Goal: Task Accomplishment & Management: Use online tool/utility

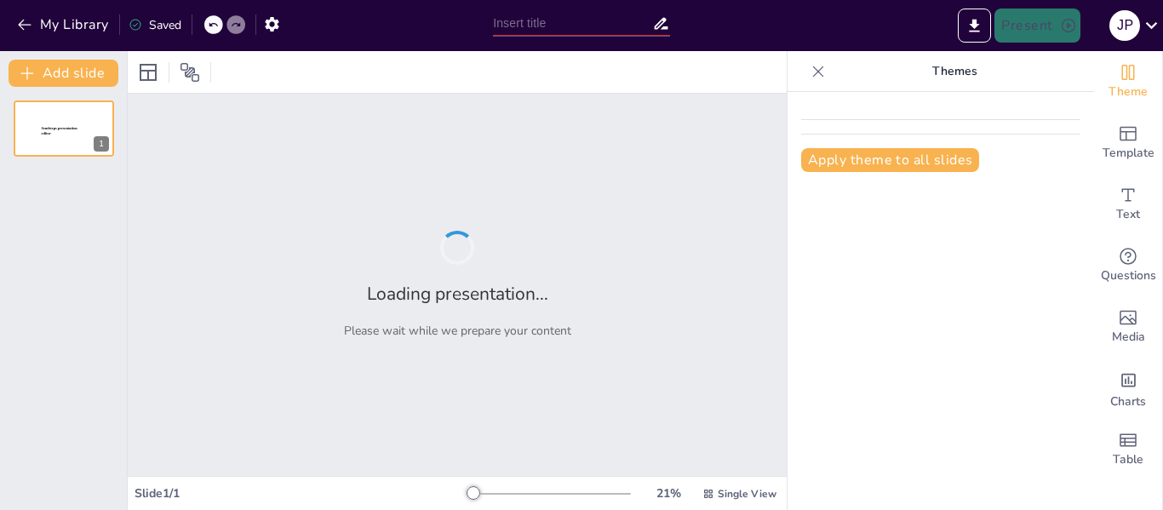
type input "Herramientas y Maquinaria: Mantenimiento y Seguridad en la Manipulación de Alim…"
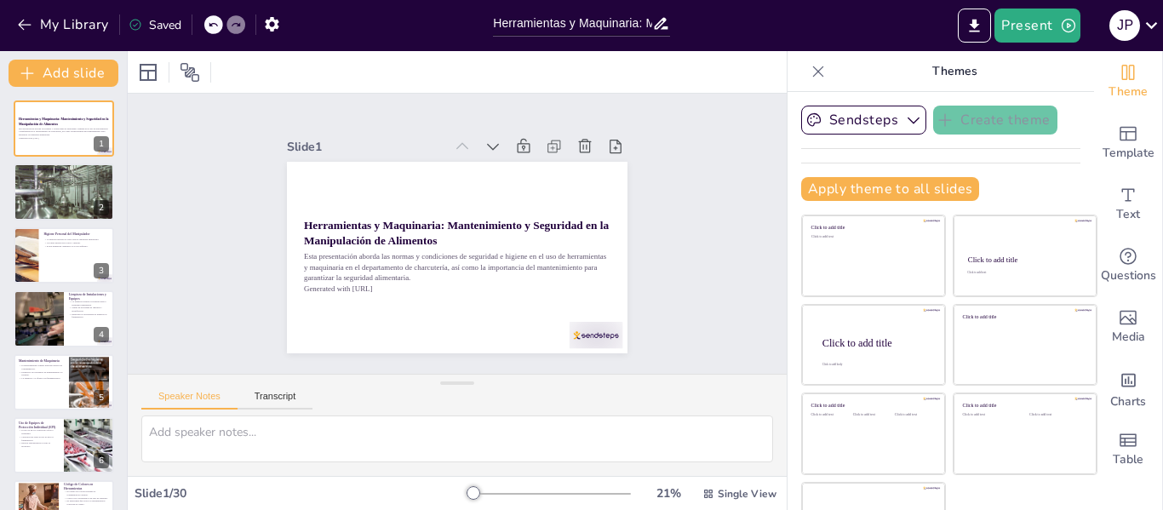
checkbox input "true"
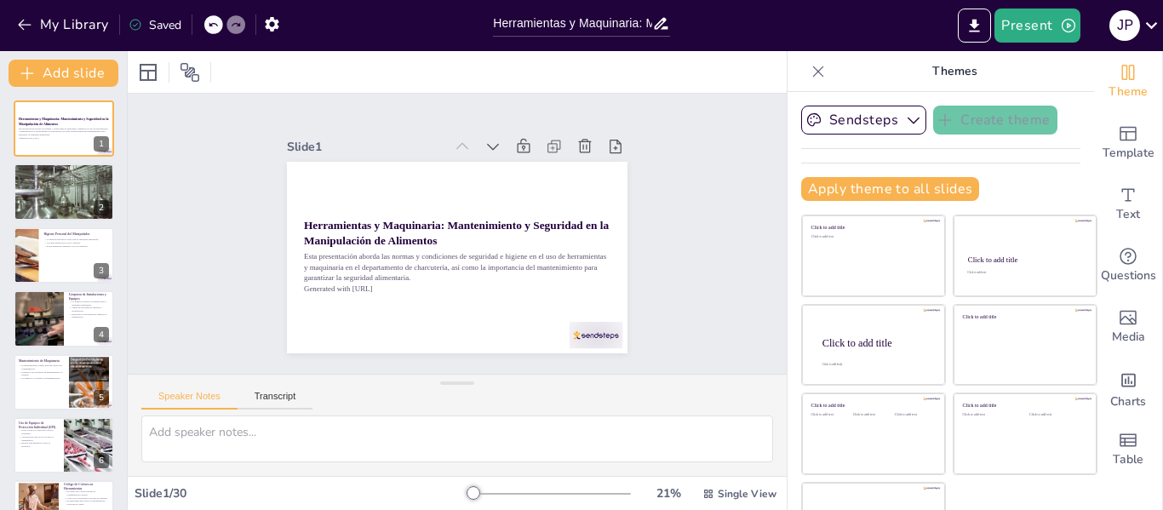
checkbox input "true"
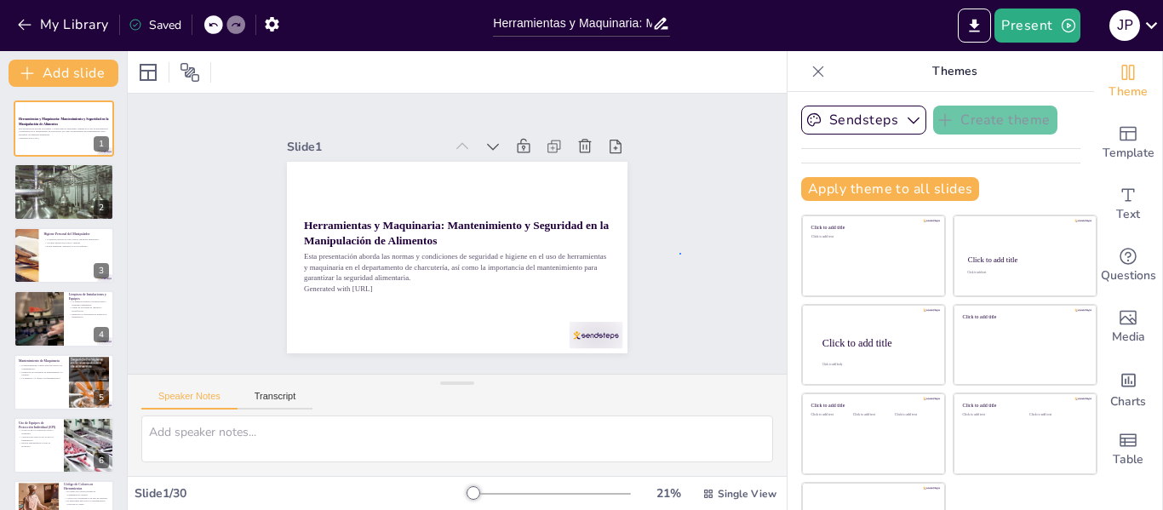
checkbox input "true"
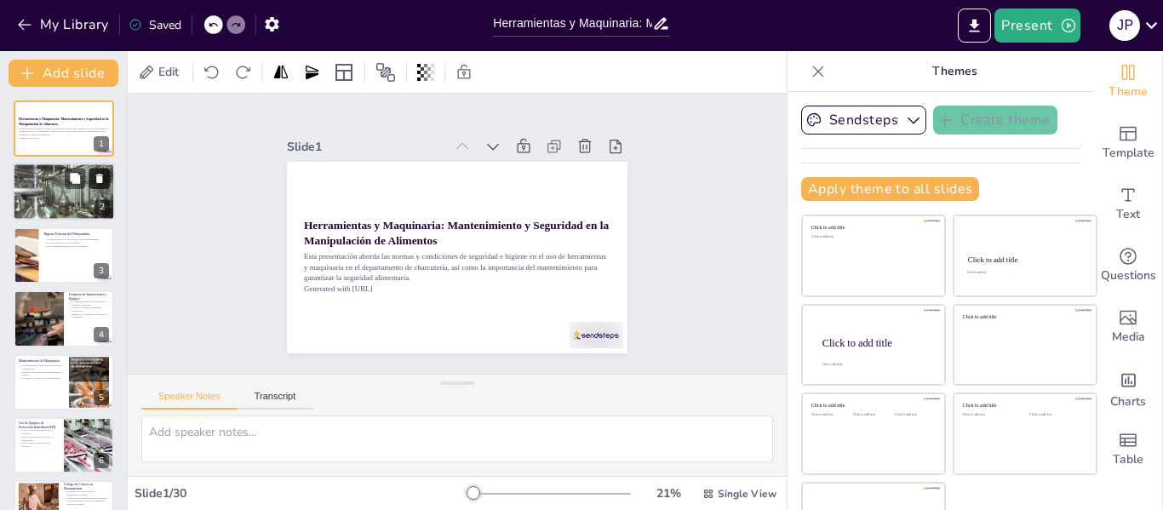
checkbox input "true"
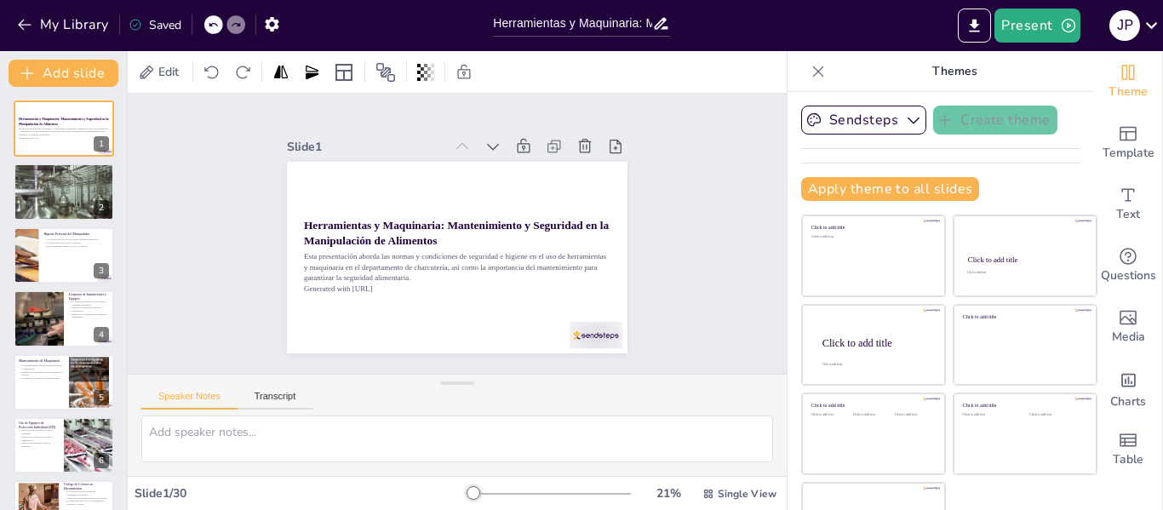
checkbox input "true"
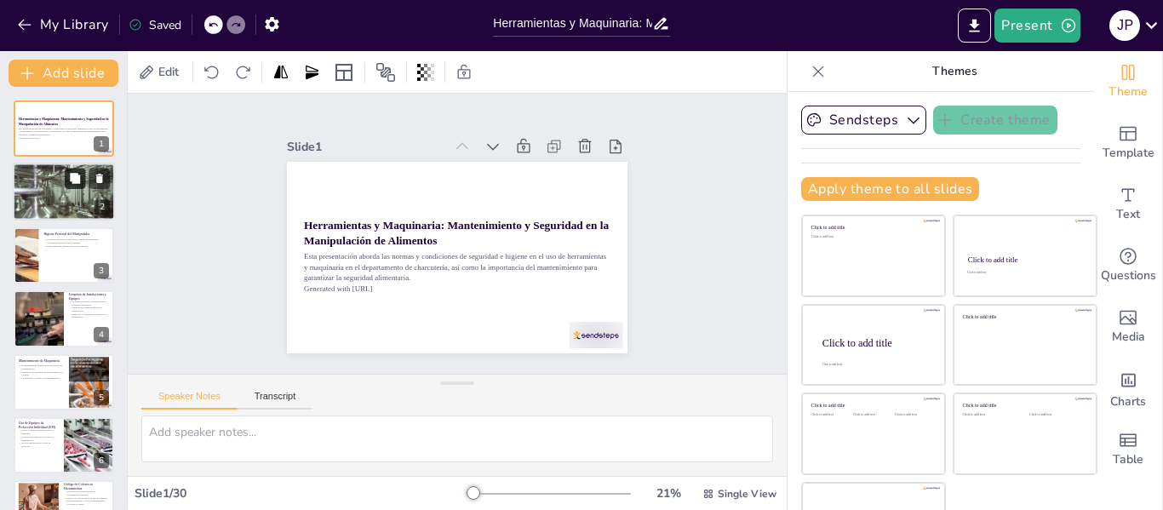
checkbox input "true"
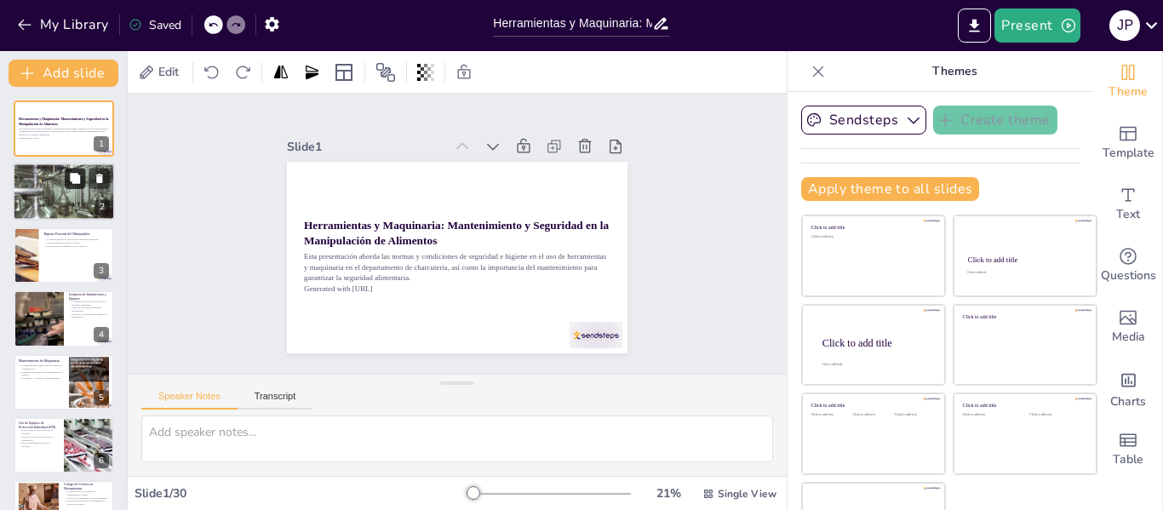
checkbox input "true"
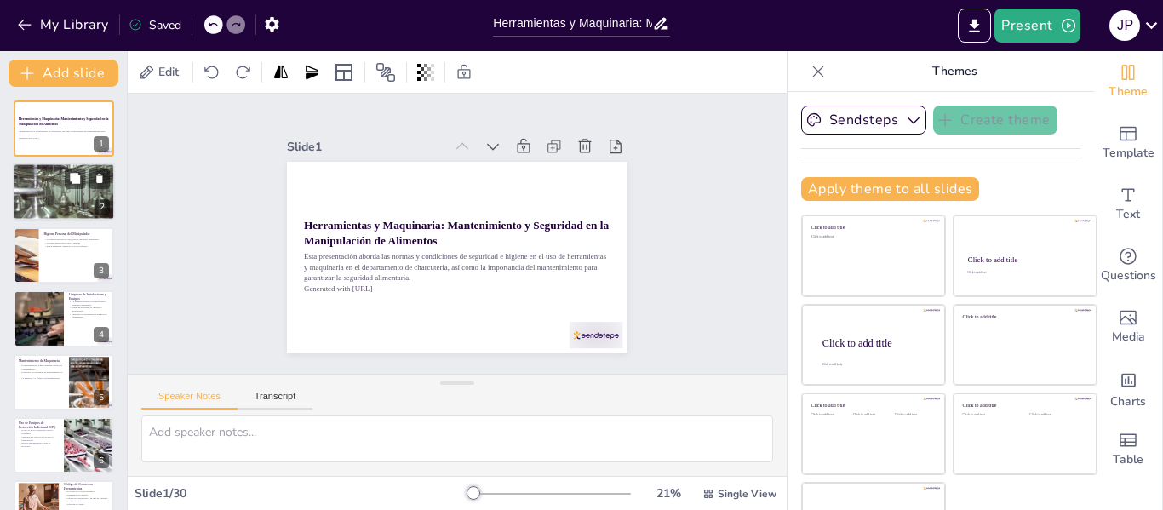
checkbox input "true"
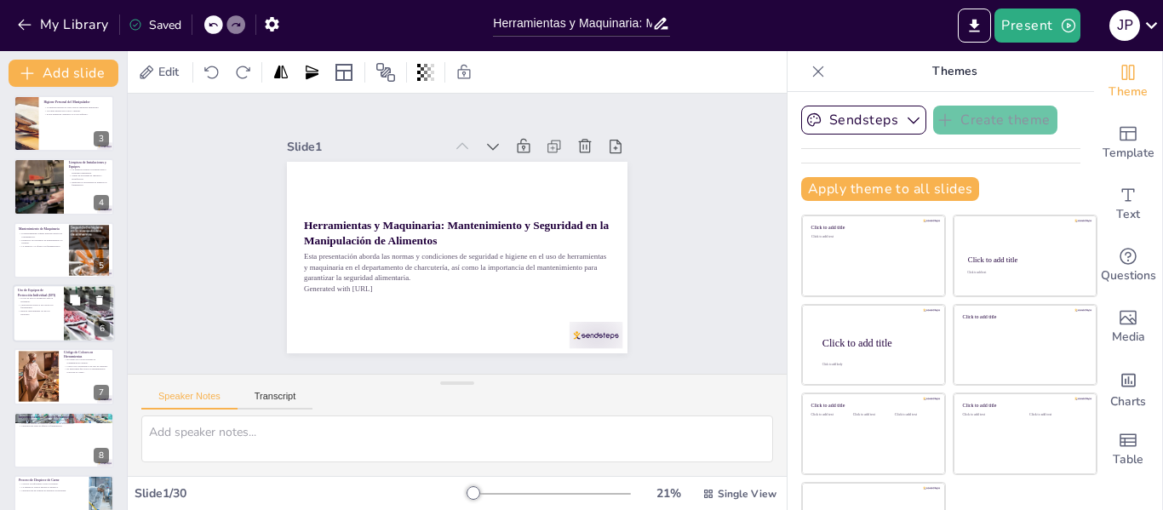
checkbox input "true"
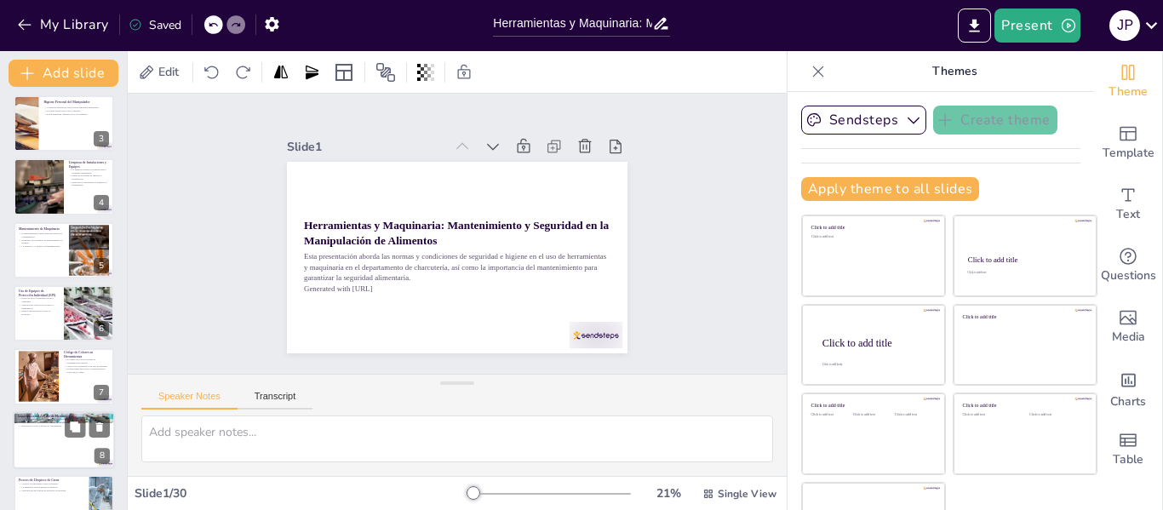
checkbox input "true"
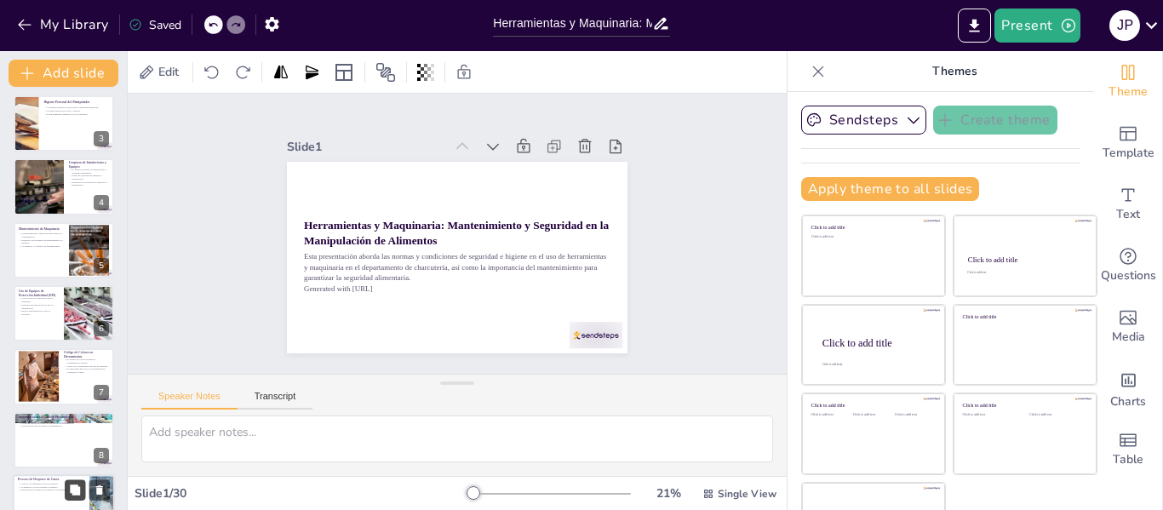
checkbox input "true"
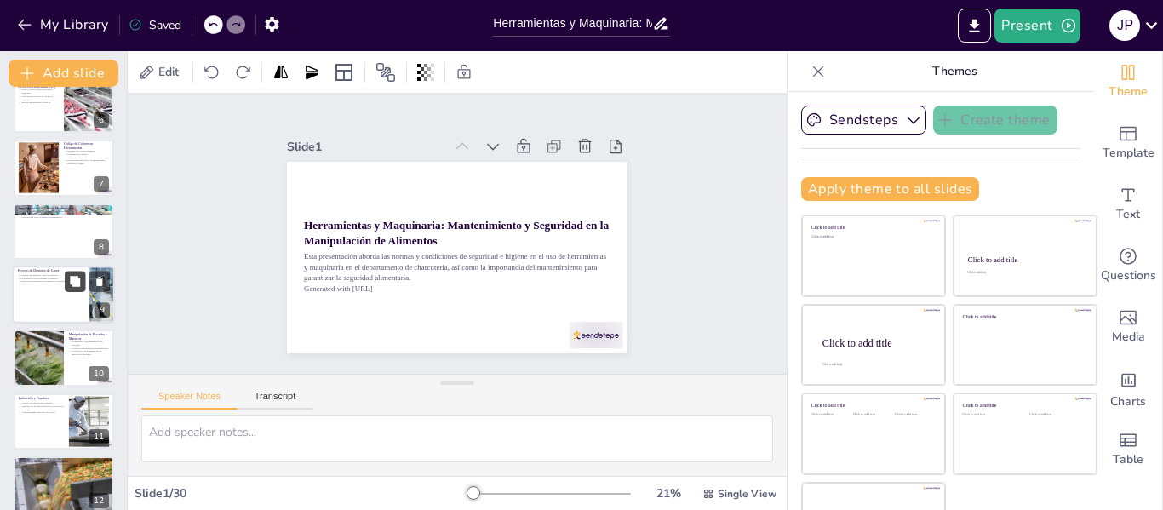
checkbox input "true"
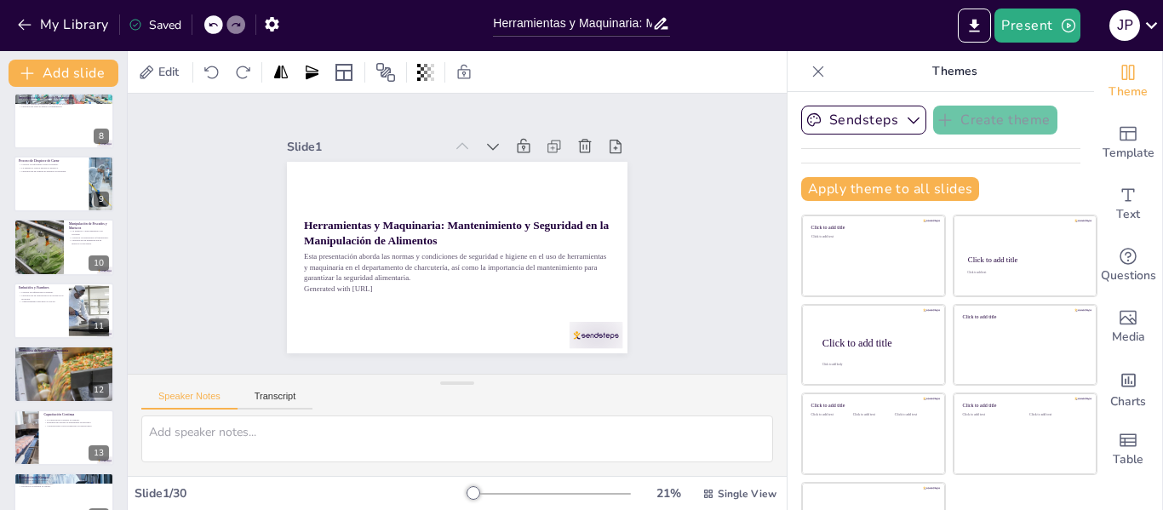
checkbox input "true"
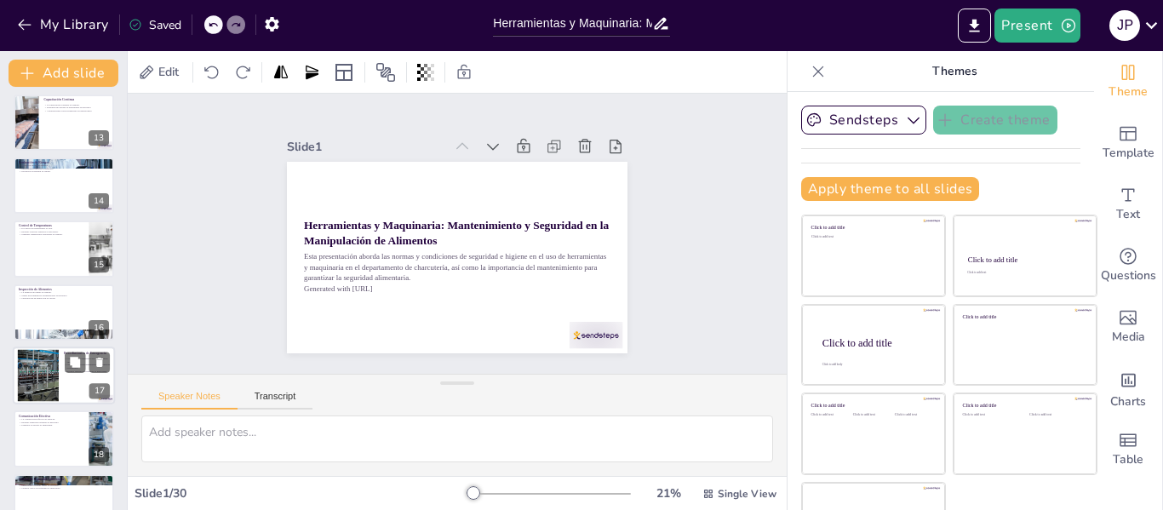
checkbox input "true"
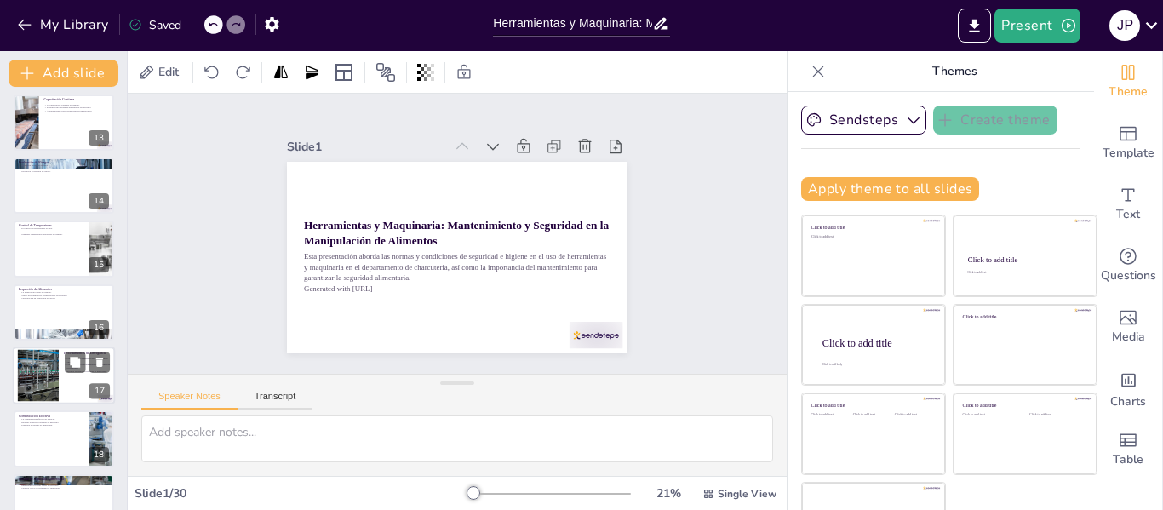
checkbox input "true"
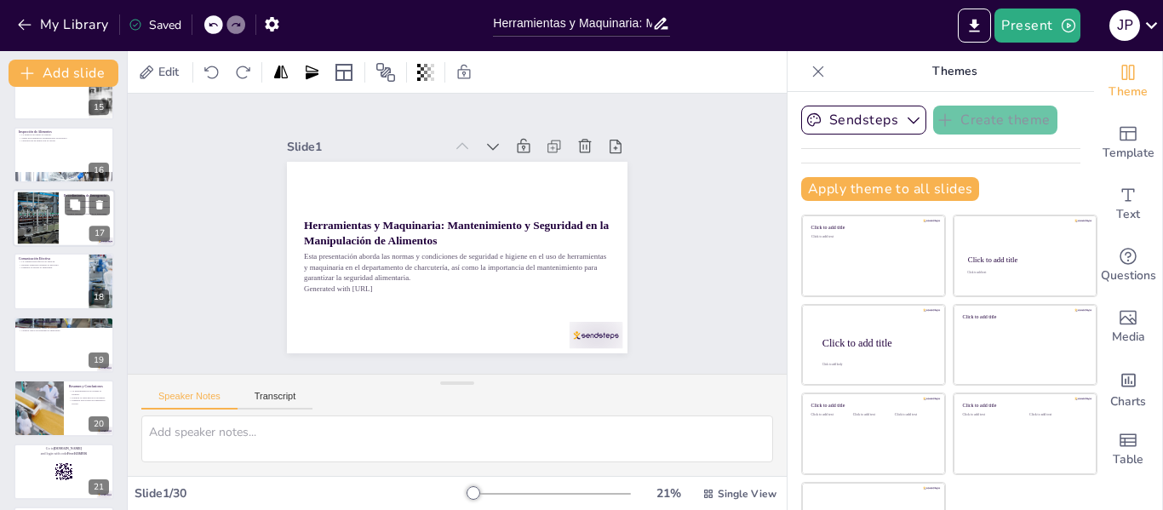
checkbox input "true"
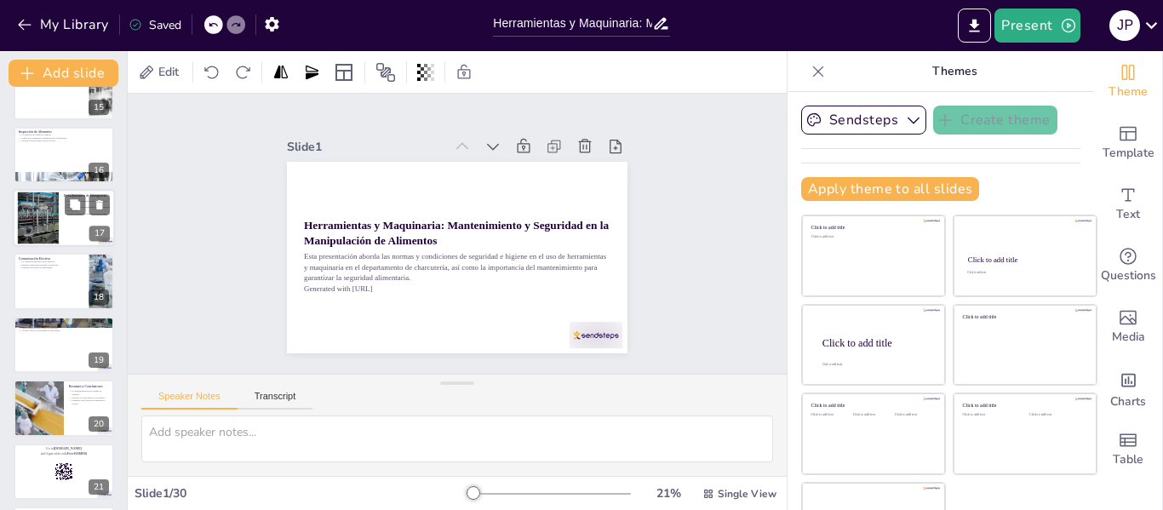
checkbox input "true"
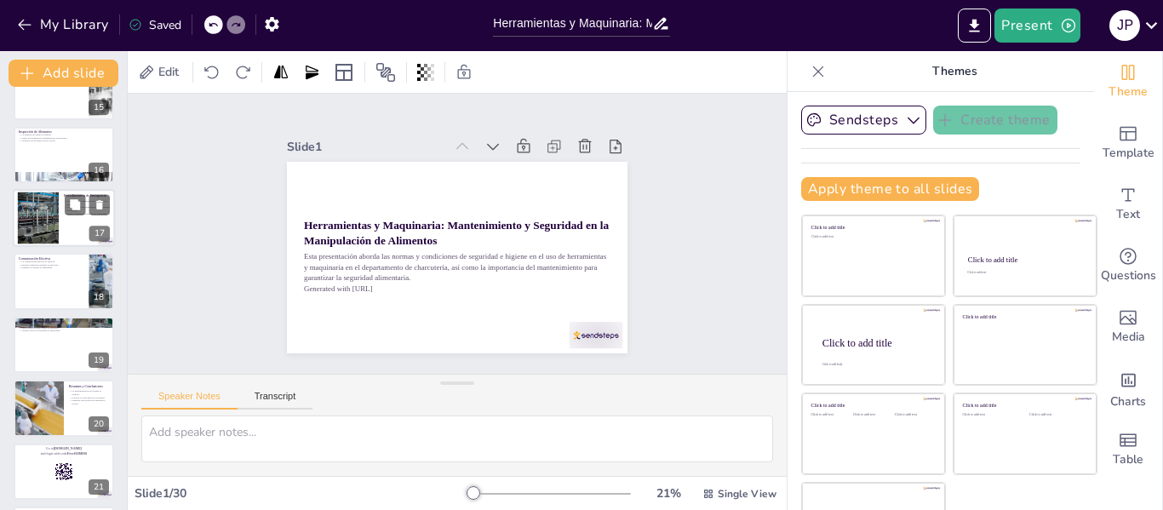
checkbox input "true"
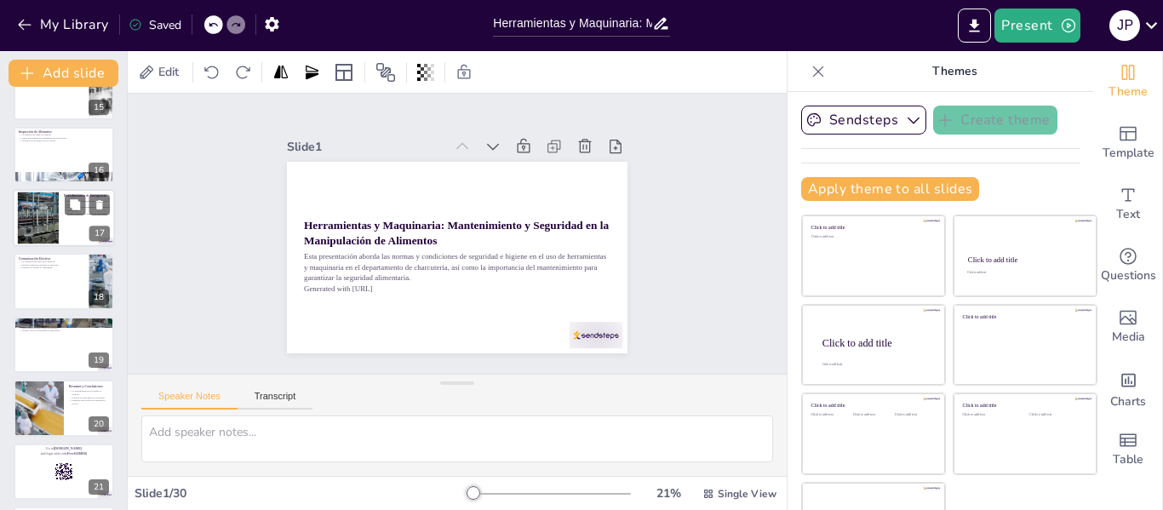
checkbox input "true"
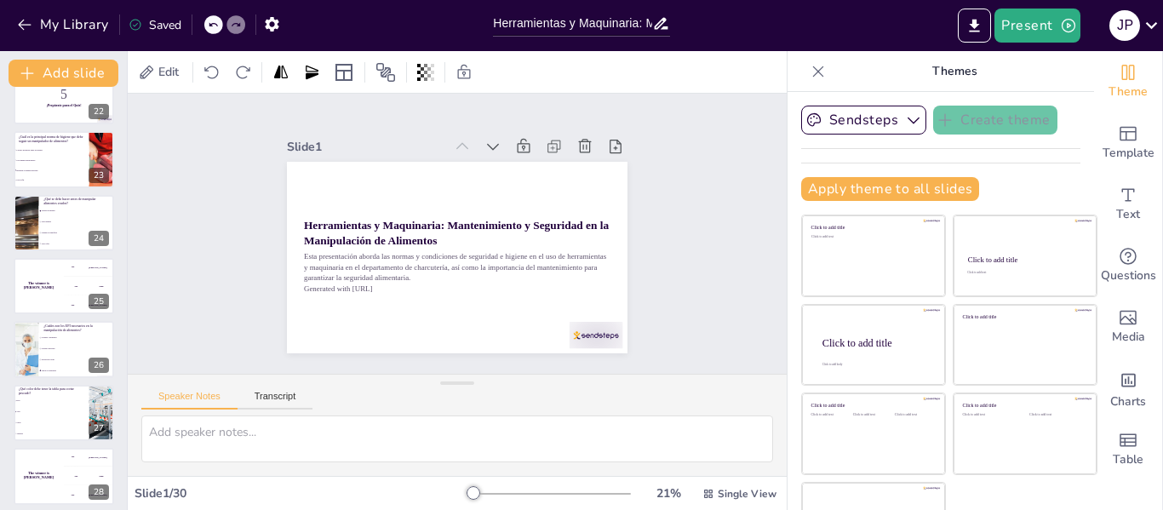
checkbox input "true"
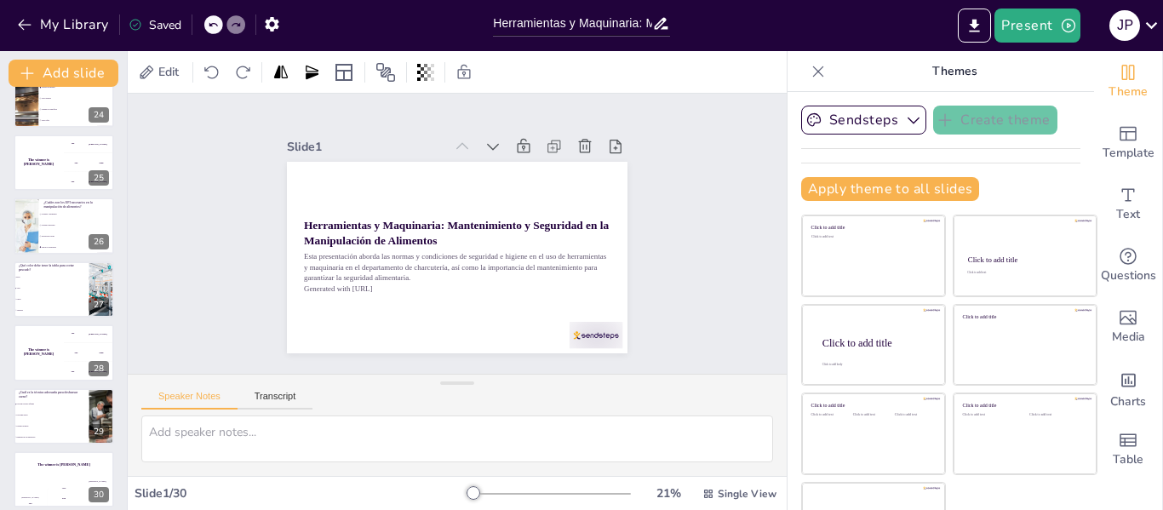
scroll to position [1496, 0]
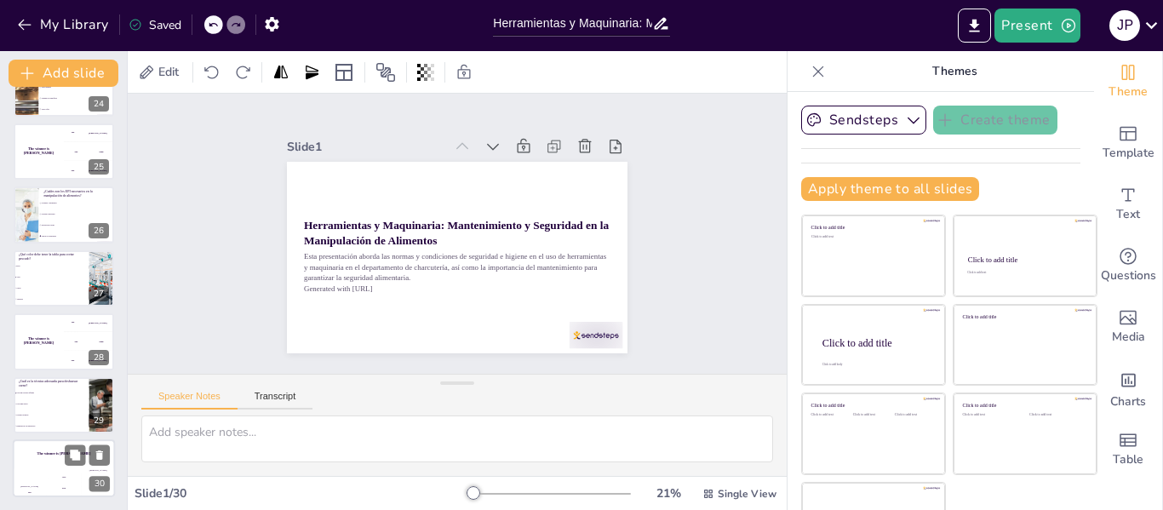
checkbox input "true"
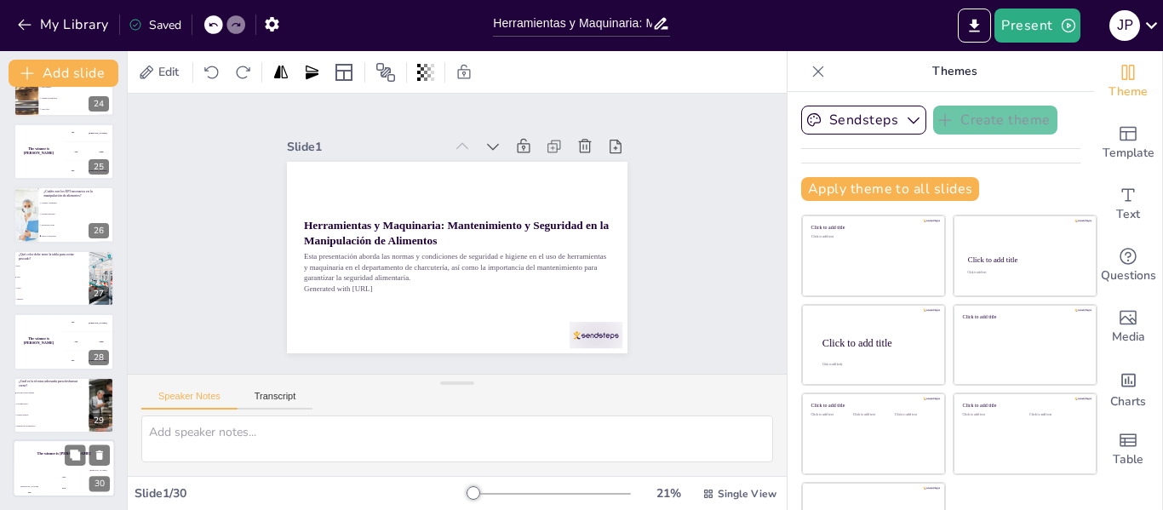
checkbox input "true"
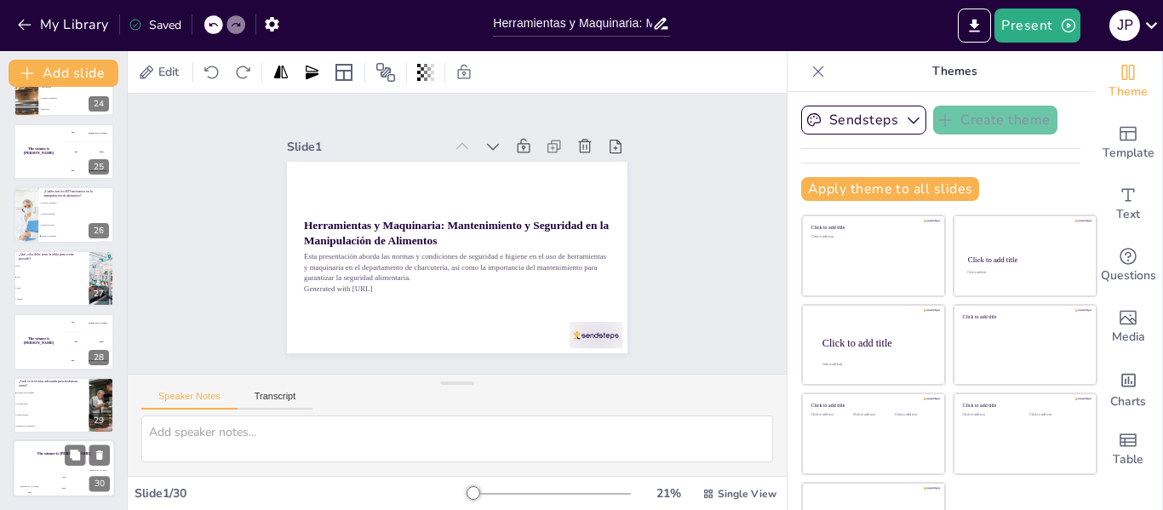
checkbox input "true"
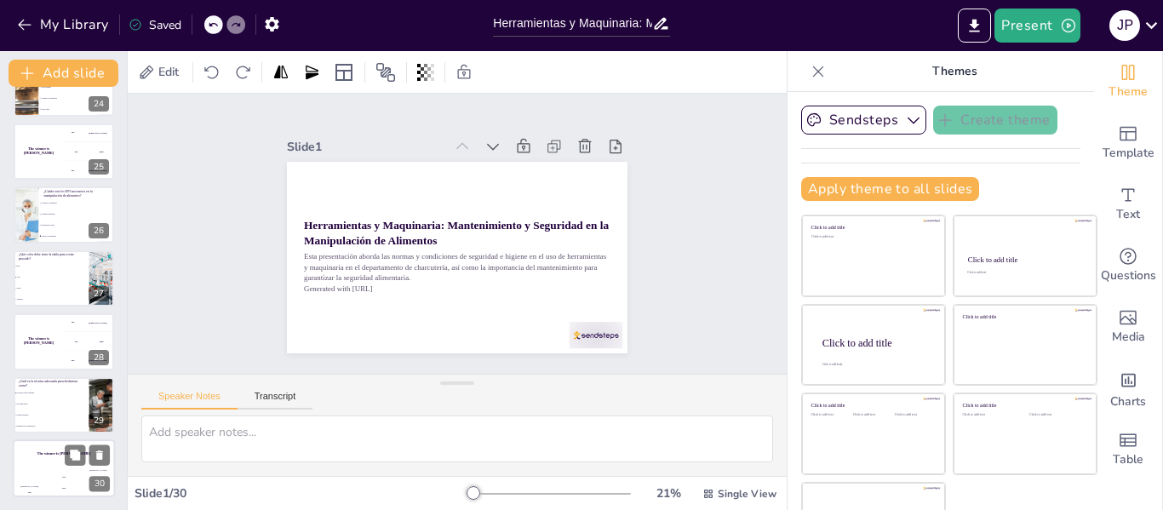
checkbox input "true"
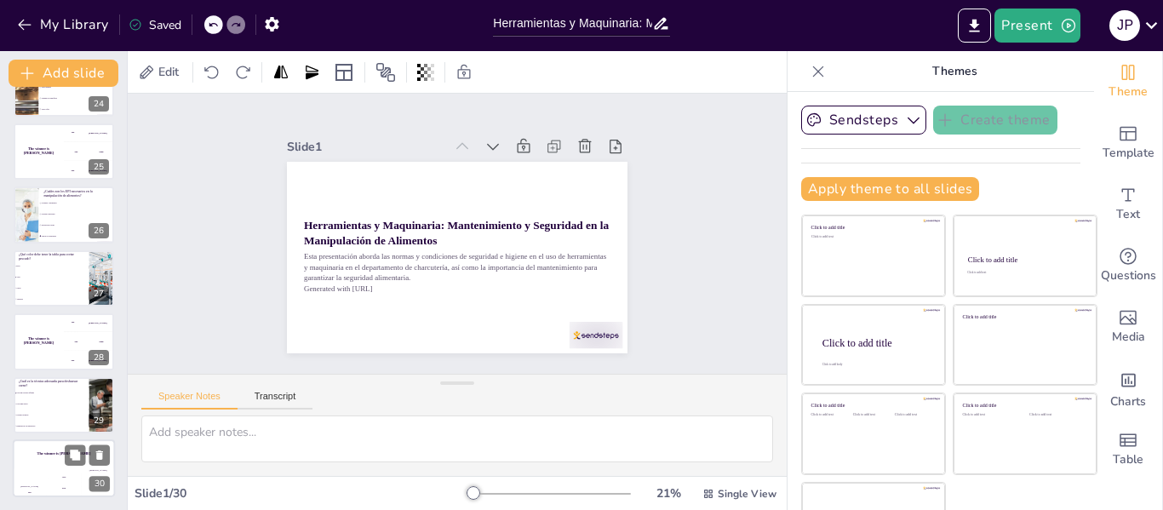
checkbox input "true"
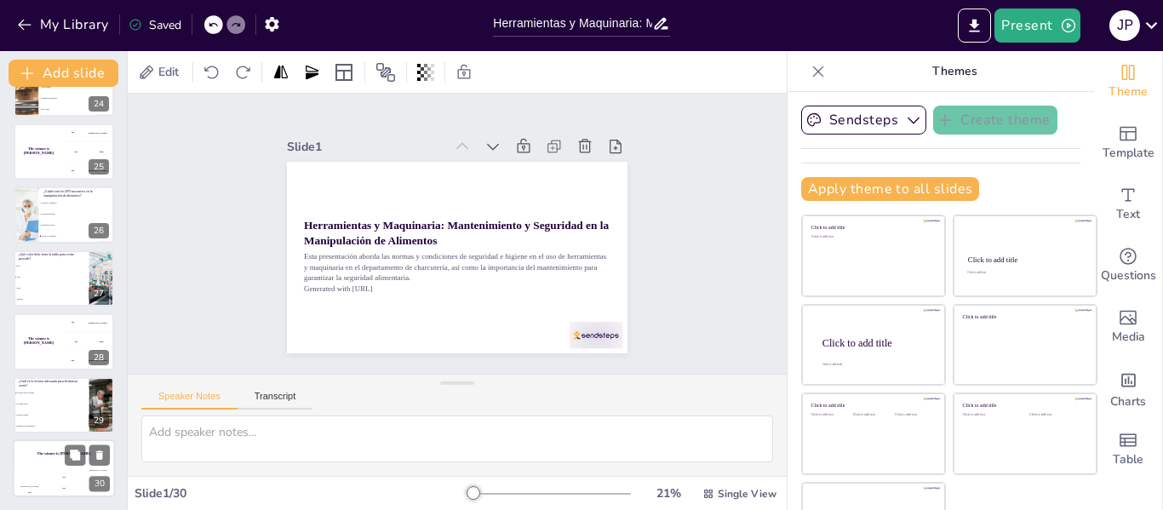
checkbox input "true"
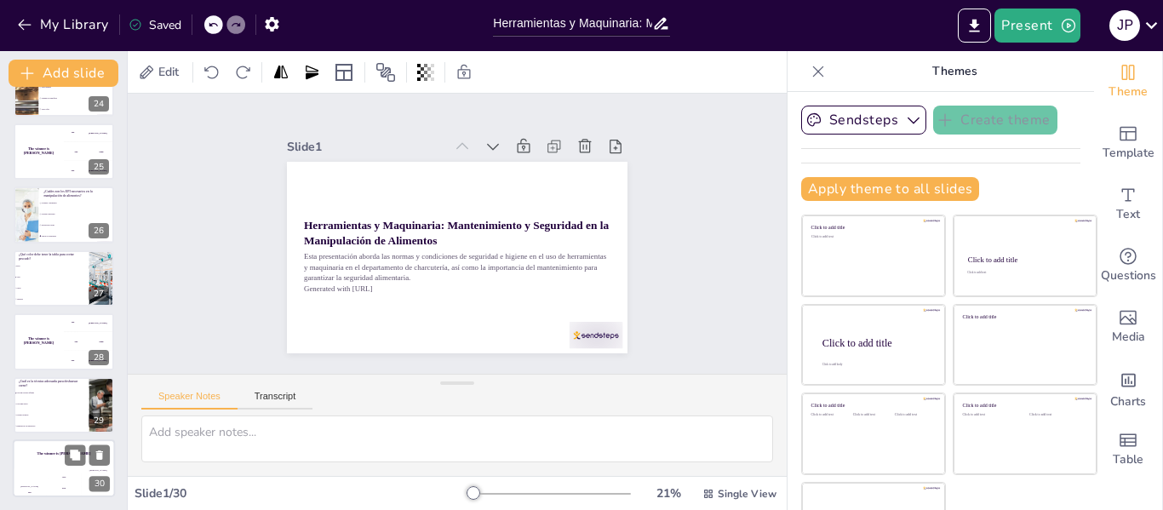
checkbox input "true"
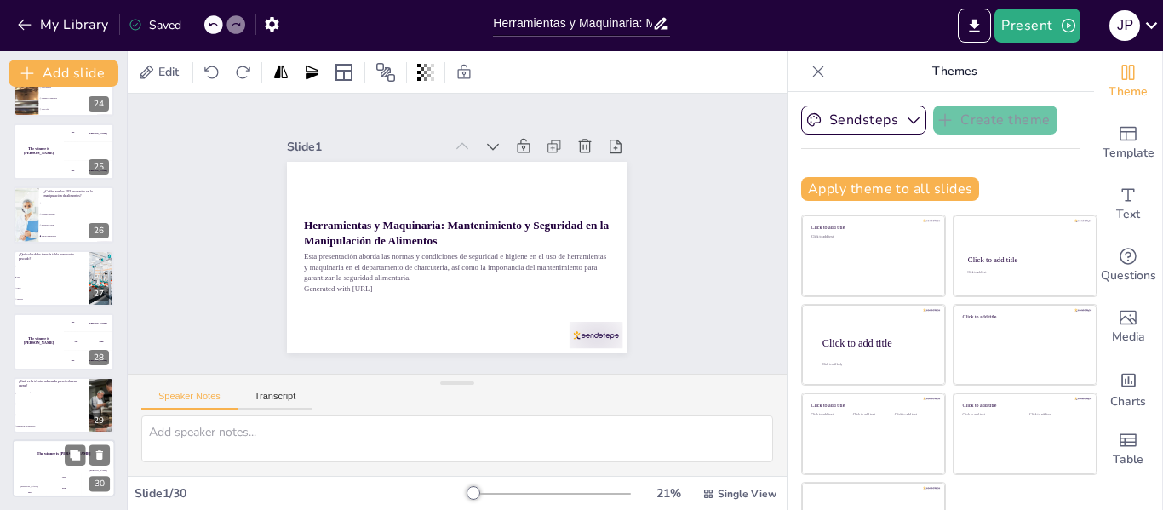
checkbox input "true"
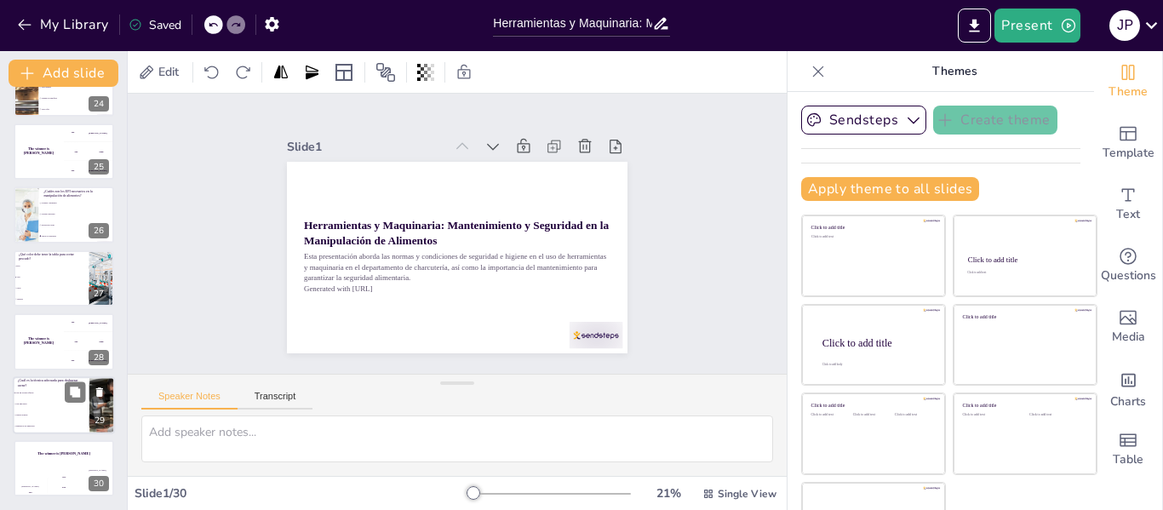
checkbox input "true"
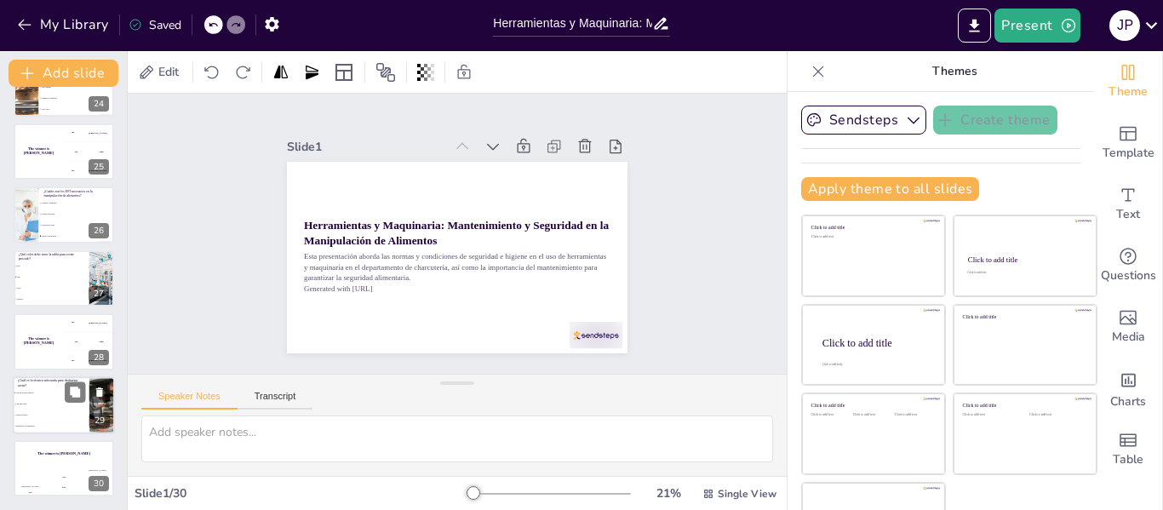
checkbox input "true"
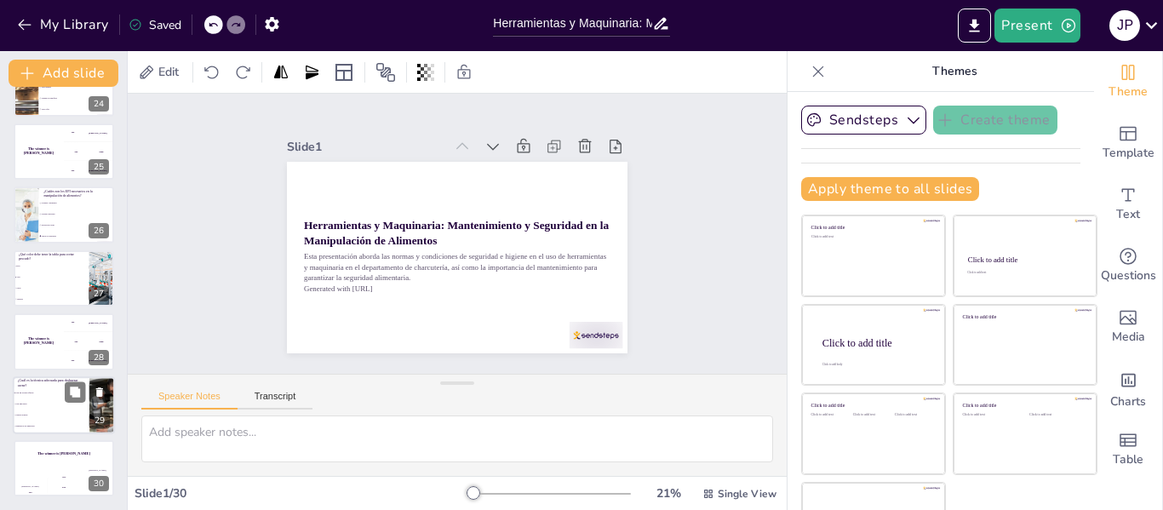
checkbox input "true"
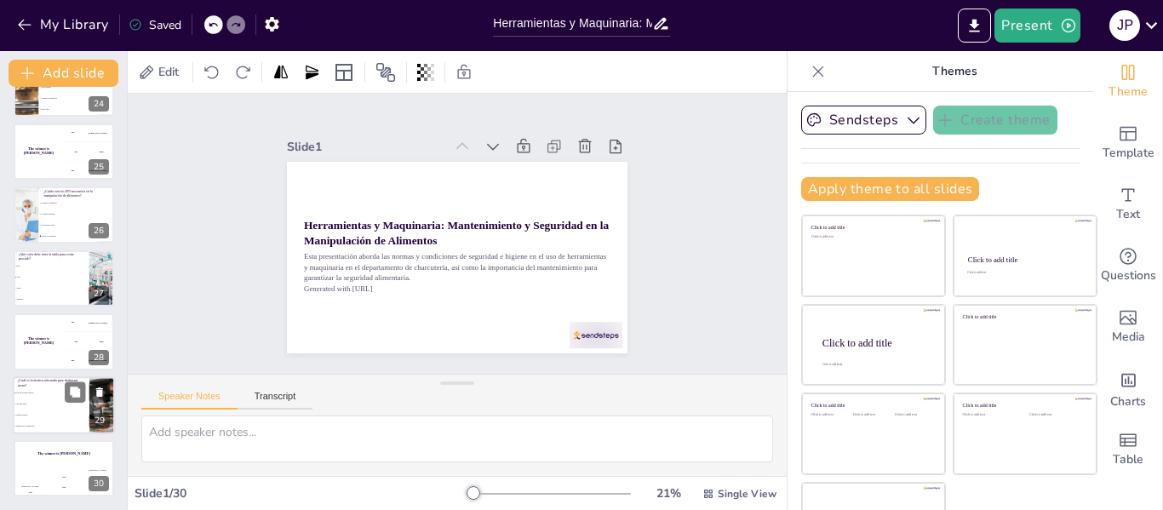
checkbox input "true"
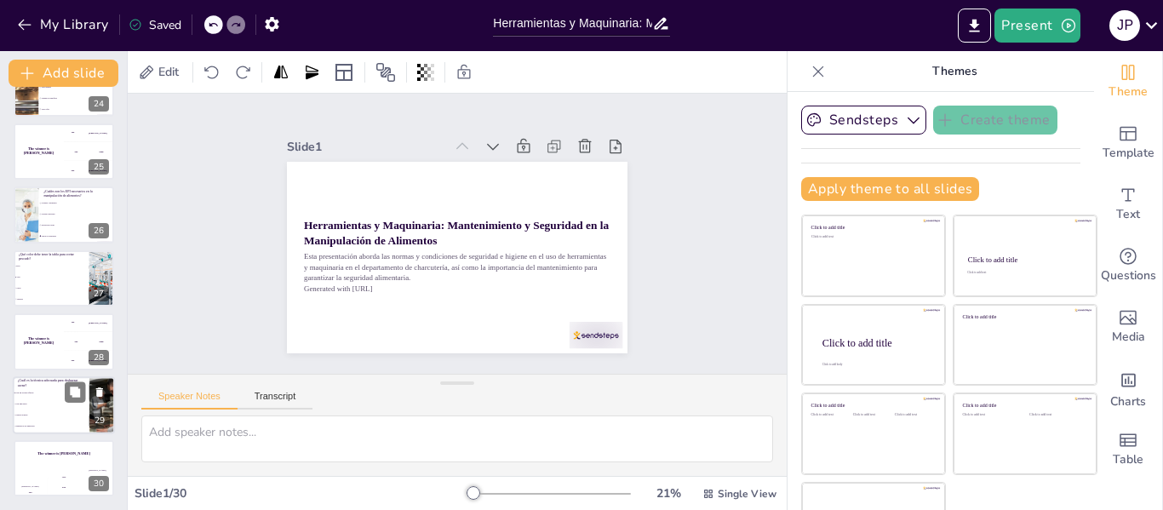
checkbox input "true"
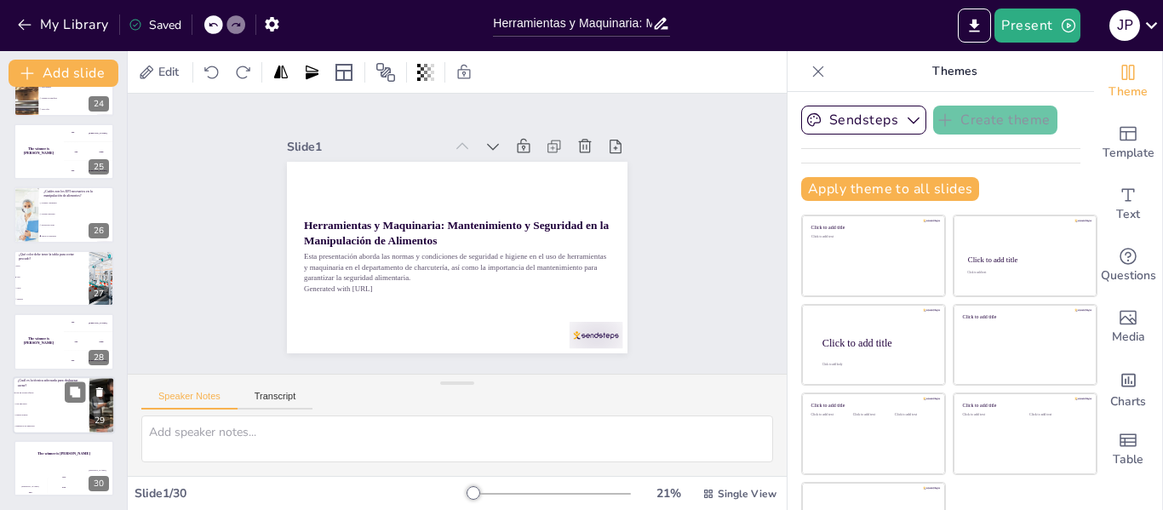
checkbox input "true"
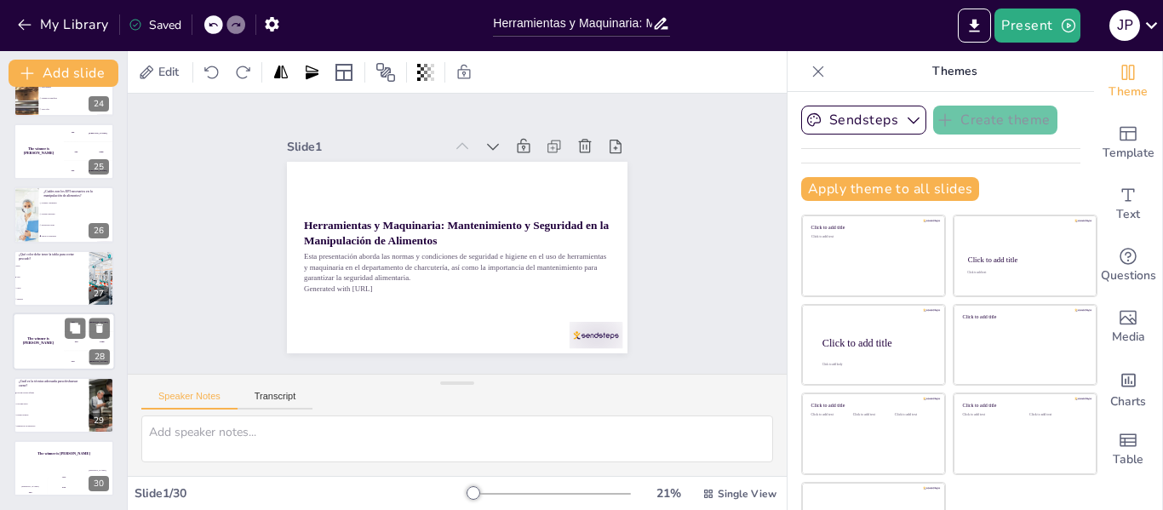
checkbox input "true"
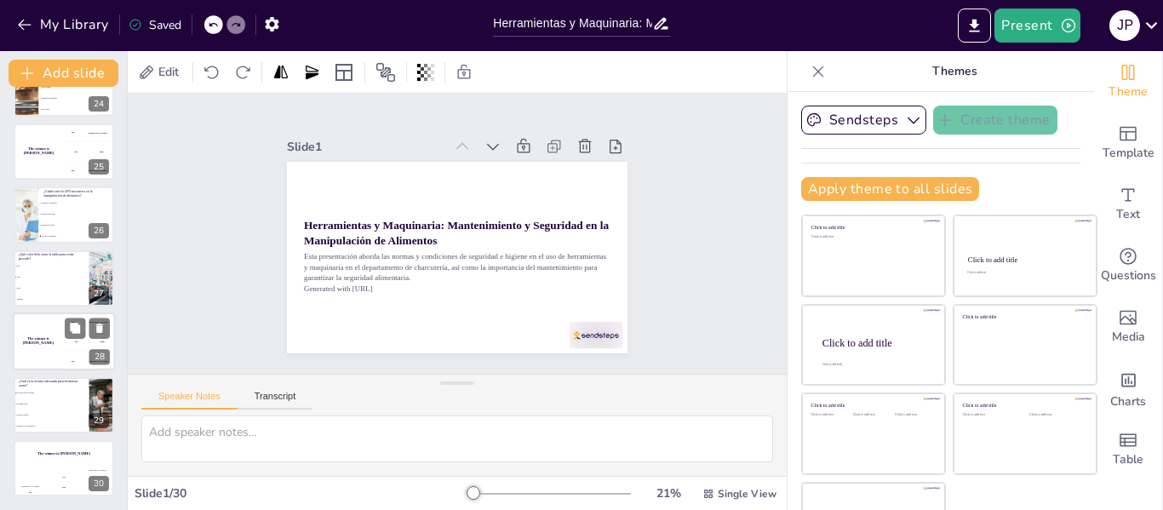
checkbox input "true"
click at [60, 352] on div "The winner is [PERSON_NAME]" at bounding box center [38, 341] width 51 height 58
checkbox input "true"
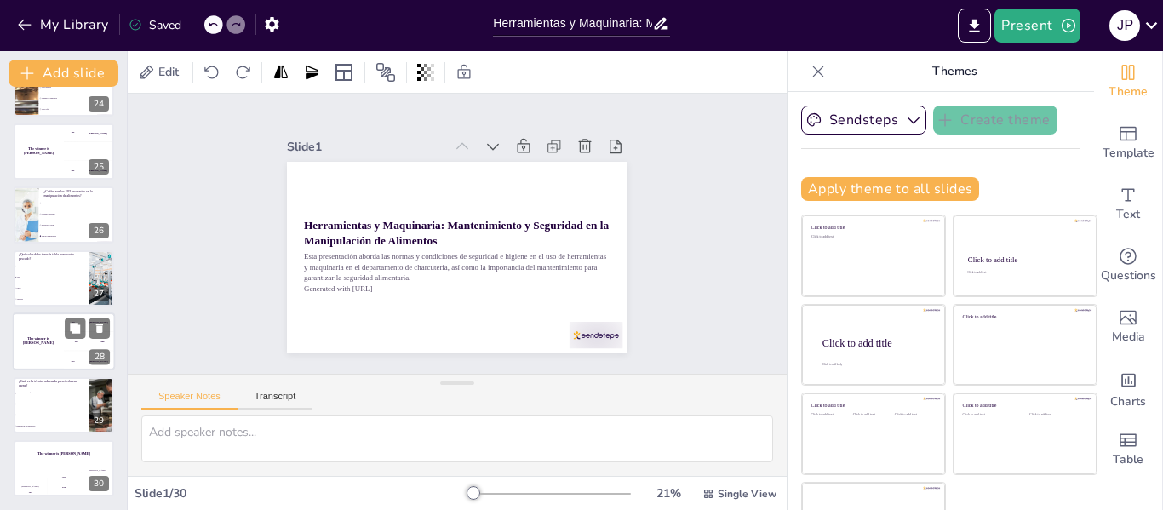
checkbox input "true"
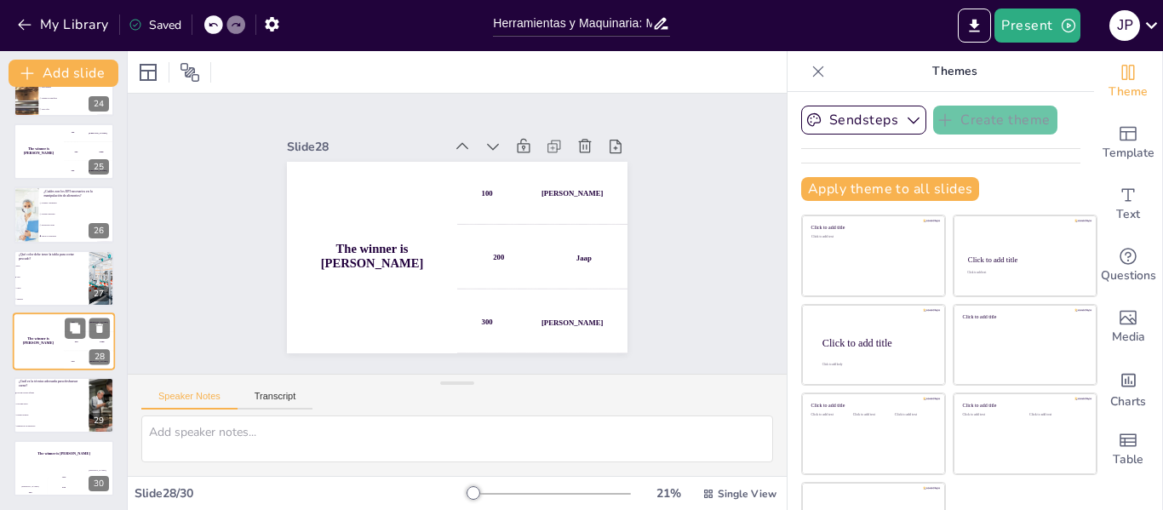
checkbox input "true"
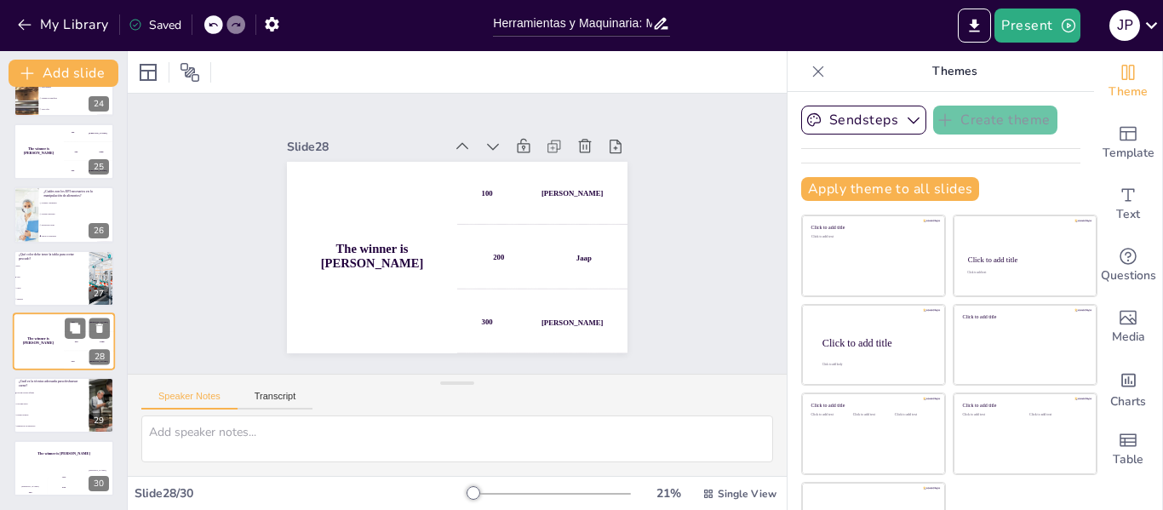
checkbox input "true"
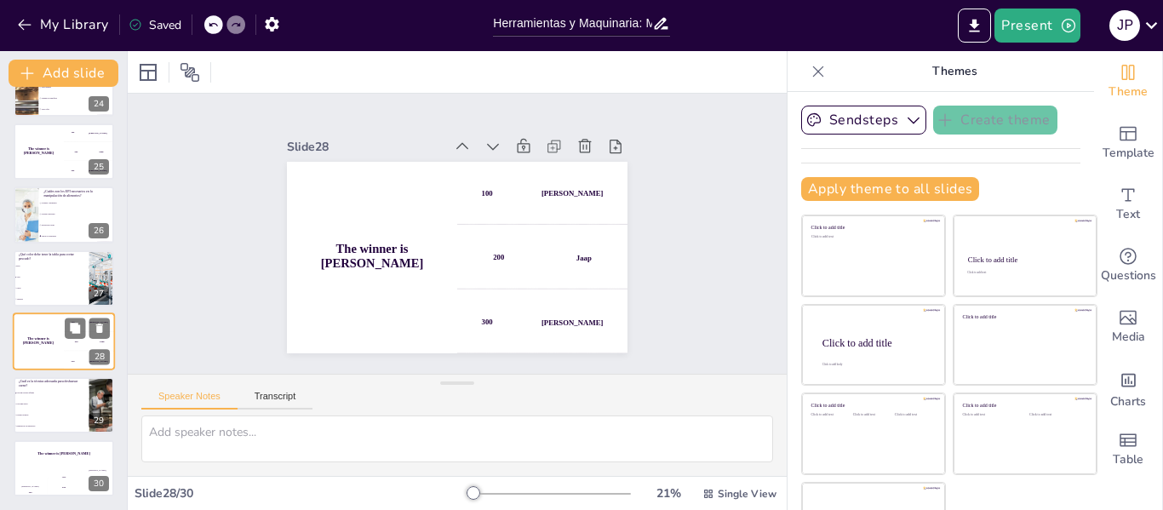
checkbox input "true"
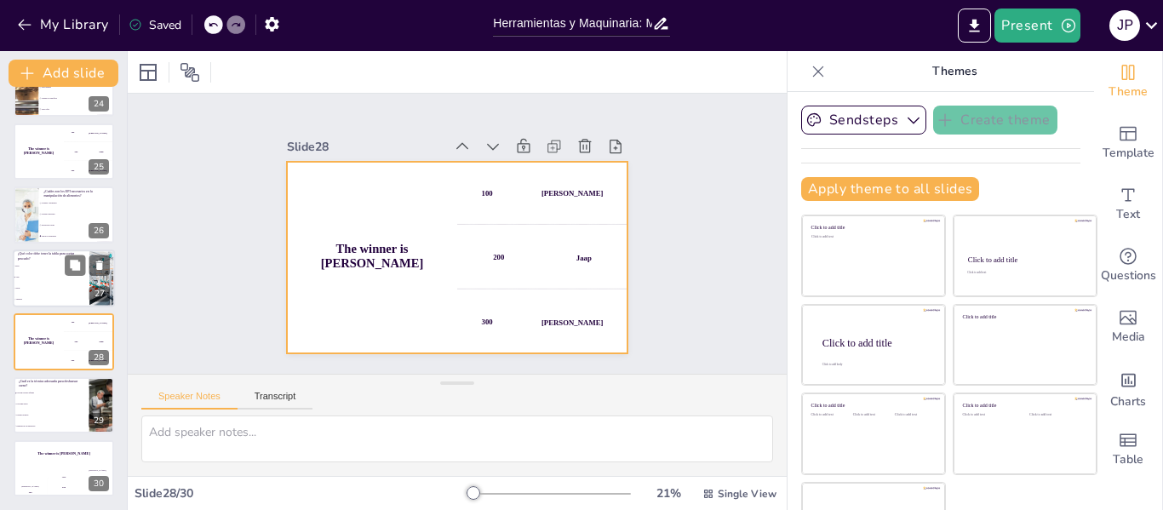
checkbox input "true"
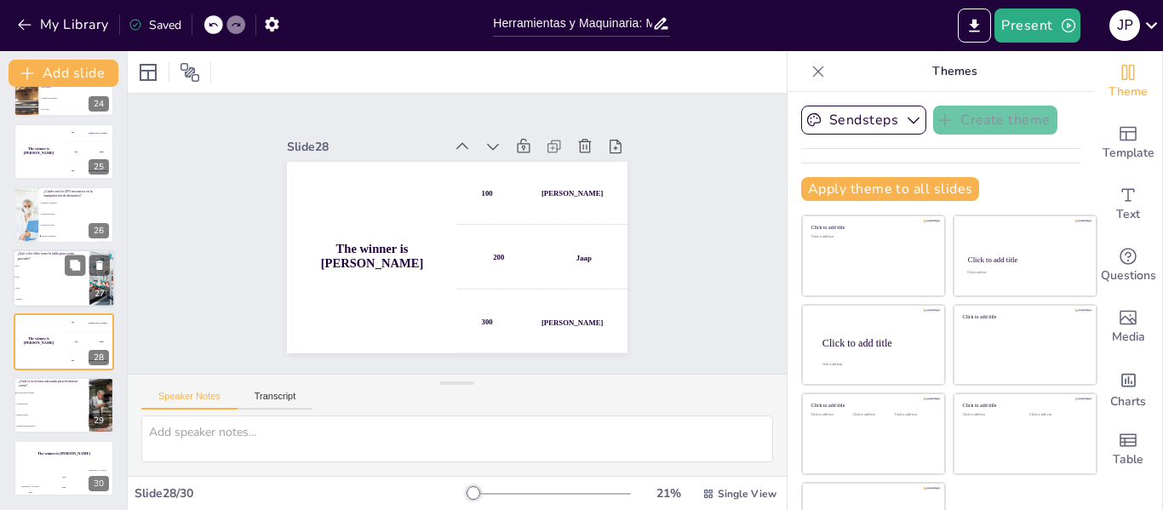
click at [54, 282] on li "Azul" at bounding box center [51, 277] width 77 height 11
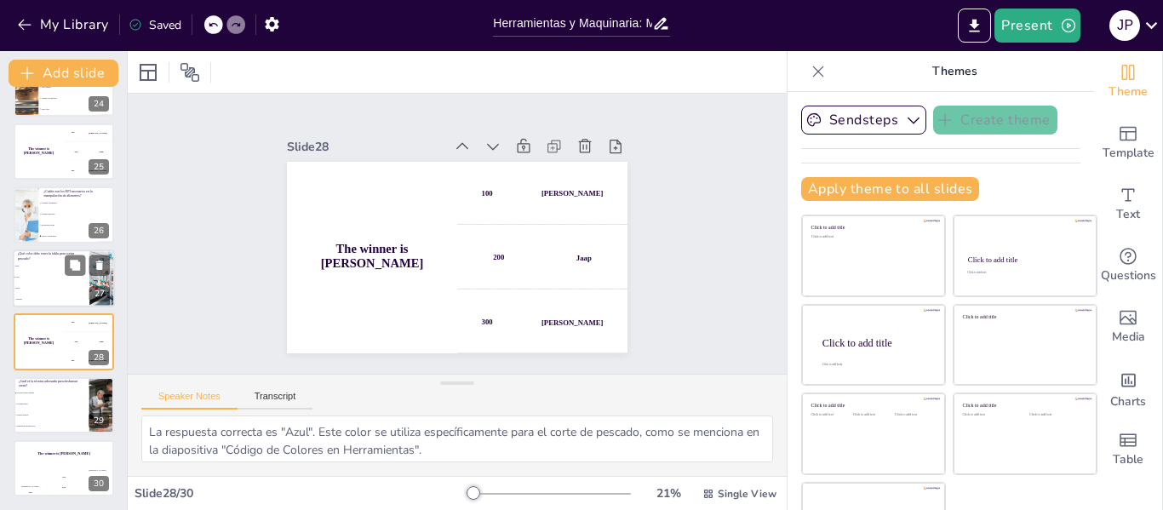
scroll to position [1476, 0]
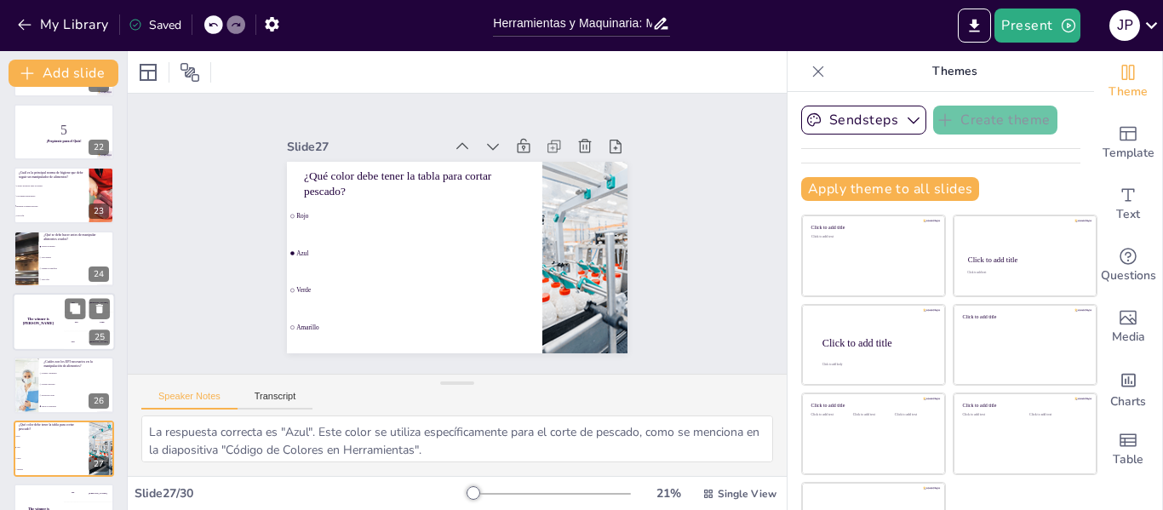
click at [57, 325] on div "The winner is [PERSON_NAME]" at bounding box center [38, 322] width 51 height 58
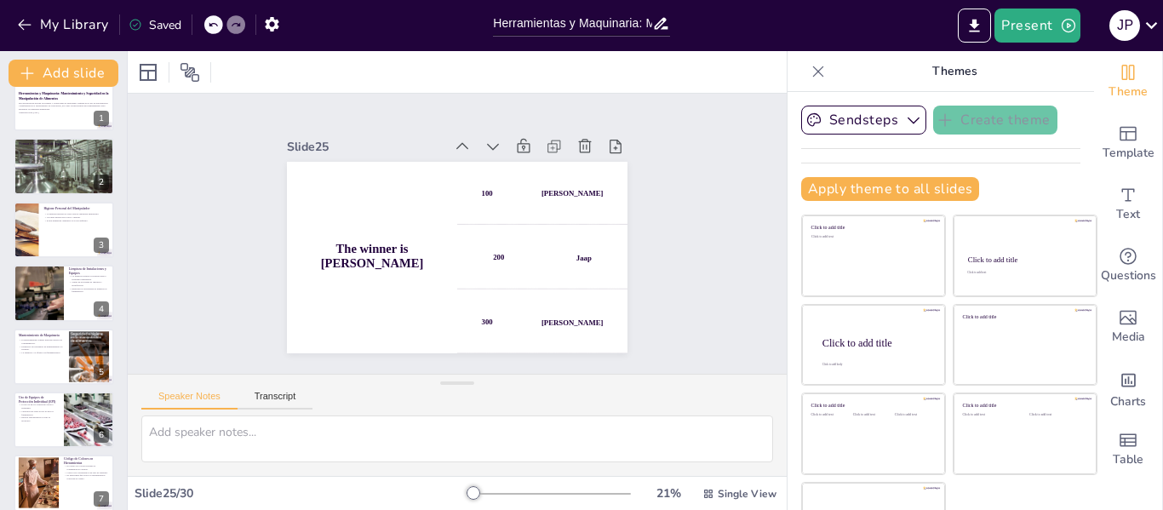
scroll to position [0, 0]
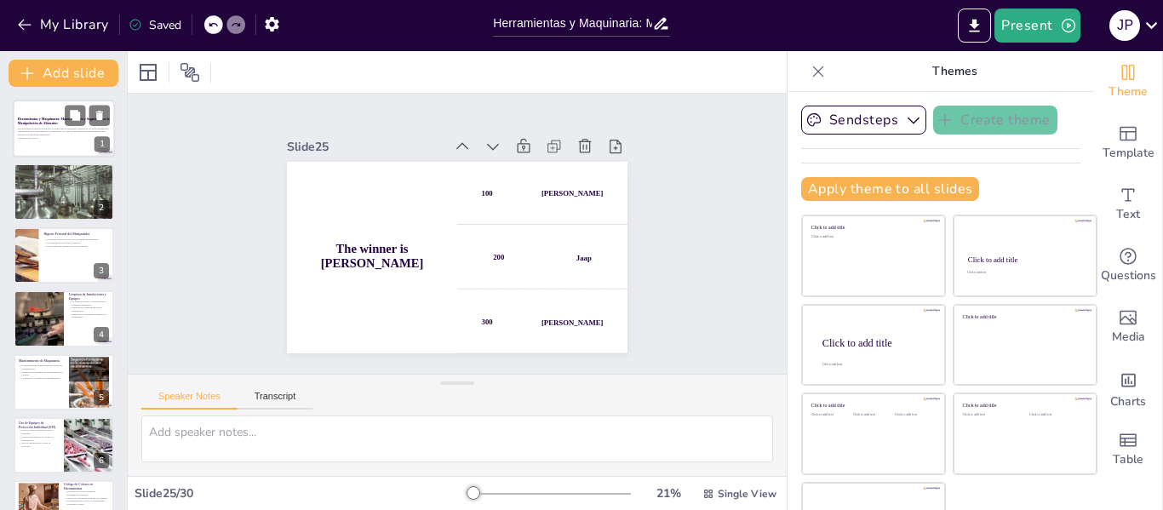
click at [62, 140] on div at bounding box center [64, 129] width 102 height 58
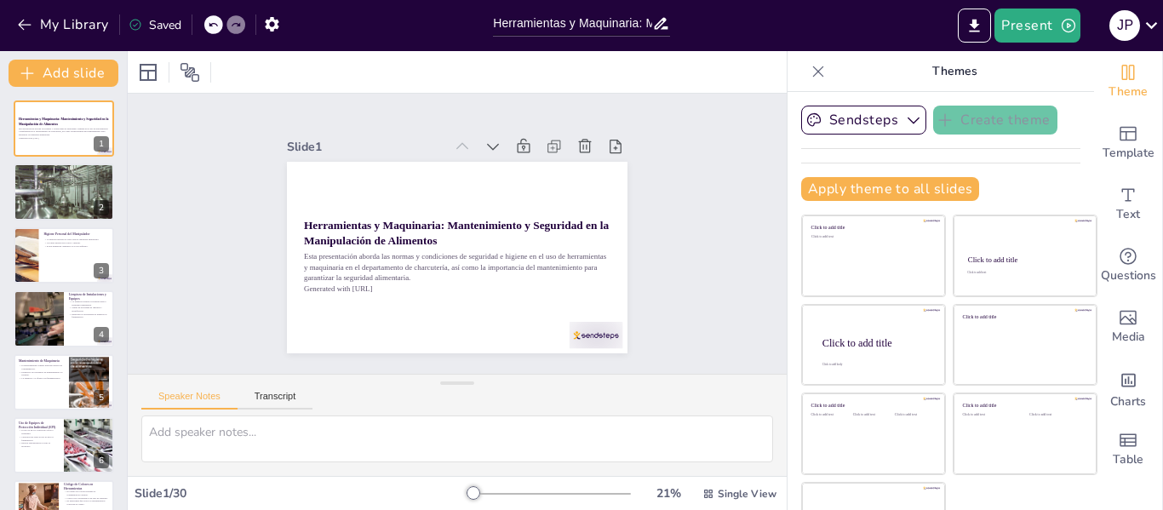
click at [810, 71] on icon at bounding box center [818, 71] width 17 height 17
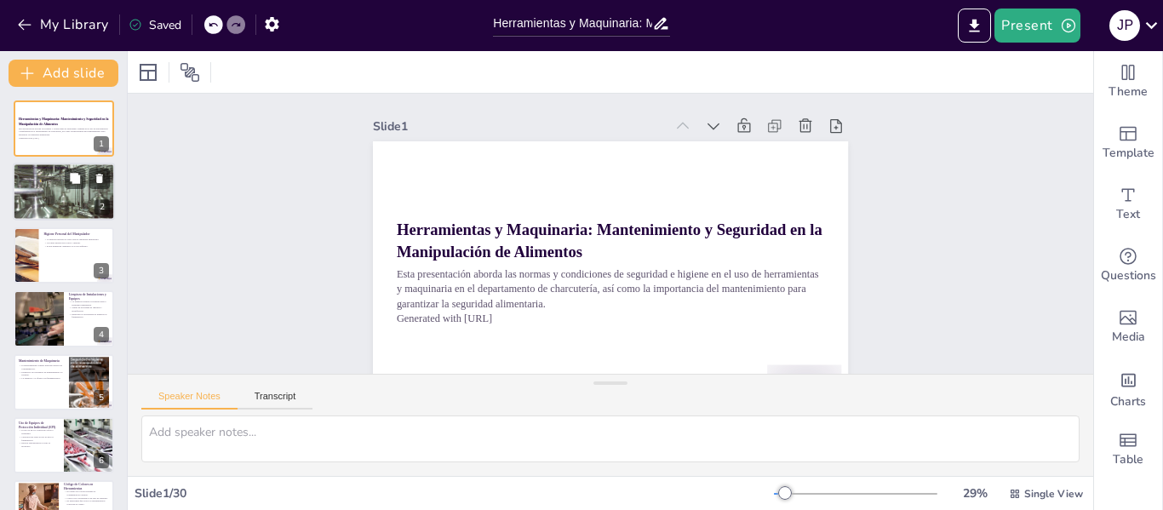
click at [52, 186] on div at bounding box center [64, 191] width 102 height 69
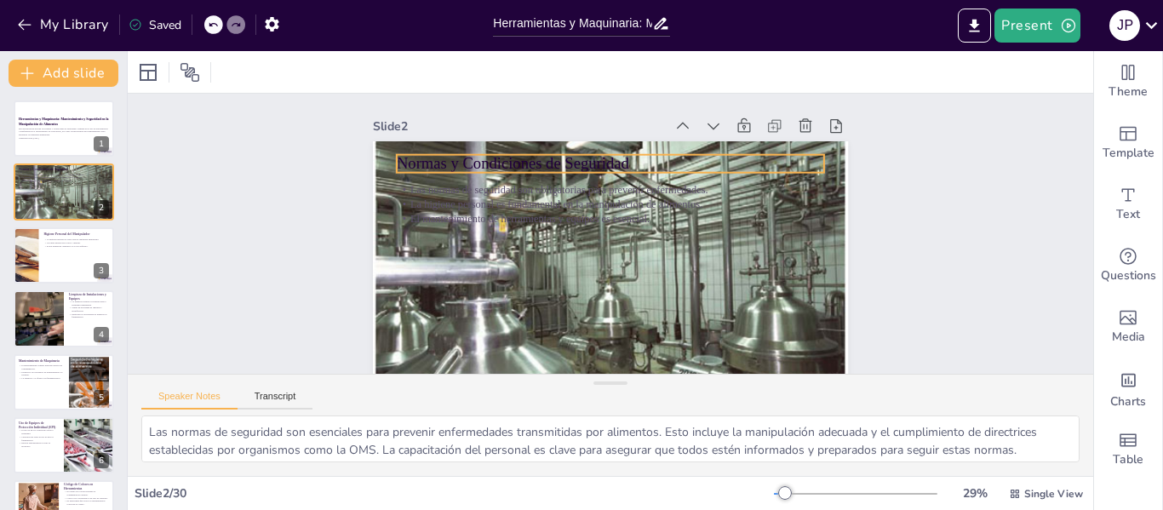
click at [423, 167] on p "Normas y Condiciones de Seguridad" at bounding box center [610, 163] width 427 height 22
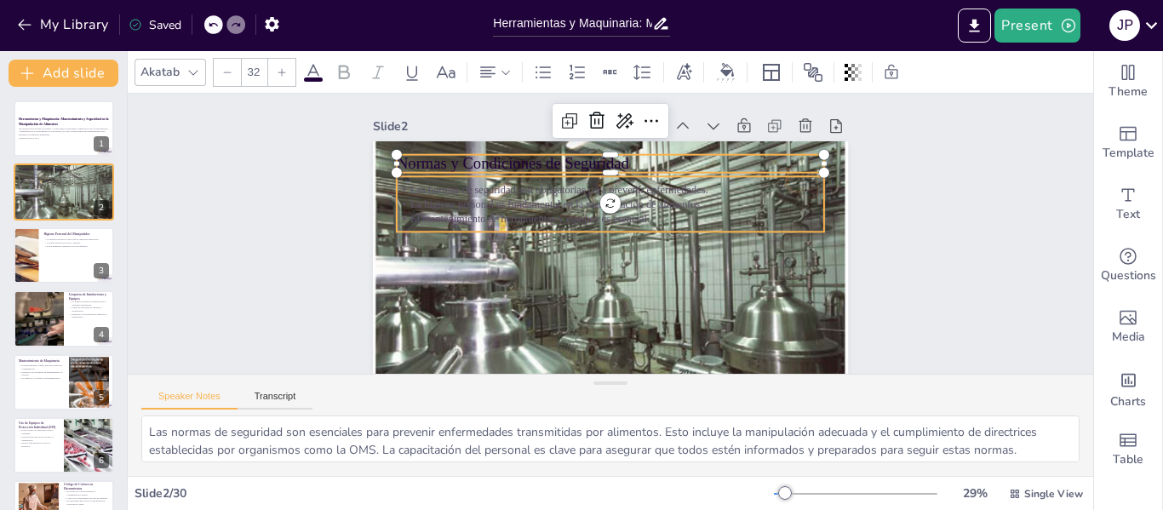
click at [415, 202] on p "La higiene personal es fundamental en la manipulación de alimentos." at bounding box center [610, 204] width 427 height 14
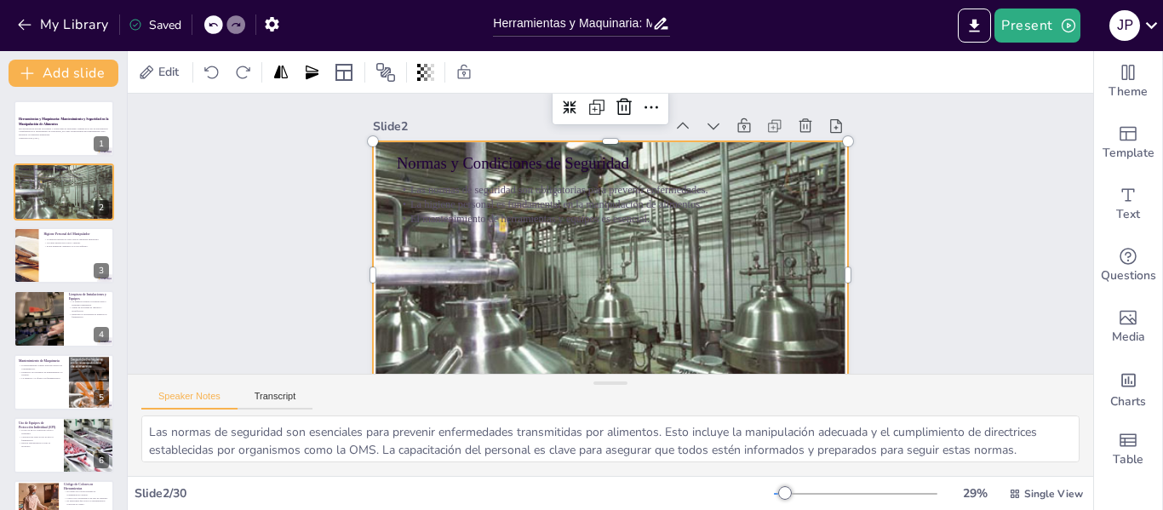
click at [415, 259] on div at bounding box center [606, 275] width 506 height 368
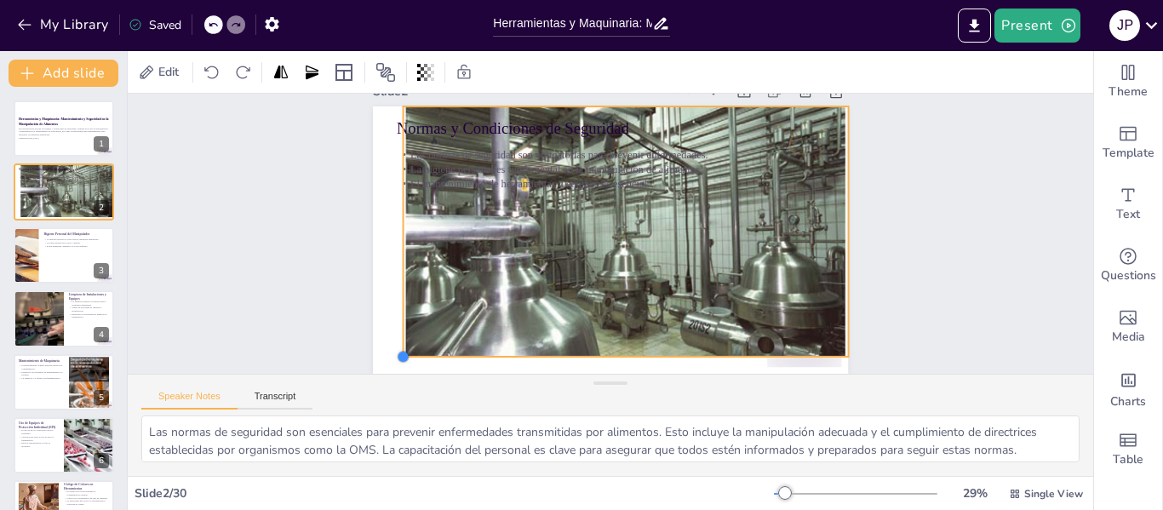
scroll to position [48, 0]
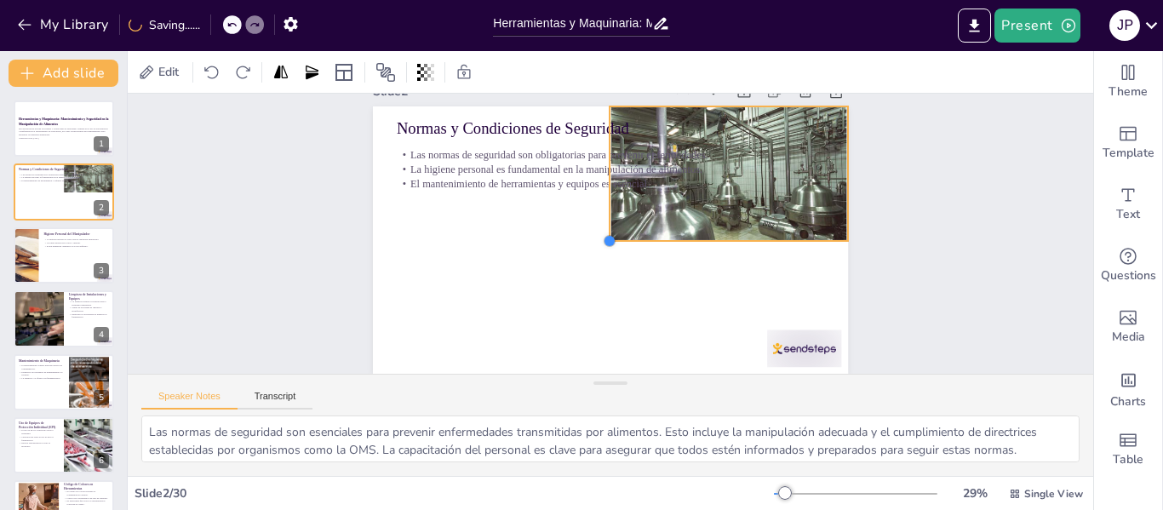
drag, startPoint x: 364, startPoint y: 319, endPoint x: 603, endPoint y: 184, distance: 274.1
click at [603, 184] on div "Normas y Condiciones de Seguridad Las normas de seguridad son obligatorias para…" at bounding box center [610, 239] width 475 height 267
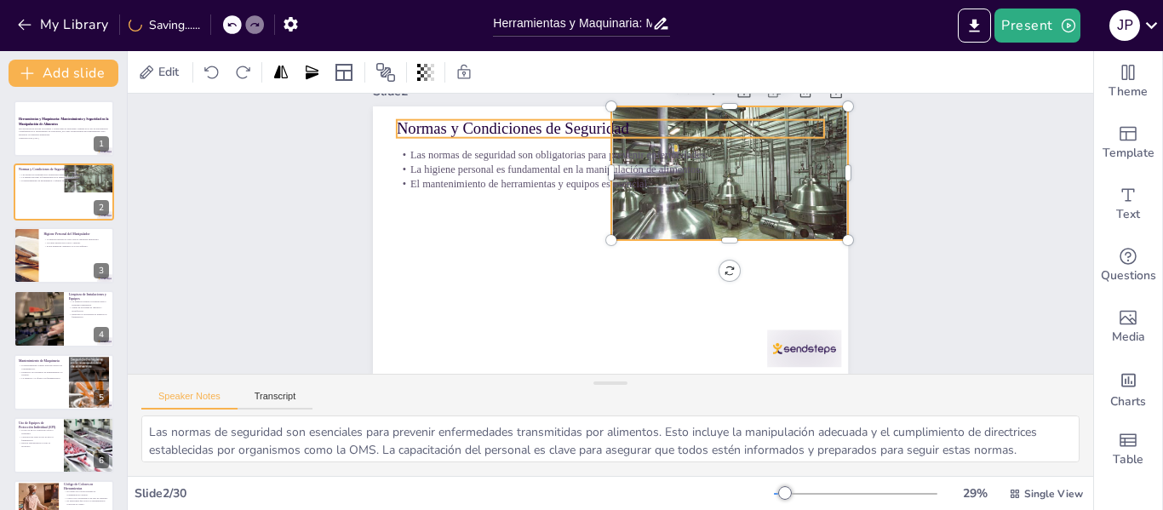
click at [717, 123] on p "Normas y Condiciones de Seguridad" at bounding box center [610, 128] width 427 height 22
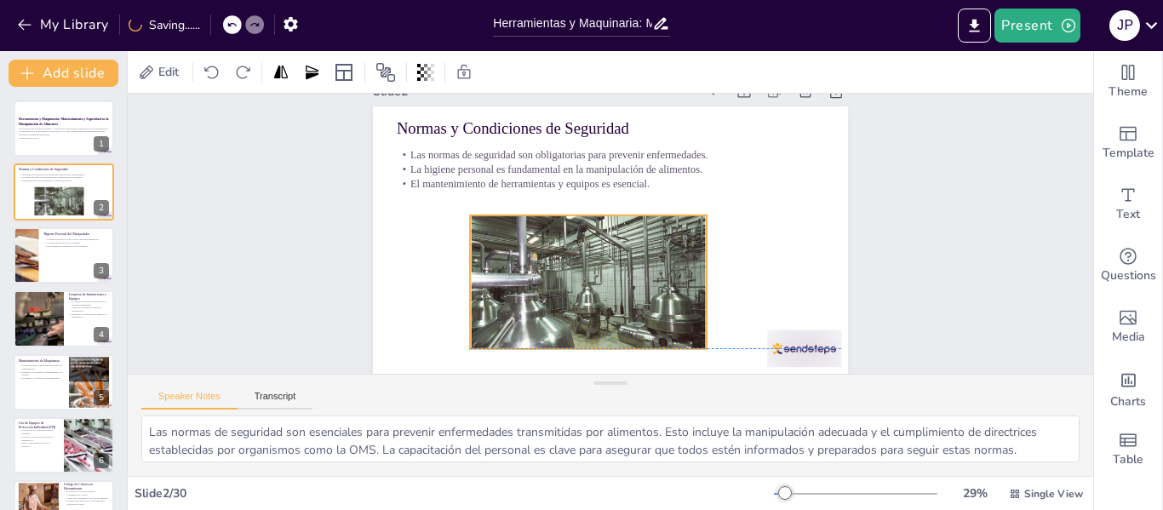
drag, startPoint x: 783, startPoint y: 201, endPoint x: 642, endPoint y: 309, distance: 177.9
click at [642, 309] on div at bounding box center [588, 281] width 237 height 159
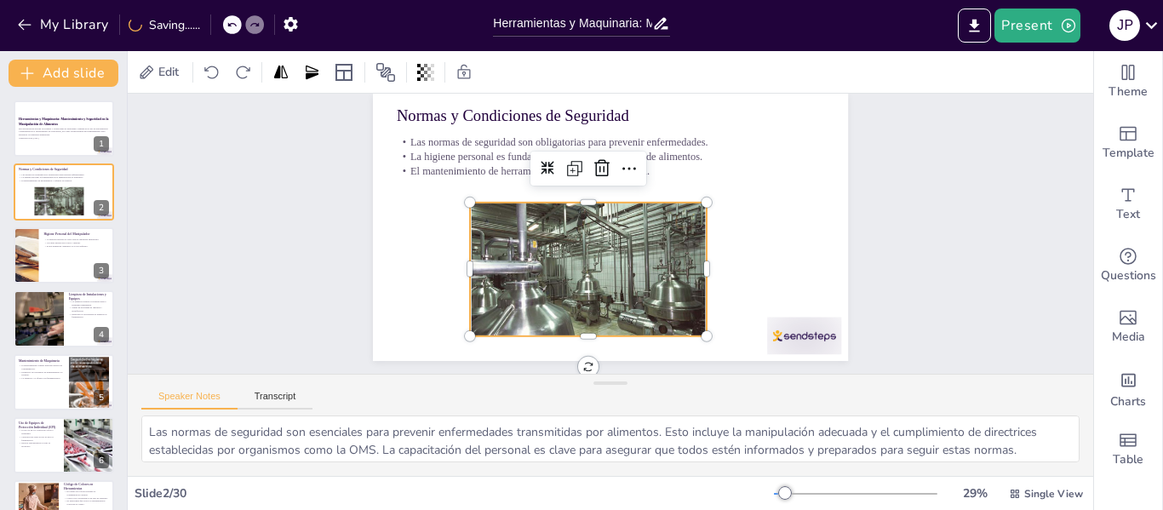
scroll to position [63, 0]
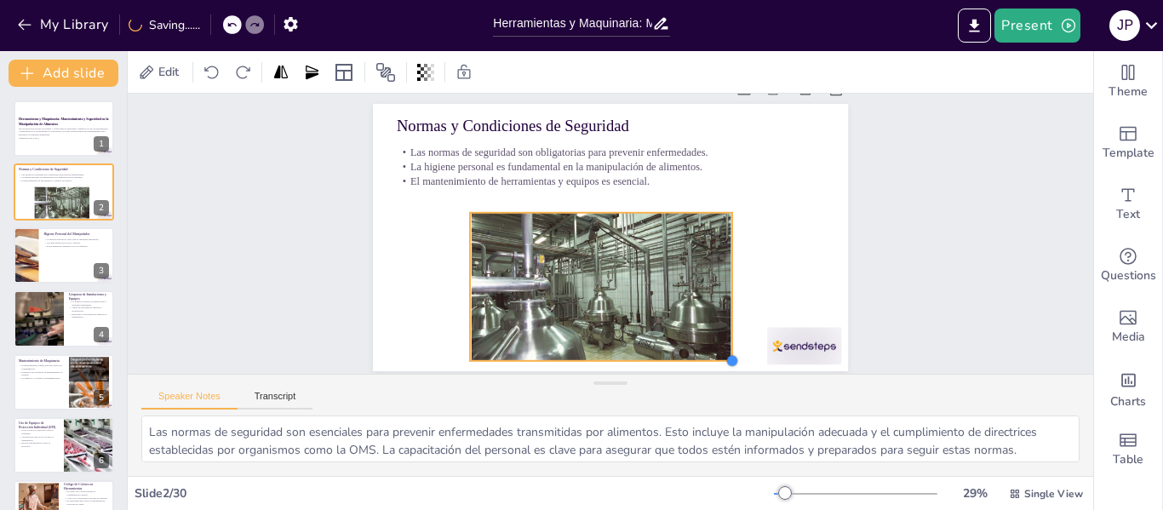
drag, startPoint x: 698, startPoint y: 324, endPoint x: 710, endPoint y: 334, distance: 15.2
click at [710, 334] on div "Normas y Condiciones de Seguridad Las normas de seguridad son obligatorias para…" at bounding box center [610, 238] width 501 height 316
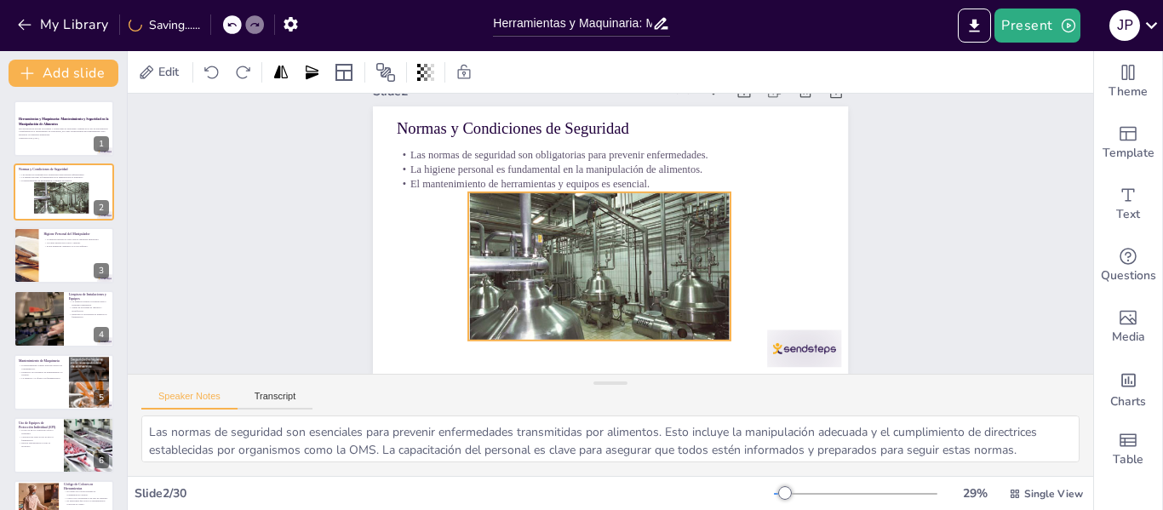
click at [645, 272] on div at bounding box center [595, 264] width 279 height 203
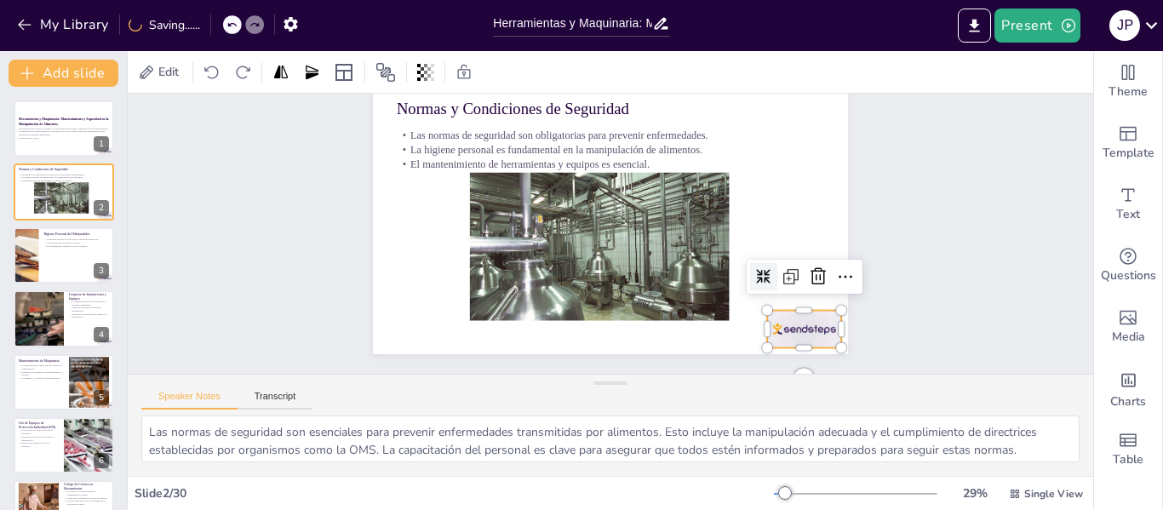
click at [786, 341] on div at bounding box center [780, 367] width 80 height 52
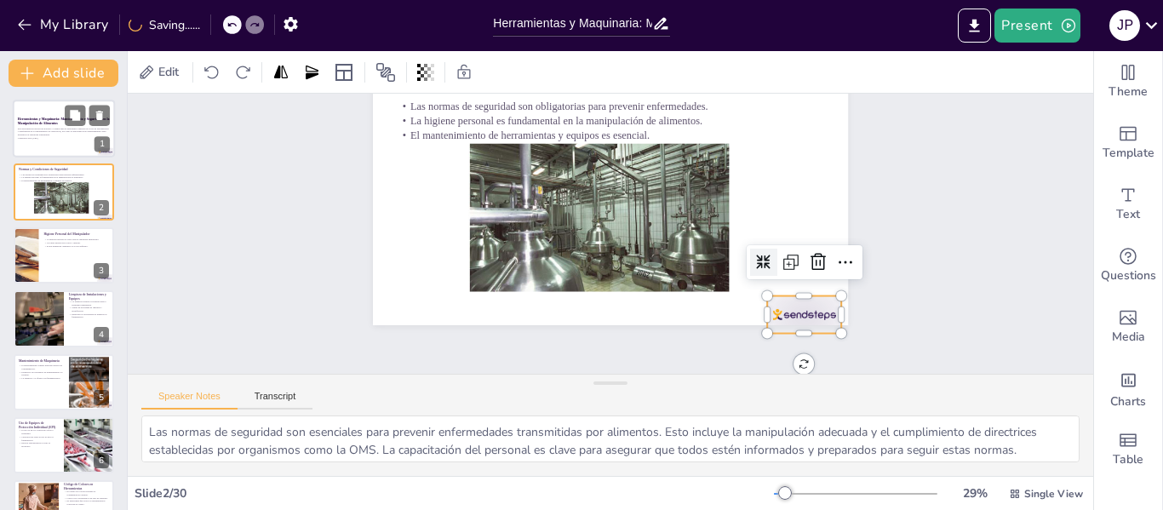
click at [74, 145] on div at bounding box center [64, 129] width 102 height 58
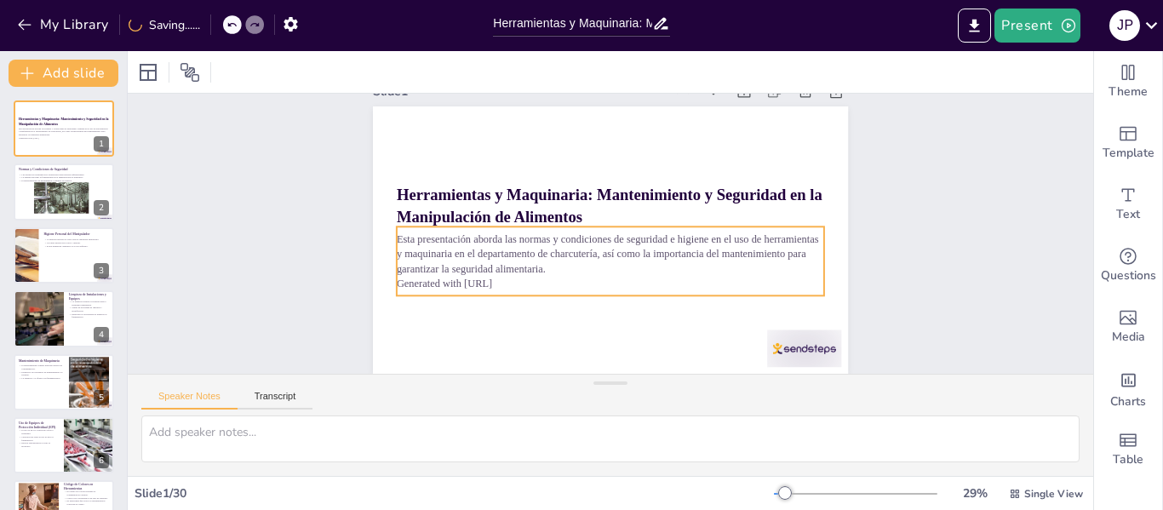
scroll to position [48, 0]
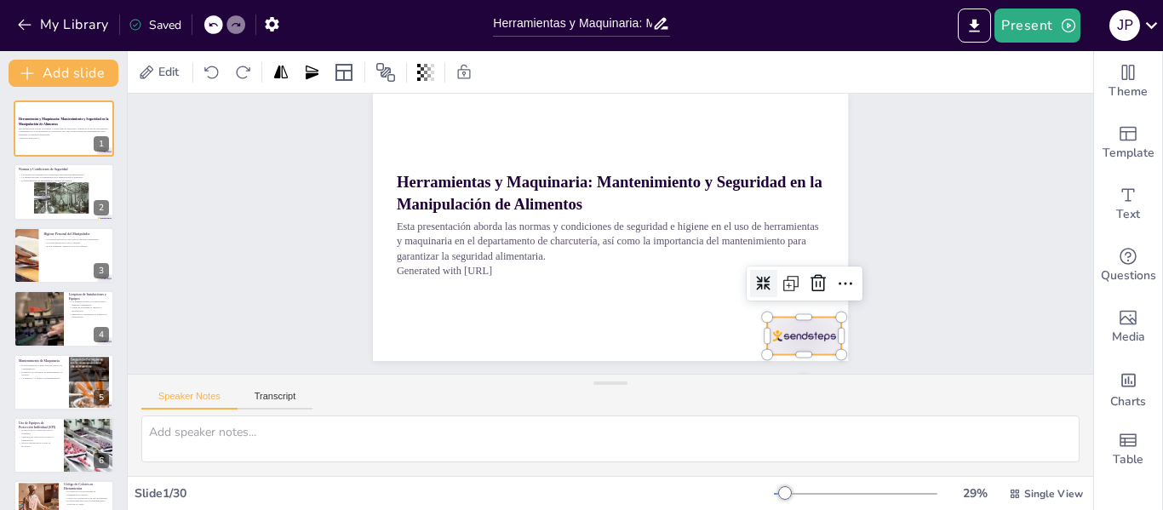
click at [789, 340] on div at bounding box center [804, 336] width 74 height 37
click at [27, 182] on div "Las normas de seguridad son obligatorias para prevenir enfermedades. La higiene…" at bounding box center [64, 177] width 92 height 12
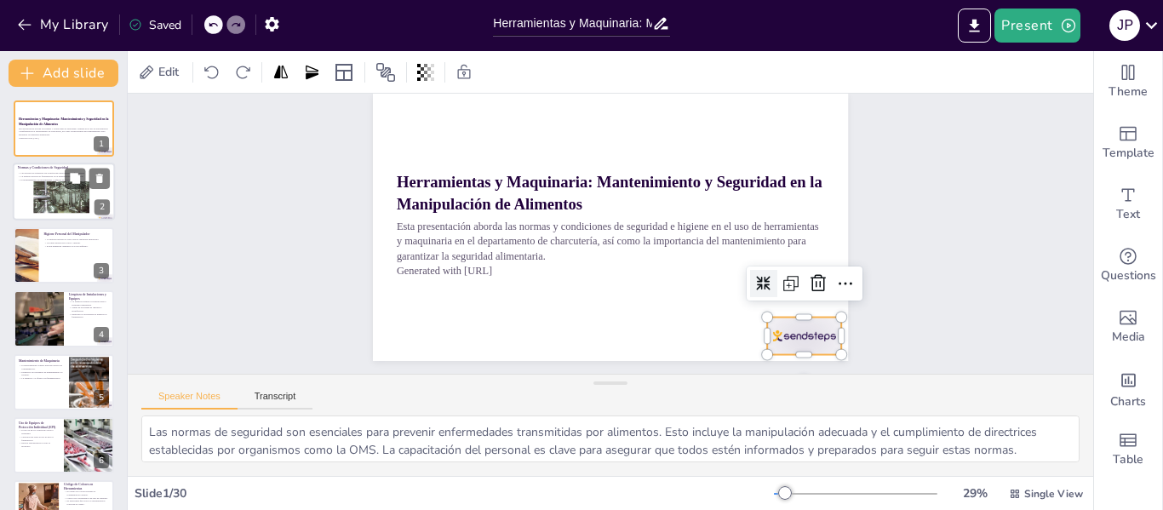
scroll to position [0, 0]
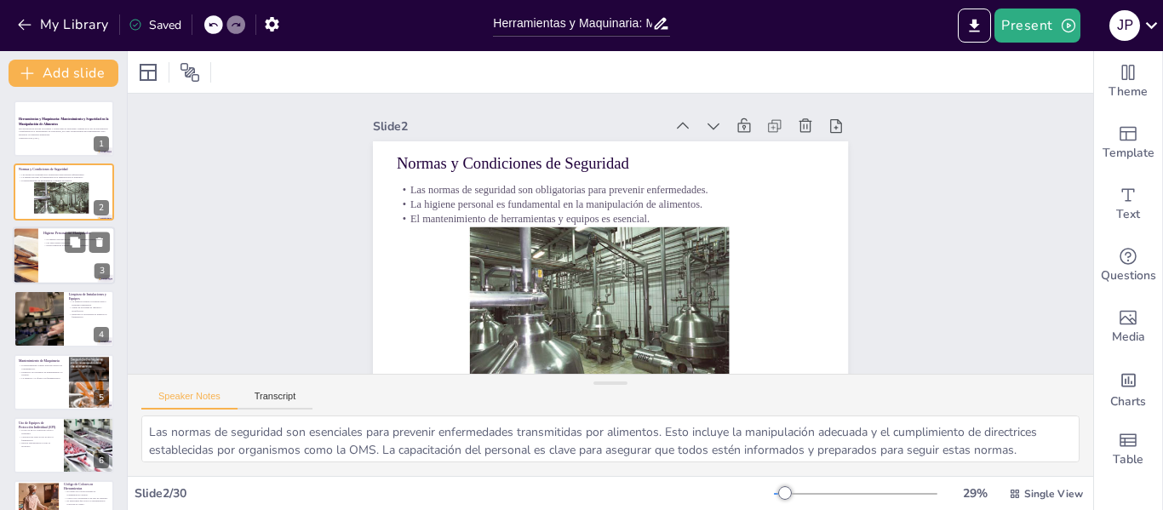
click at [49, 280] on div at bounding box center [64, 255] width 102 height 58
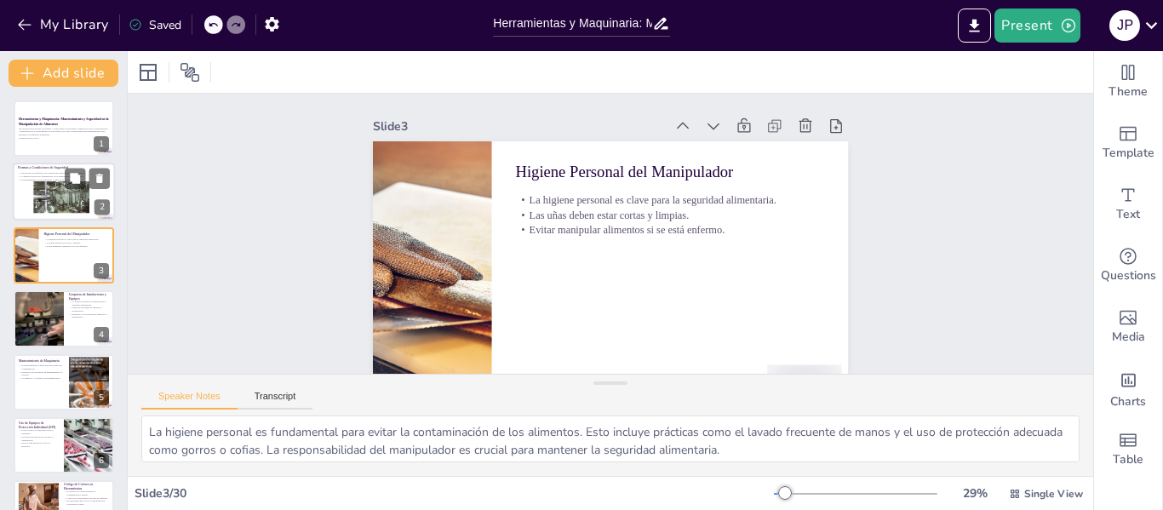
click at [58, 191] on div at bounding box center [61, 198] width 57 height 38
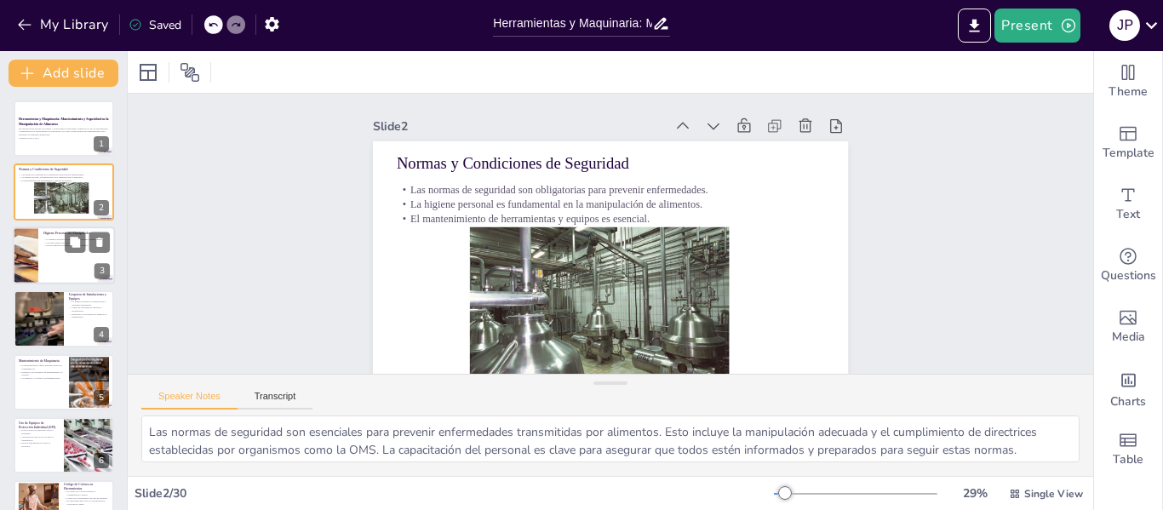
click at [77, 269] on div at bounding box center [64, 255] width 102 height 58
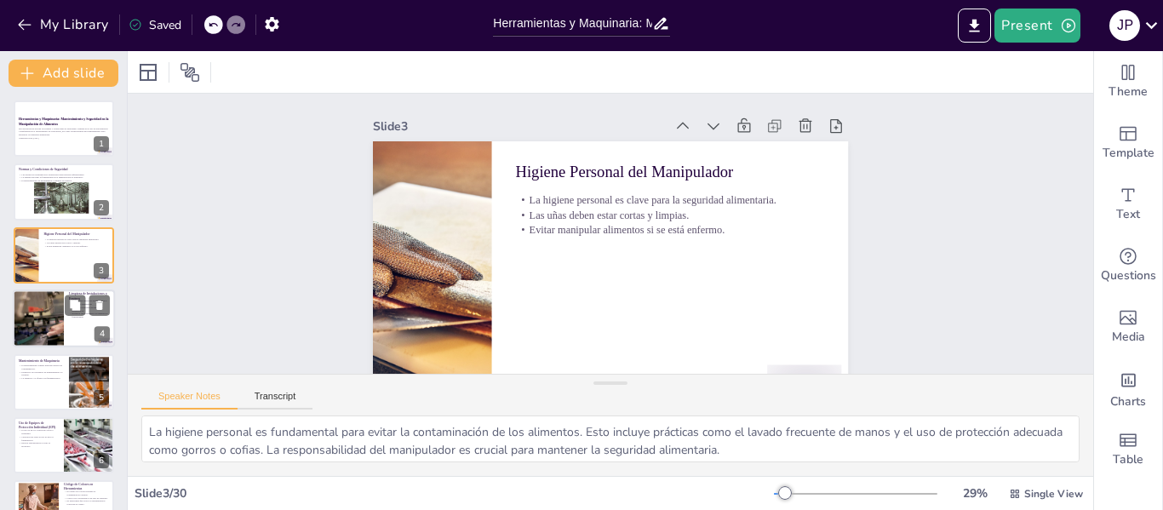
click at [58, 324] on div at bounding box center [38, 318] width 87 height 58
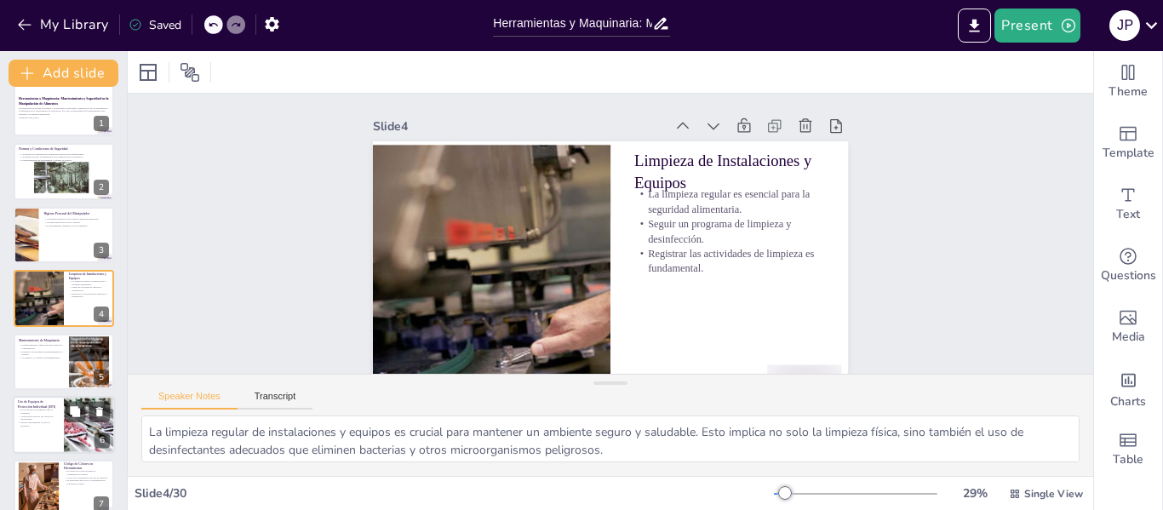
click at [35, 422] on p "Revisar regularmente los EPI es necesario." at bounding box center [38, 424] width 41 height 6
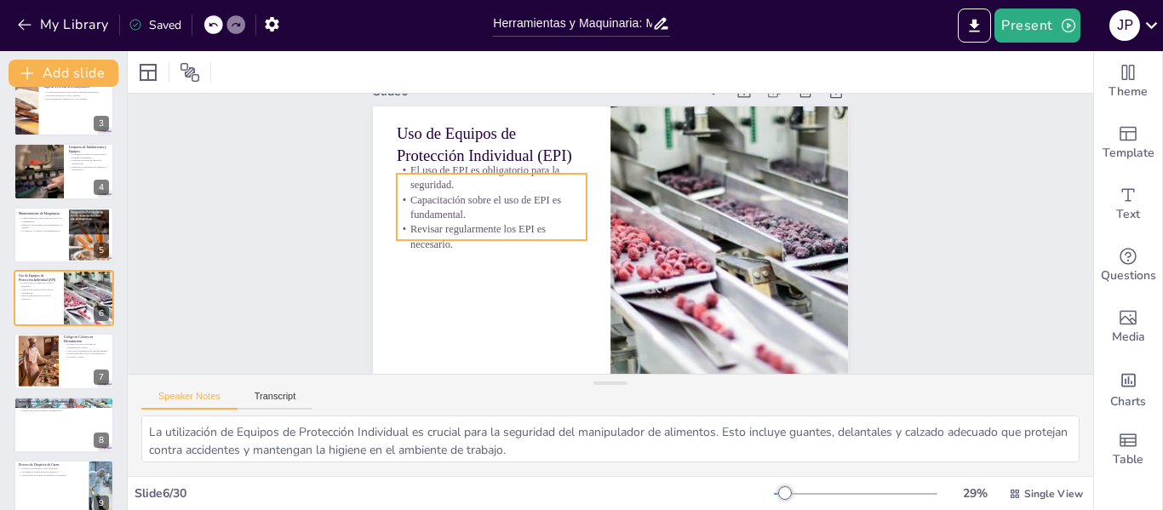
scroll to position [48, 0]
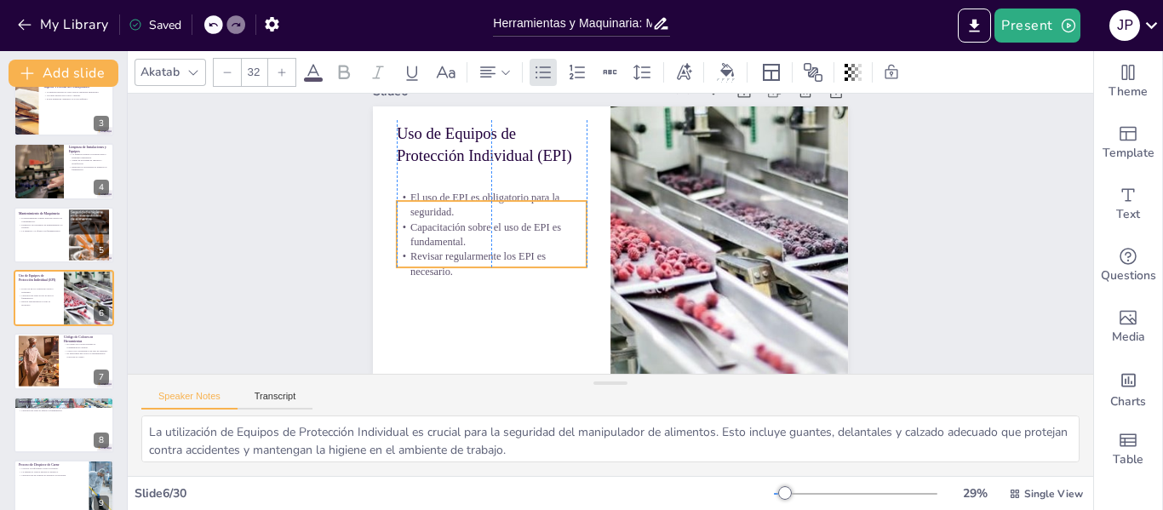
drag, startPoint x: 425, startPoint y: 208, endPoint x: 422, endPoint y: 235, distance: 27.4
click at [422, 235] on p "Capacitación sobre el uso de EPI es fundamental." at bounding box center [507, 174] width 180 height 121
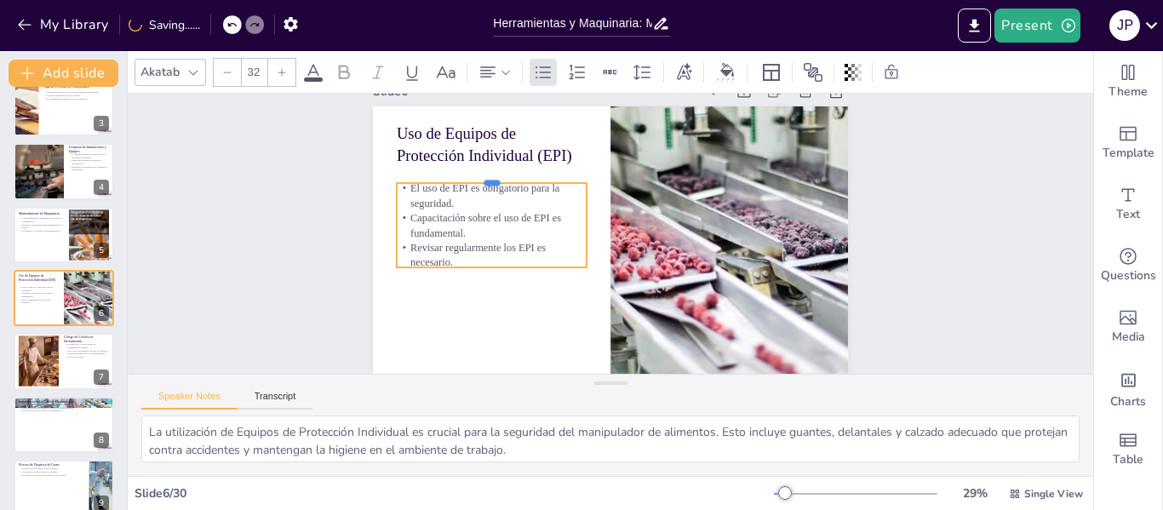
drag, startPoint x: 479, startPoint y: 188, endPoint x: 481, endPoint y: 170, distance: 18.0
click at [481, 170] on div at bounding box center [492, 176] width 190 height 14
drag, startPoint x: 483, startPoint y: 167, endPoint x: 483, endPoint y: 157, distance: 10.2
click at [483, 157] on div at bounding box center [499, 153] width 191 height 33
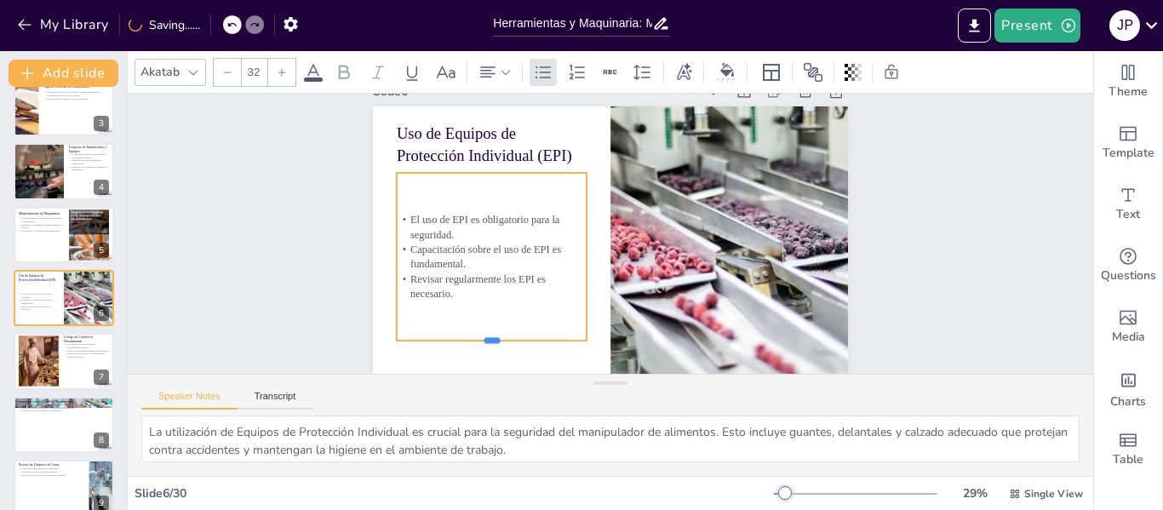
drag, startPoint x: 479, startPoint y: 255, endPoint x: 465, endPoint y: 328, distance: 74.6
click at [465, 341] on div at bounding box center [492, 348] width 190 height 14
drag, startPoint x: 471, startPoint y: 271, endPoint x: 472, endPoint y: 279, distance: 8.7
click at [472, 279] on p "Revisar regularmente los EPI es necesario." at bounding box center [486, 281] width 192 height 49
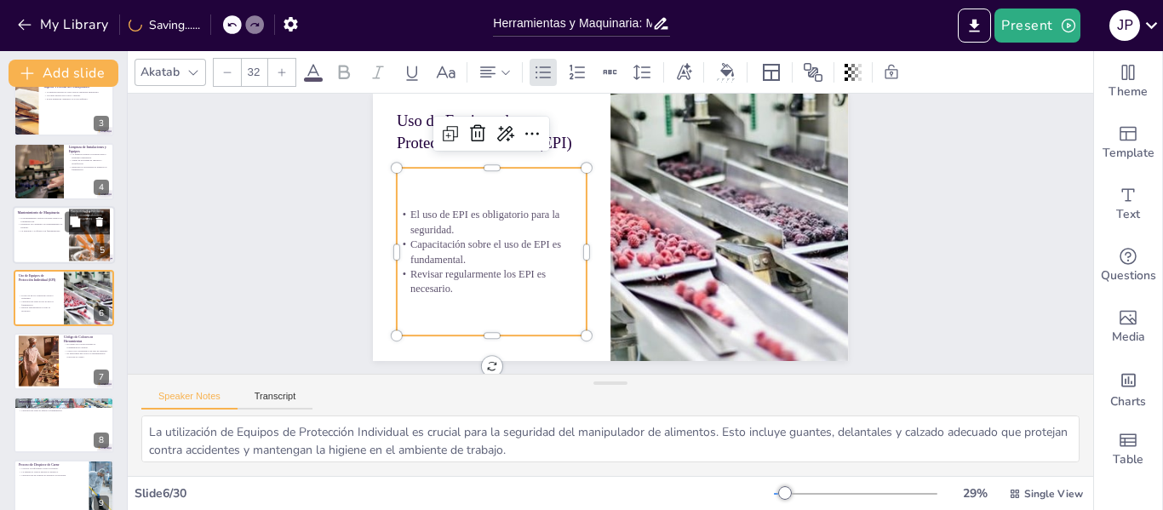
click at [50, 248] on div at bounding box center [64, 235] width 102 height 58
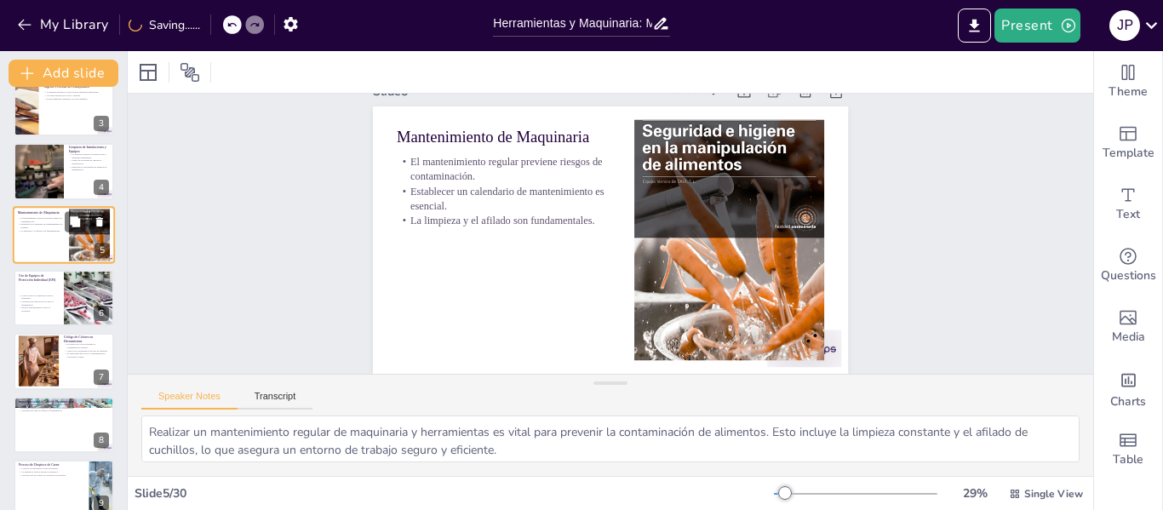
scroll to position [0, 0]
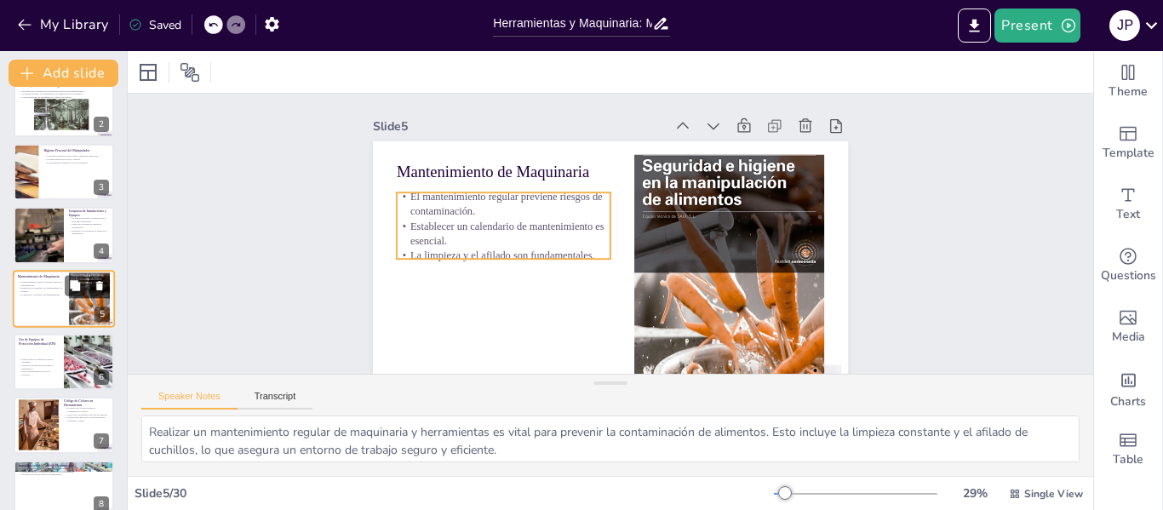
click at [45, 293] on p "La limpieza y el afilado son fundamentales." at bounding box center [41, 294] width 46 height 3
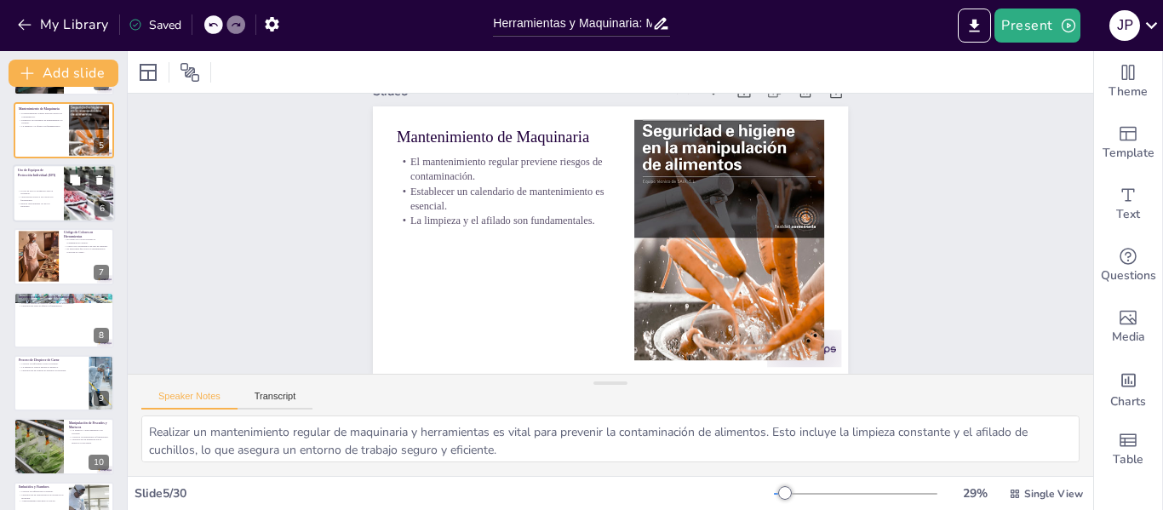
scroll to position [254, 0]
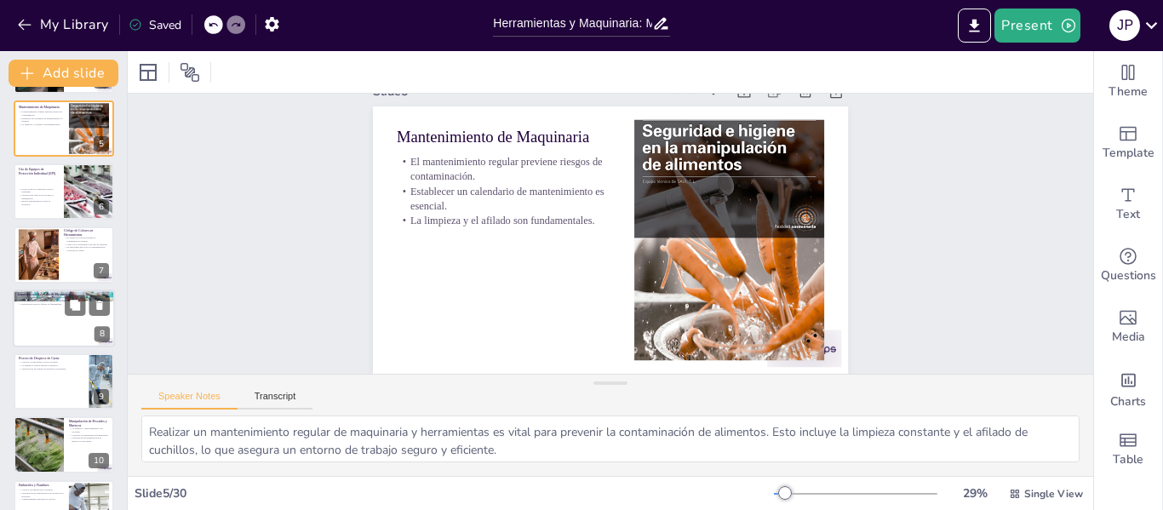
click at [58, 329] on div at bounding box center [64, 318] width 102 height 58
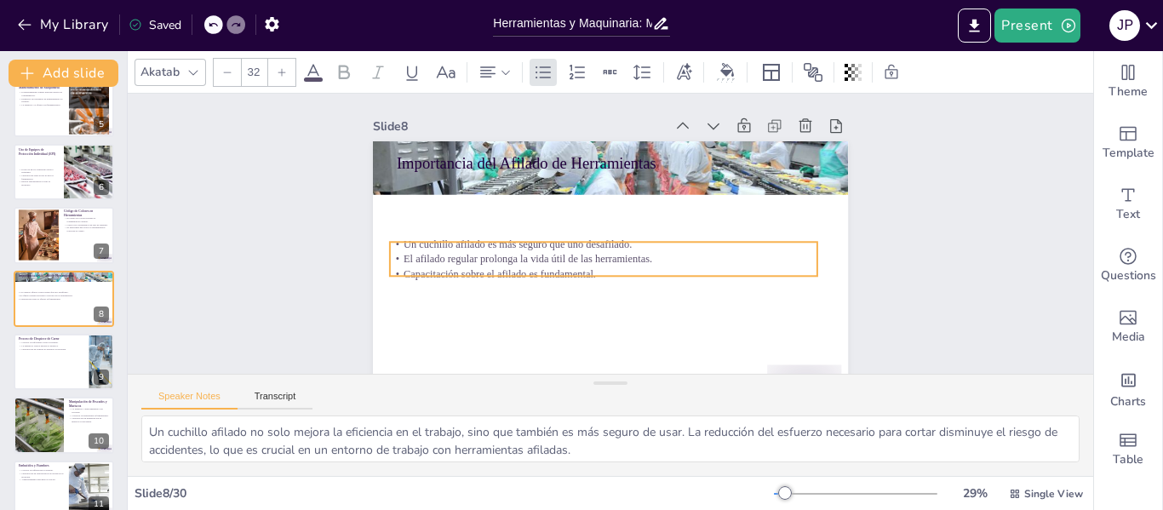
drag, startPoint x: 508, startPoint y: 200, endPoint x: 501, endPoint y: 266, distance: 65.9
click at [501, 266] on p "Capacitación sobre el afilado es fundamental." at bounding box center [599, 273] width 426 height 60
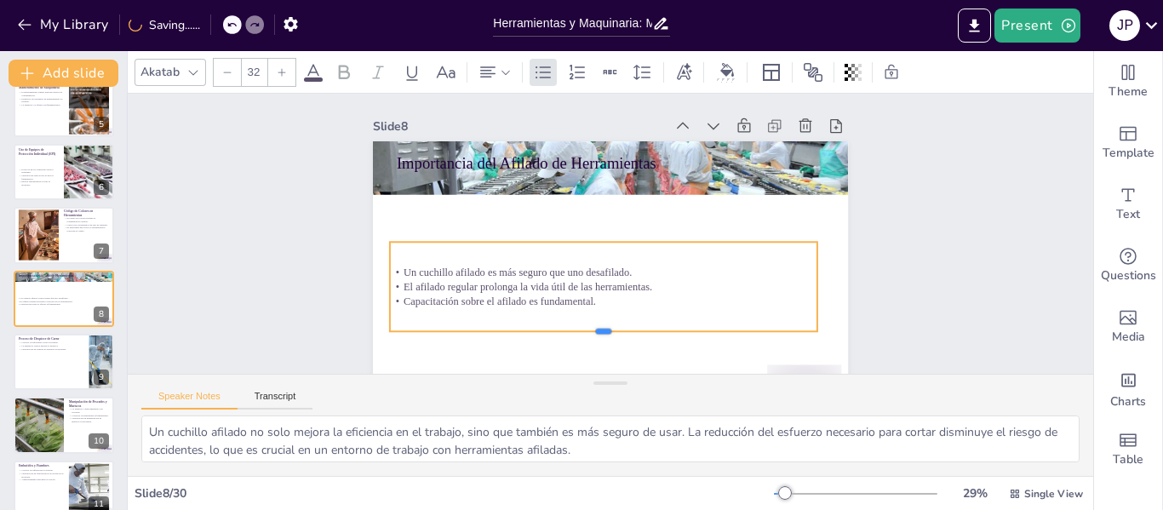
drag, startPoint x: 592, startPoint y: 278, endPoint x: 585, endPoint y: 333, distance: 55.7
click at [585, 333] on div at bounding box center [593, 336] width 426 height 58
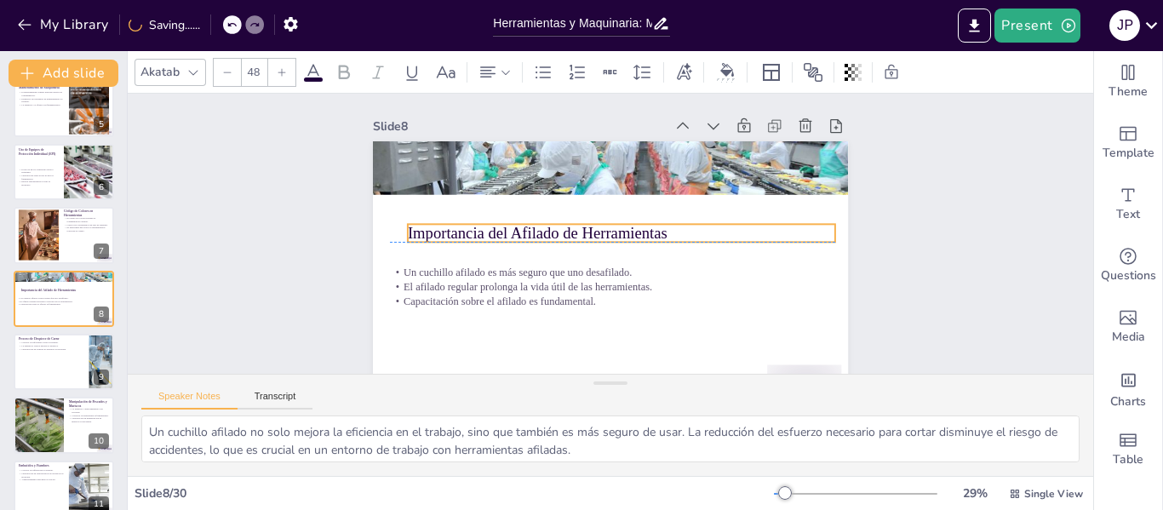
drag, startPoint x: 557, startPoint y: 165, endPoint x: 568, endPoint y: 237, distance: 72.4
click at [568, 237] on p "Importancia del Afilado de Herramientas" at bounding box center [621, 233] width 427 height 22
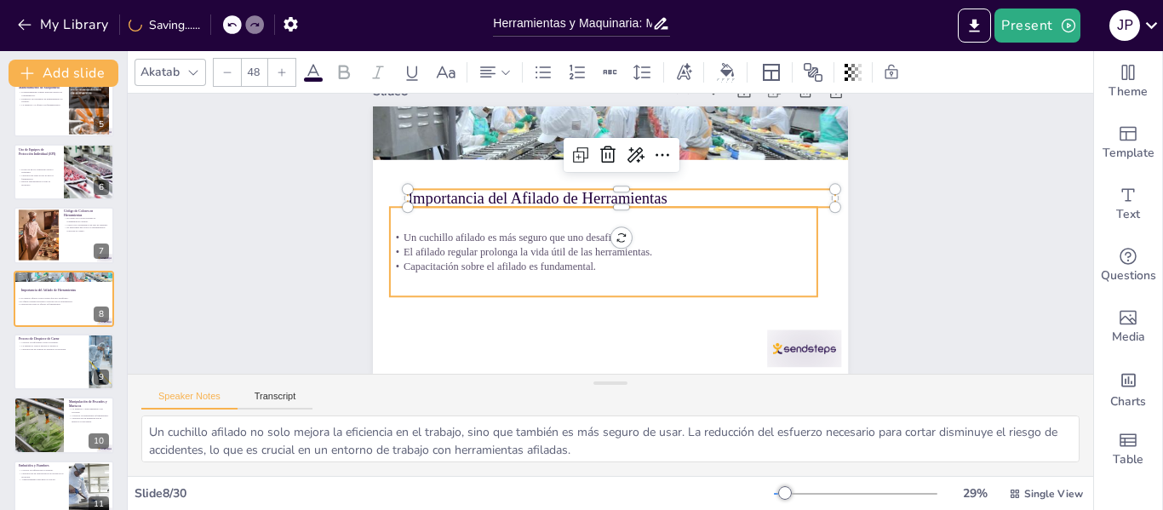
scroll to position [48, 0]
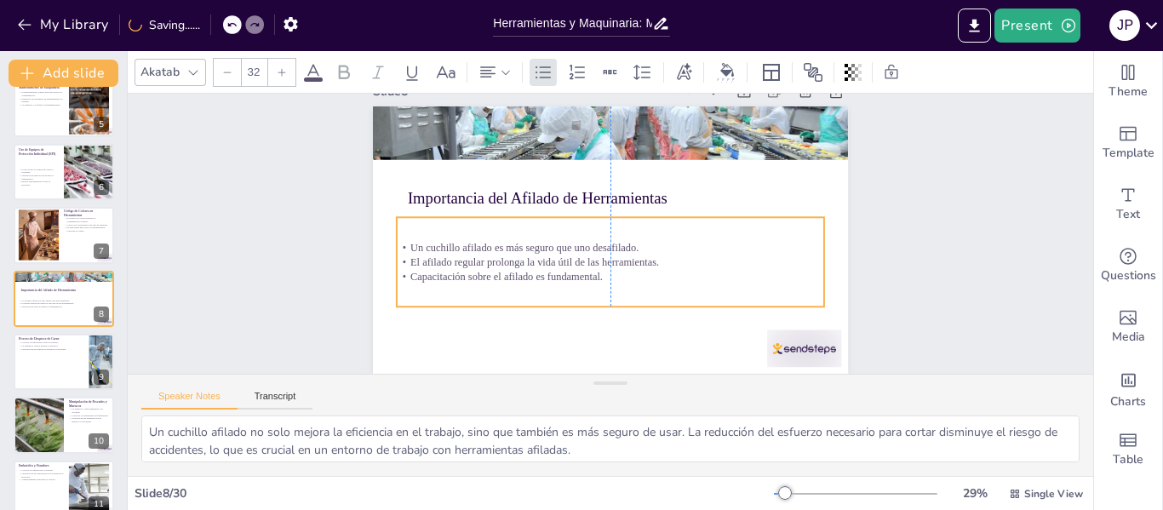
drag, startPoint x: 535, startPoint y: 231, endPoint x: 541, endPoint y: 241, distance: 11.4
click at [541, 241] on p "Un cuchillo afilado es más seguro que uno desafilado." at bounding box center [610, 247] width 427 height 14
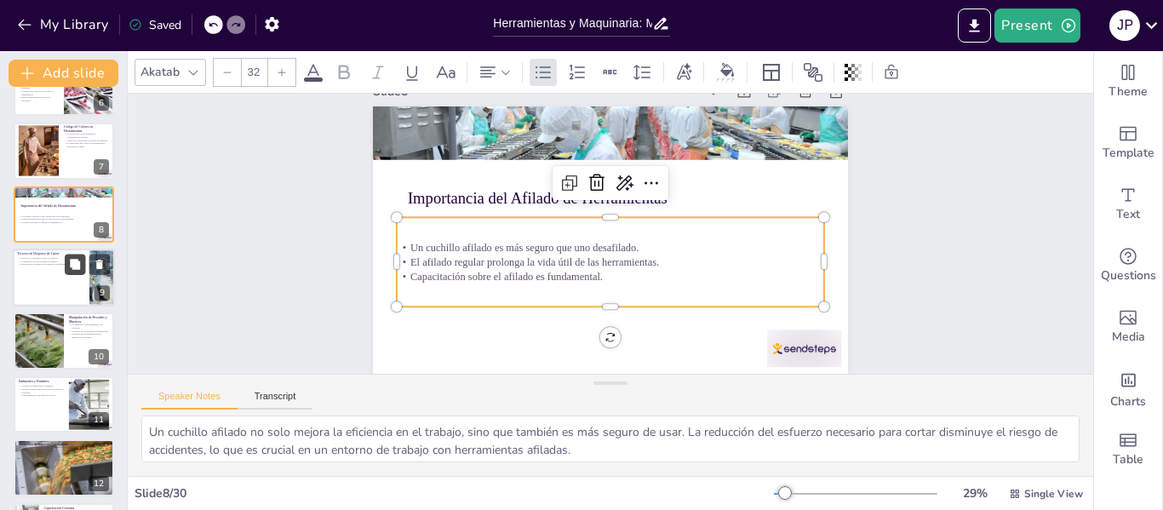
scroll to position [444, 0]
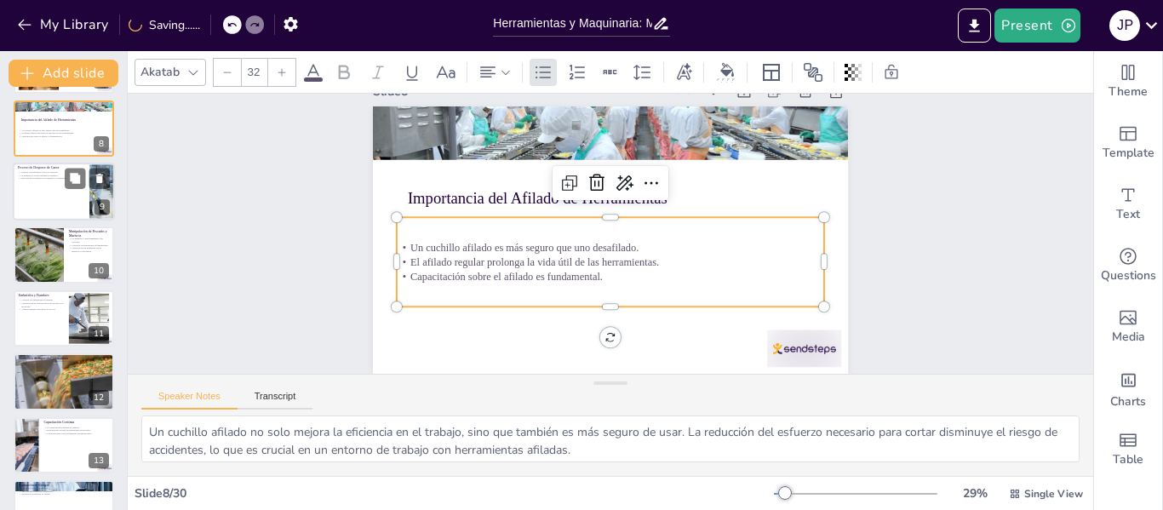
click at [51, 192] on div at bounding box center [64, 192] width 102 height 58
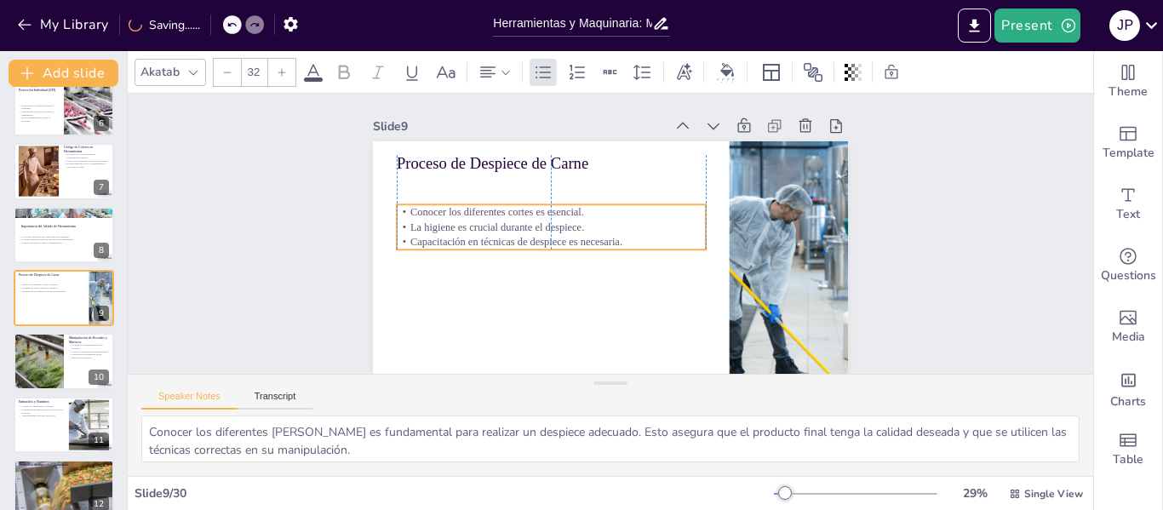
drag, startPoint x: 476, startPoint y: 195, endPoint x: 476, endPoint y: 223, distance: 28.1
click at [476, 223] on p "La higiene es crucial durante el despiece." at bounding box center [551, 227] width 309 height 14
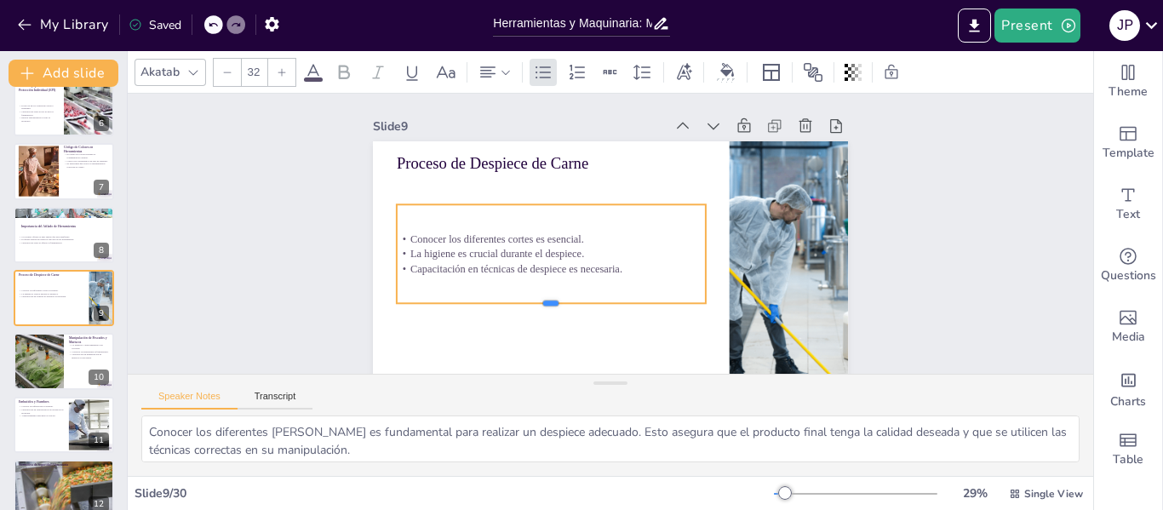
drag, startPoint x: 541, startPoint y: 249, endPoint x: 536, endPoint y: 303, distance: 53.8
click at [536, 303] on div at bounding box center [551, 310] width 309 height 14
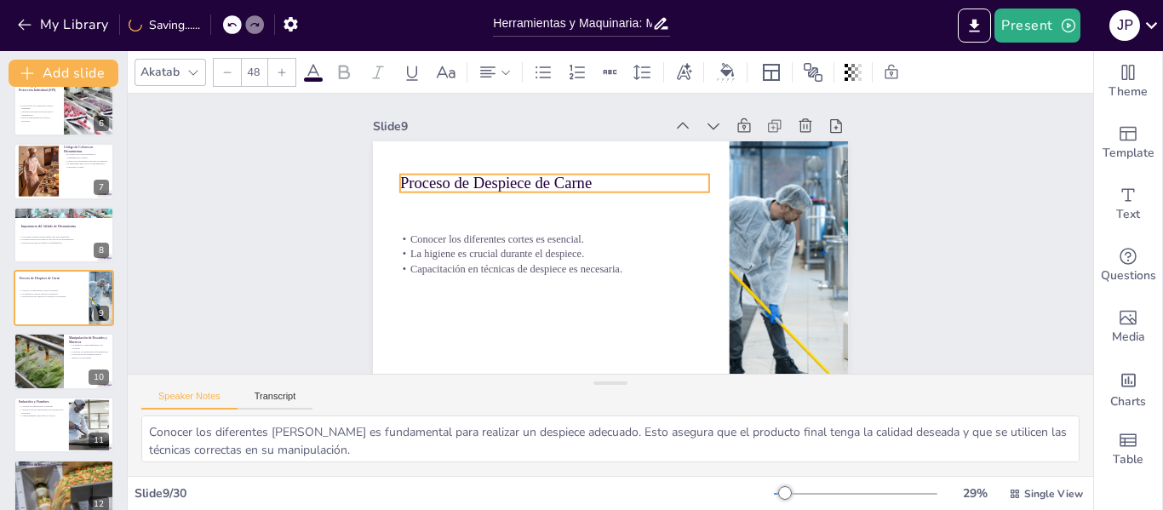
drag, startPoint x: 446, startPoint y: 162, endPoint x: 449, endPoint y: 182, distance: 20.7
click at [449, 182] on p "Proceso de Despiece de Carne" at bounding box center [554, 183] width 309 height 22
click at [567, 140] on div at bounding box center [567, 141] width 27 height 27
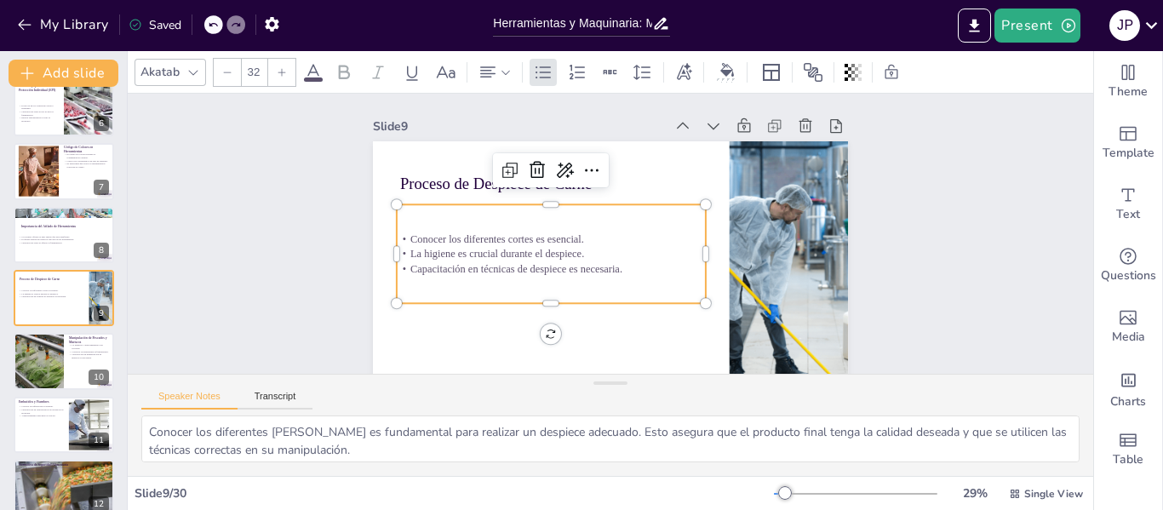
click at [460, 238] on p "Conocer los diferentes cortes es esencial." at bounding box center [551, 239] width 309 height 14
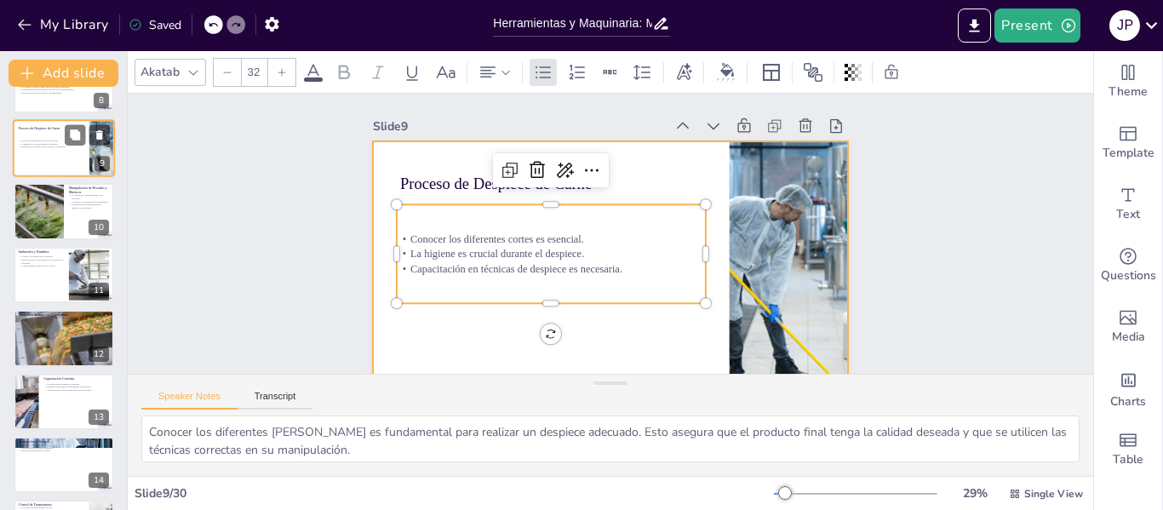
scroll to position [507, 0]
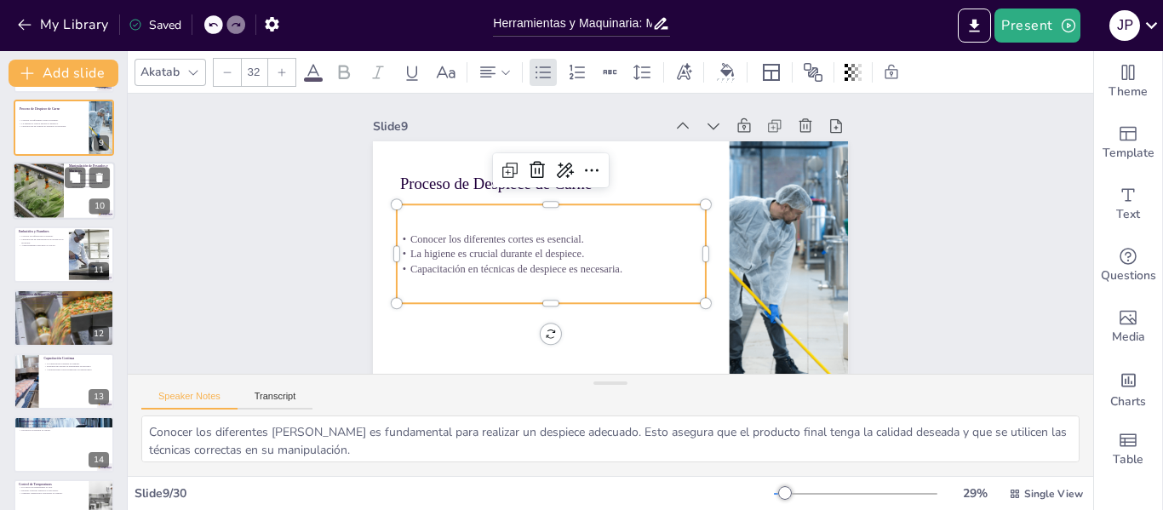
click at [55, 196] on div at bounding box center [38, 192] width 86 height 58
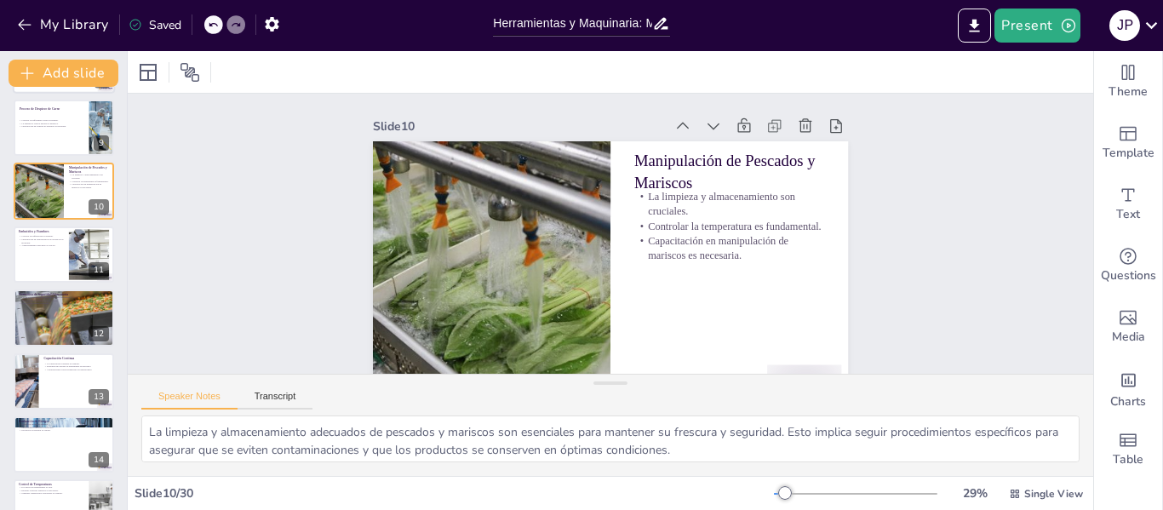
scroll to position [400, 0]
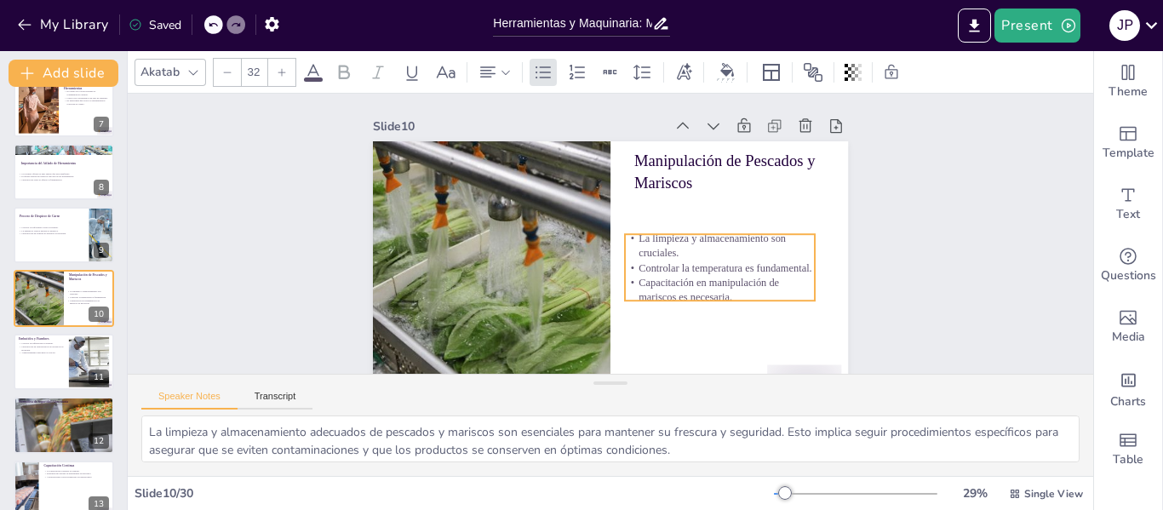
drag, startPoint x: 684, startPoint y: 222, endPoint x: 675, endPoint y: 264, distance: 42.7
click at [675, 264] on p "Controlar la temperatura es fundamental." at bounding box center [716, 278] width 191 height 35
click at [723, 259] on p "La limpieza y almacenamiento son cruciales." at bounding box center [729, 246] width 190 height 30
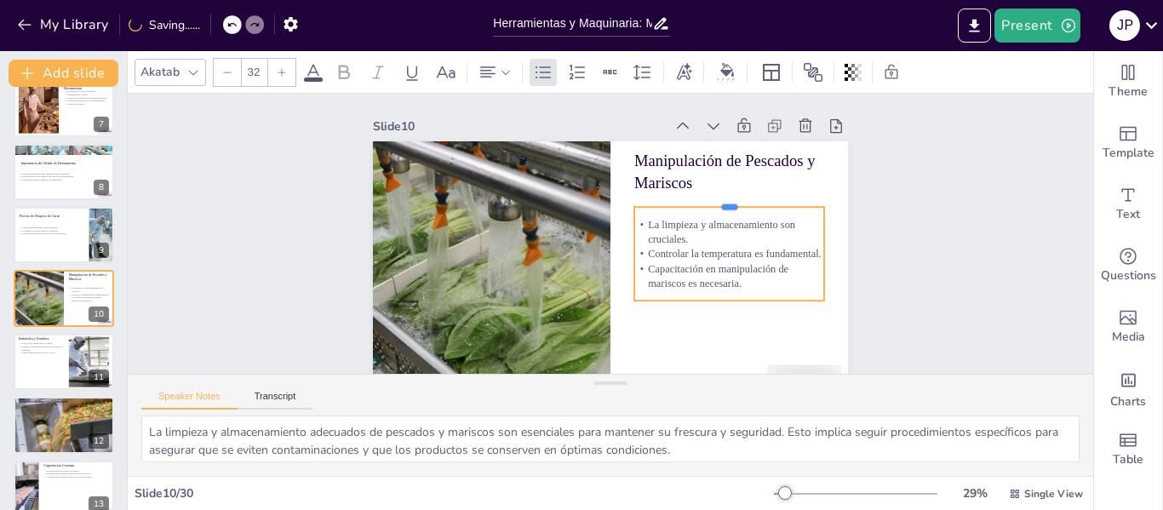
drag, startPoint x: 716, startPoint y: 231, endPoint x: 718, endPoint y: 203, distance: 27.3
click at [718, 203] on div at bounding box center [732, 212] width 191 height 33
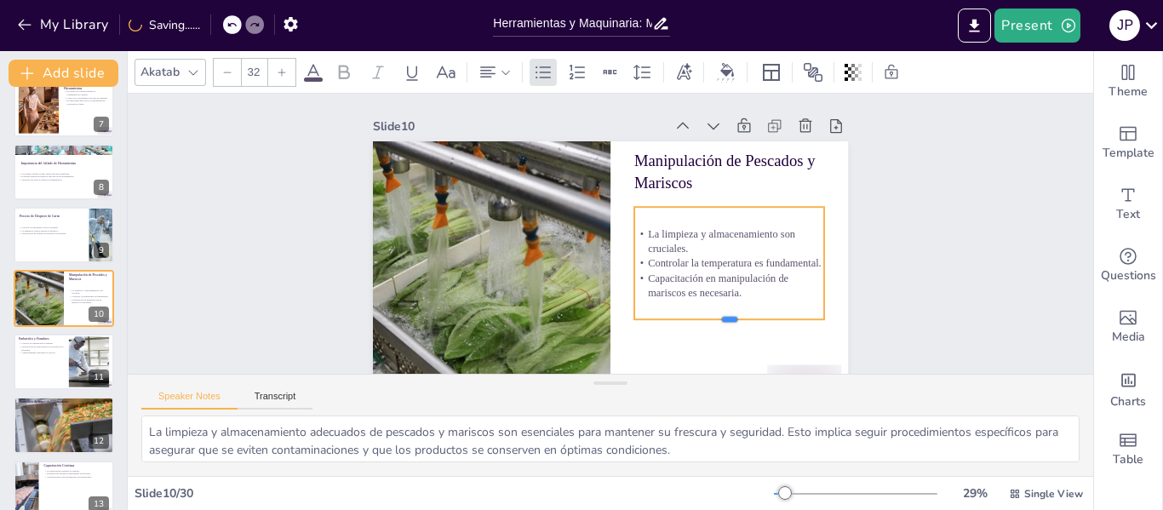
drag, startPoint x: 716, startPoint y: 304, endPoint x: 714, endPoint y: 323, distance: 18.8
click at [714, 323] on div at bounding box center [719, 338] width 191 height 33
click at [61, 236] on div "Conocer los diferentes cortes es esencial. La higiene es crucial durante el des…" at bounding box center [51, 230] width 66 height 21
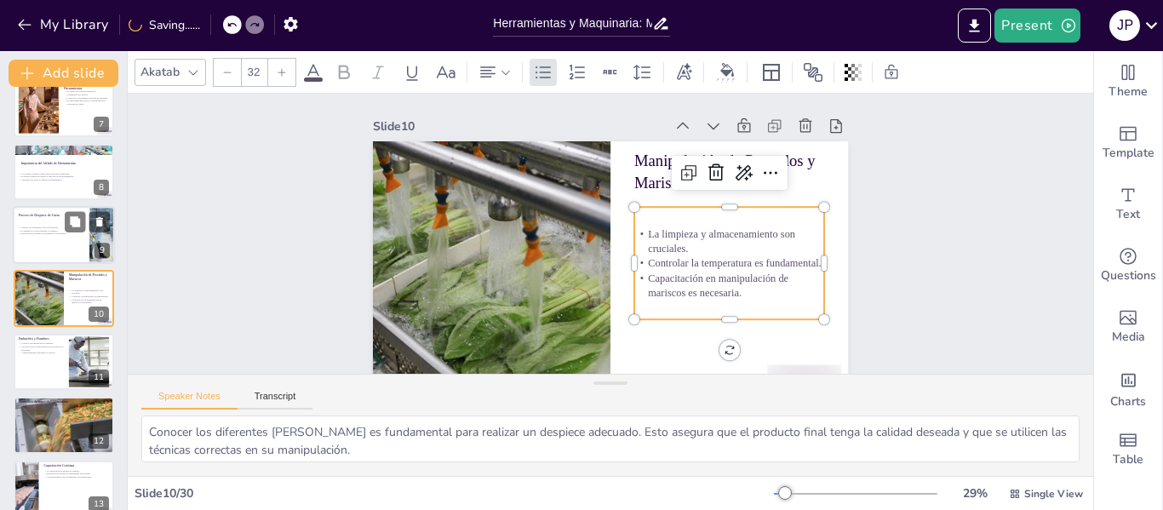
scroll to position [337, 0]
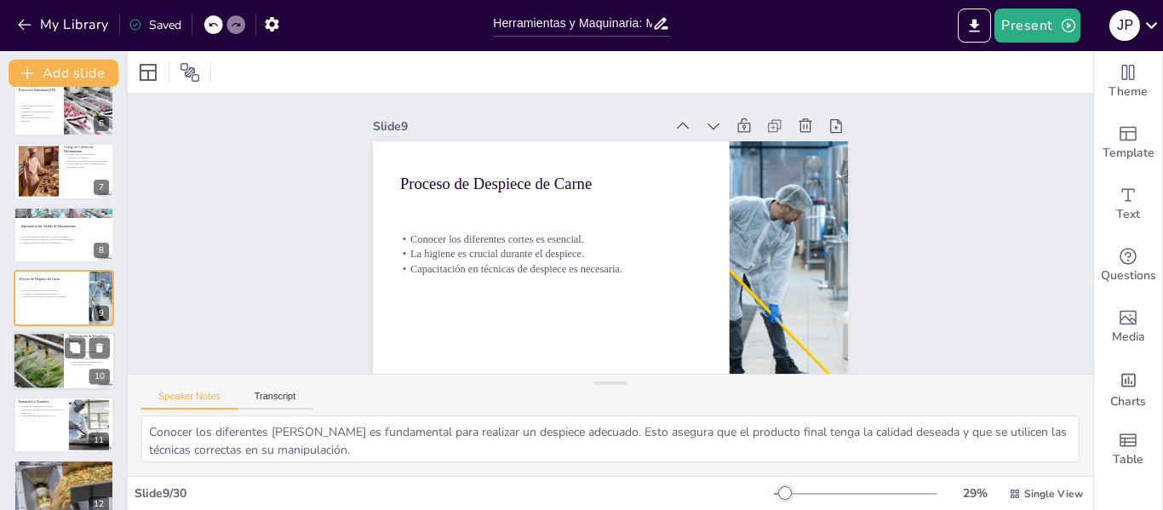
click at [47, 353] on div at bounding box center [38, 362] width 86 height 58
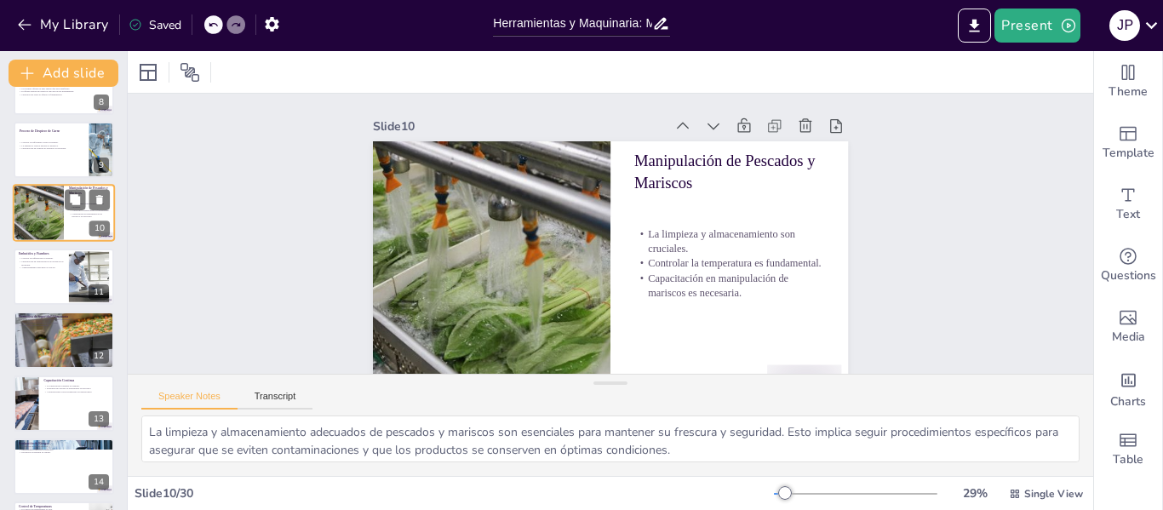
click at [47, 353] on div at bounding box center [64, 339] width 100 height 67
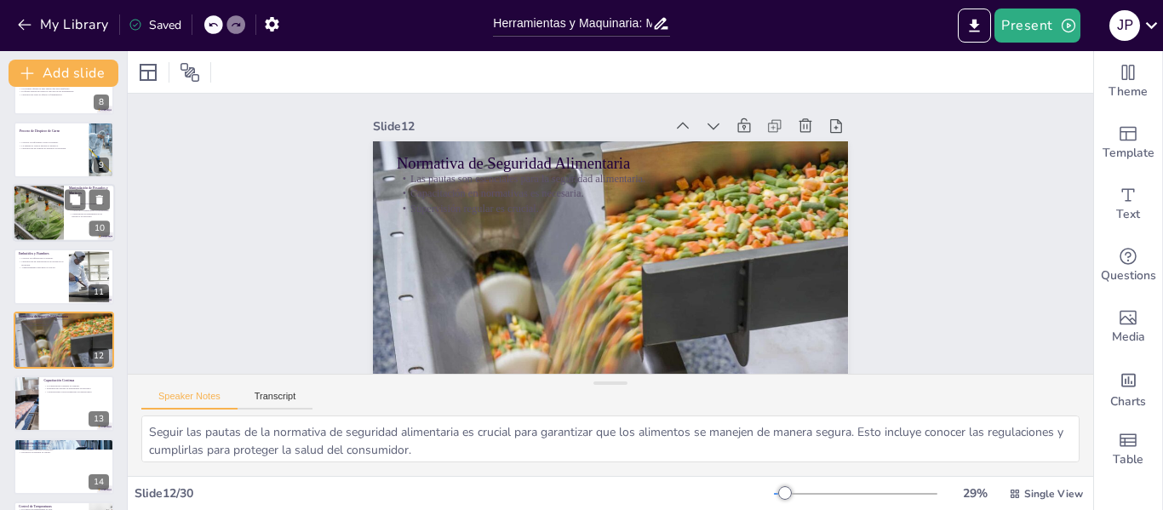
scroll to position [527, 0]
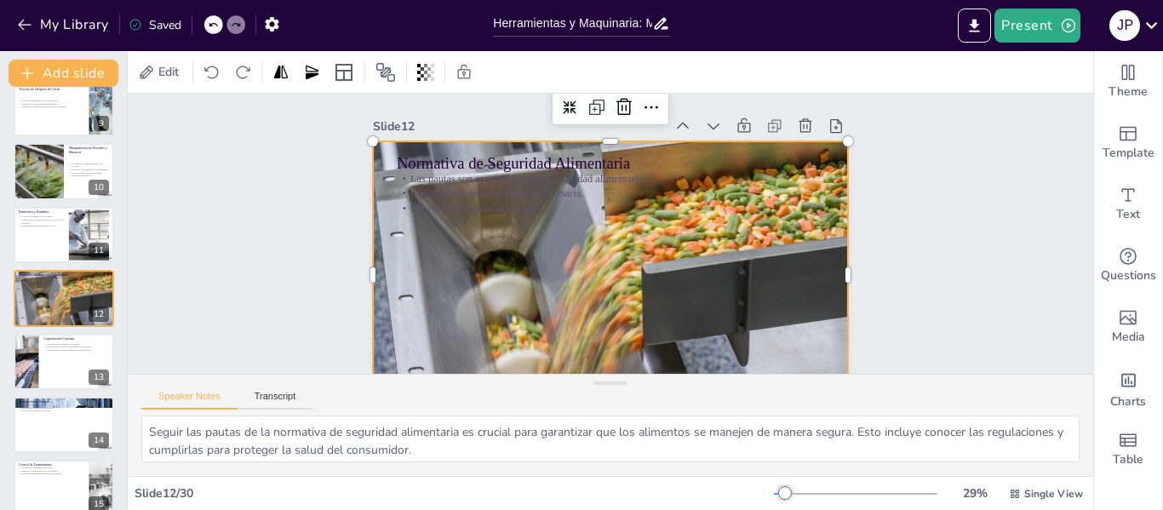
click at [575, 240] on div at bounding box center [610, 275] width 475 height 317
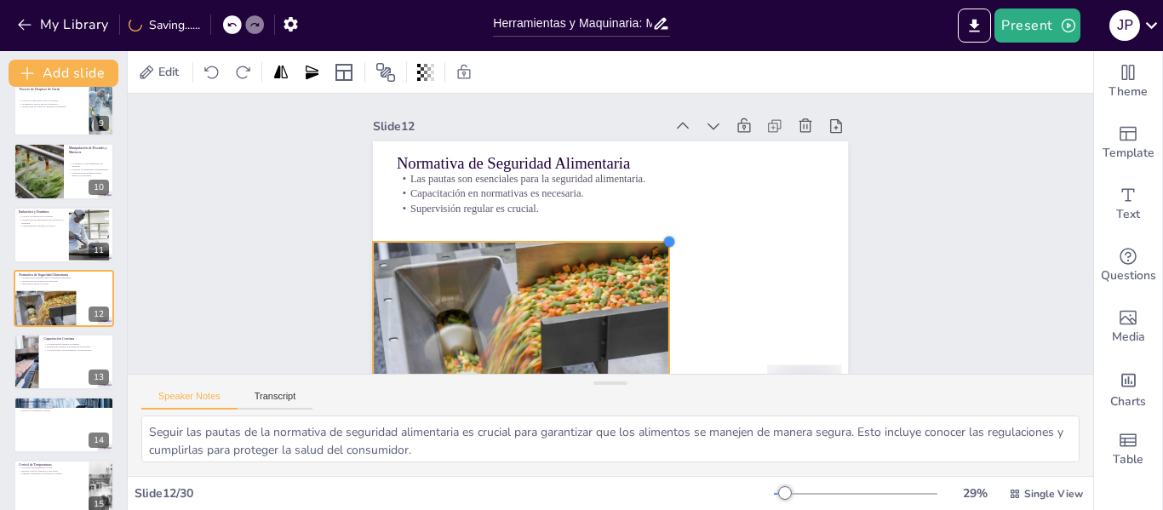
drag, startPoint x: 838, startPoint y: 140, endPoint x: 526, endPoint y: 255, distance: 332.4
click at [563, 240] on div "Normativa de Seguridad Alimentaria Las pautas son esenciales para la seguridad …" at bounding box center [606, 275] width 501 height 316
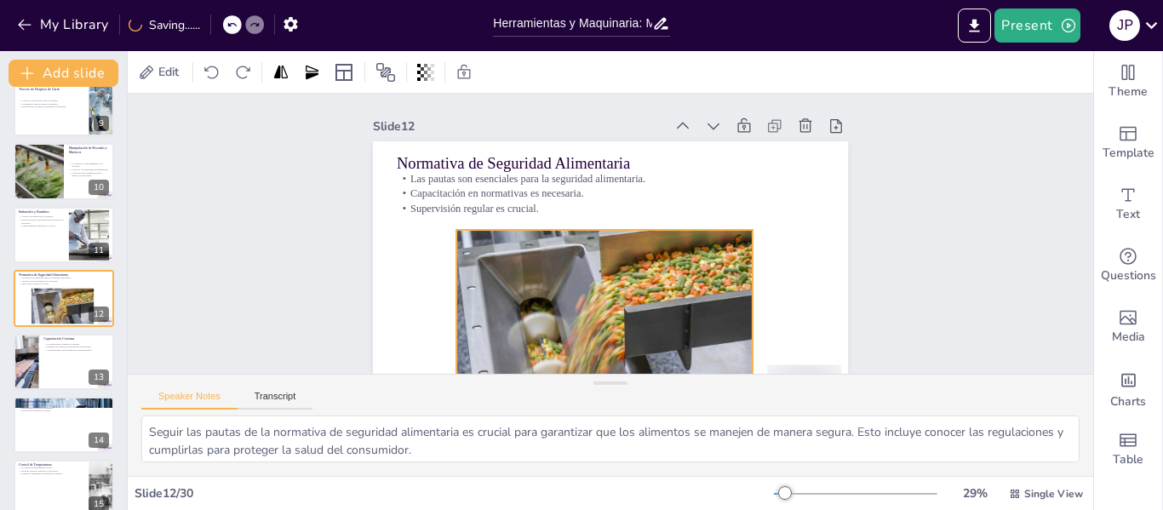
drag, startPoint x: 498, startPoint y: 270, endPoint x: 581, endPoint y: 258, distance: 84.3
click at [581, 258] on div at bounding box center [604, 313] width 296 height 197
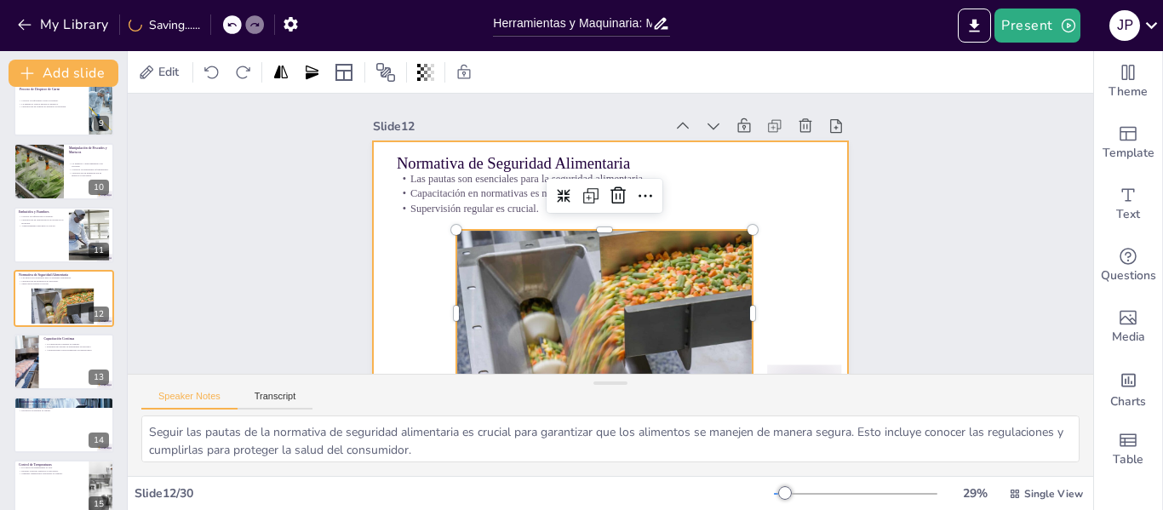
click at [788, 220] on div at bounding box center [610, 274] width 475 height 267
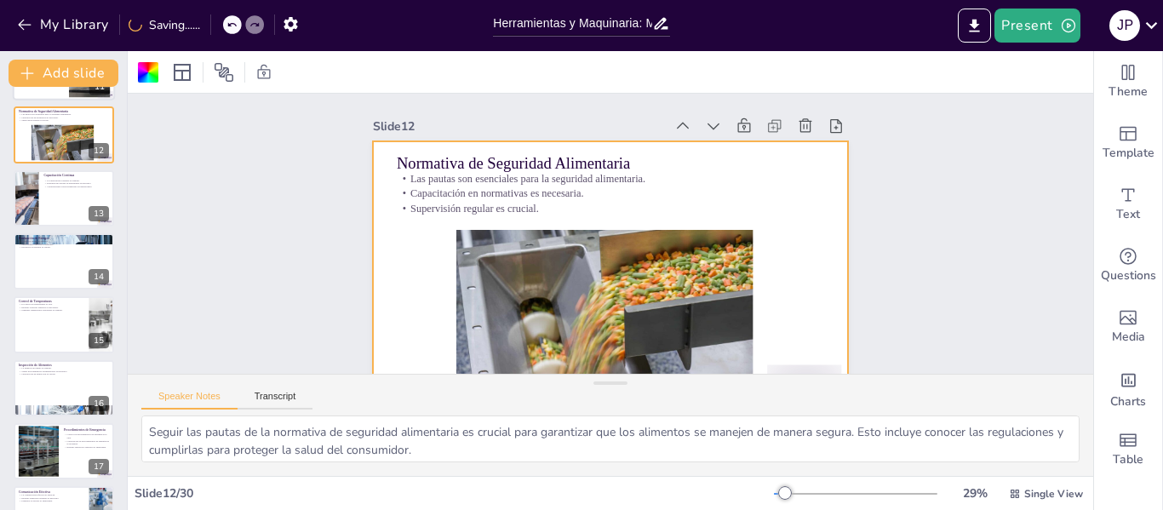
scroll to position [697, 0]
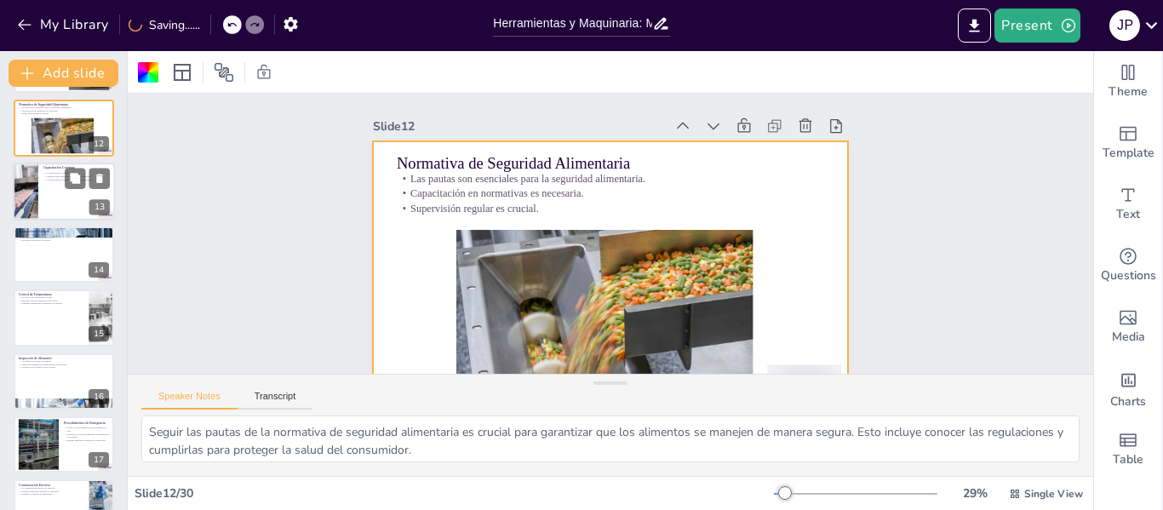
click at [66, 196] on div at bounding box center [64, 192] width 102 height 58
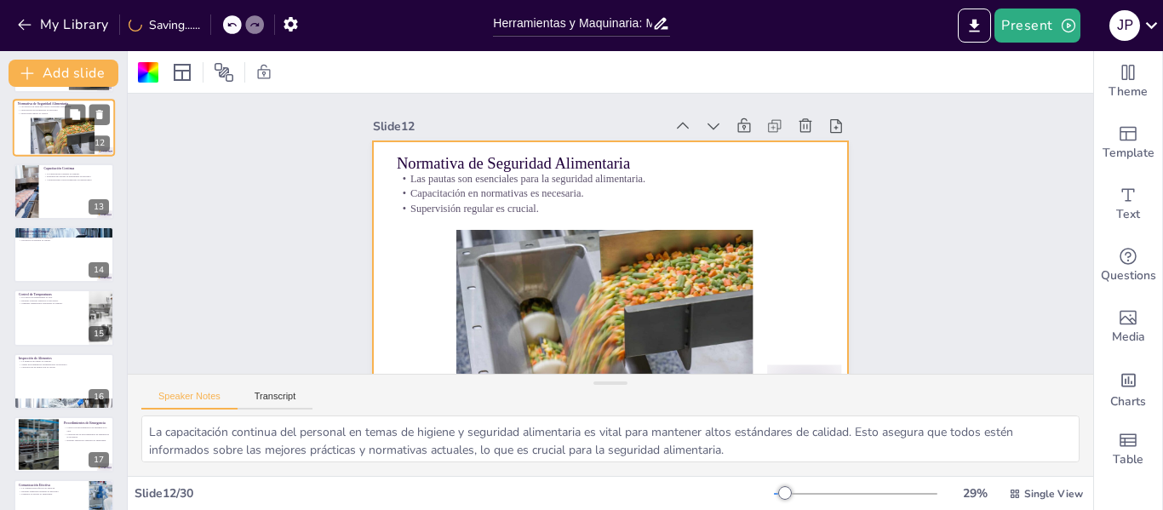
scroll to position [590, 0]
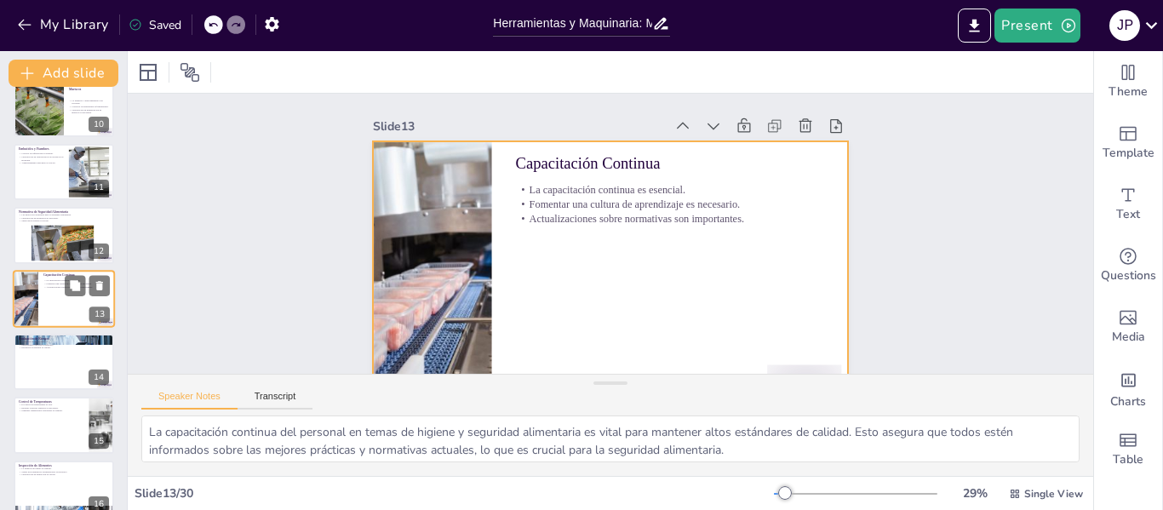
click at [54, 306] on div at bounding box center [64, 299] width 102 height 58
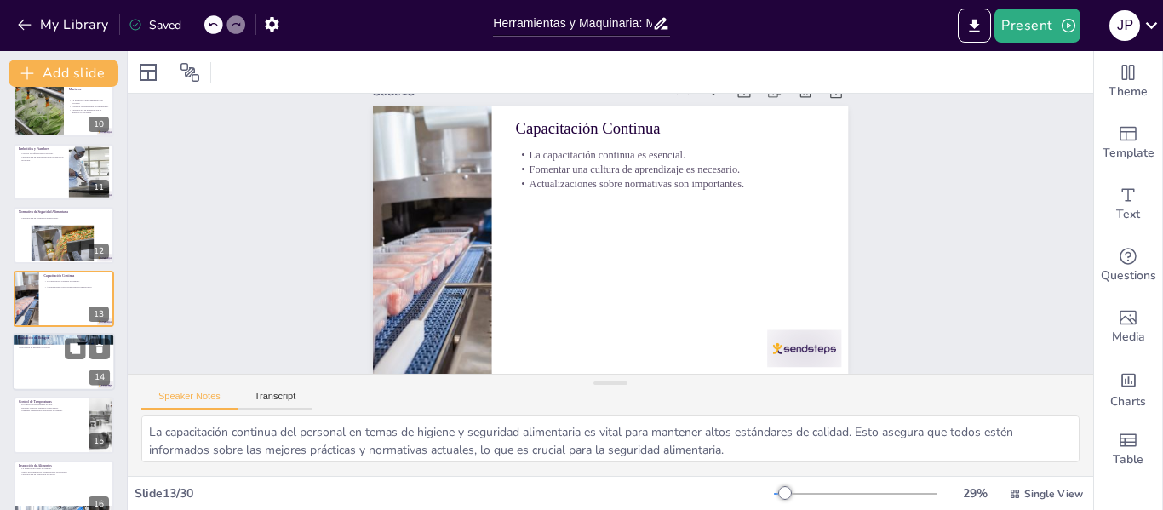
click at [63, 369] on div at bounding box center [64, 362] width 102 height 58
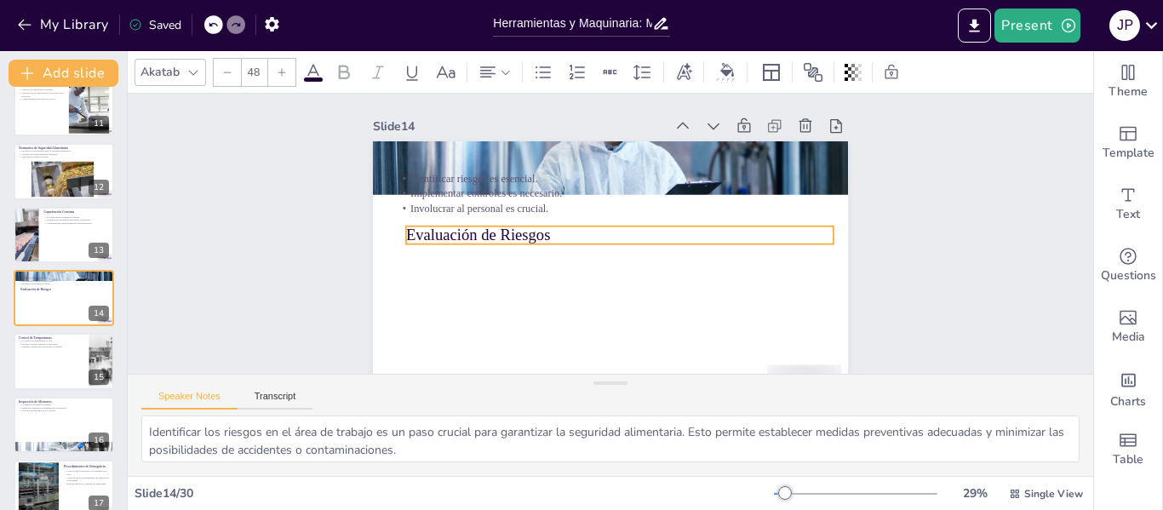
drag, startPoint x: 478, startPoint y: 165, endPoint x: 487, endPoint y: 237, distance: 72.1
click at [487, 237] on p "Evaluación de Riesgos" at bounding box center [619, 235] width 427 height 22
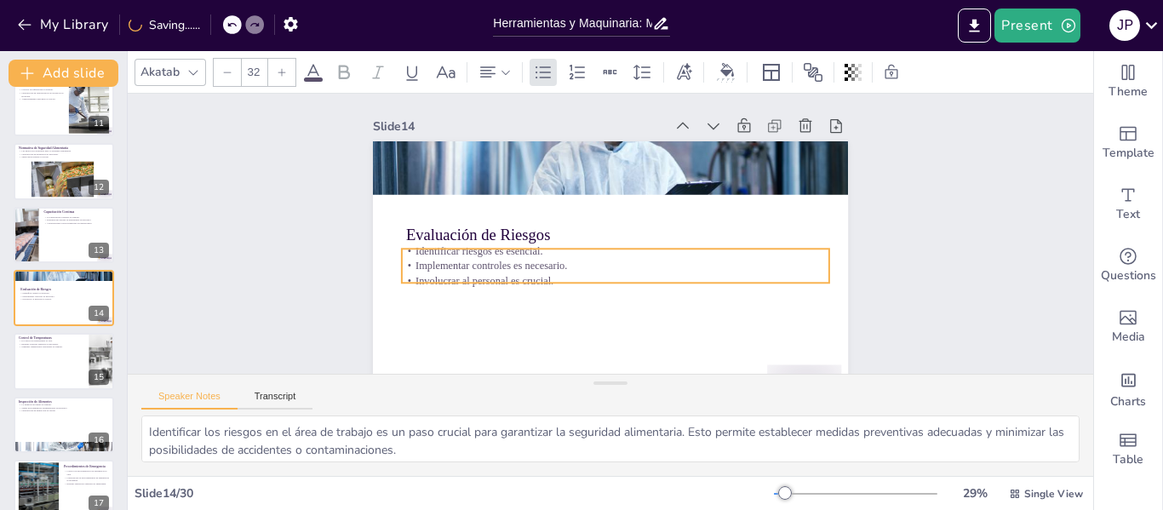
drag, startPoint x: 480, startPoint y: 197, endPoint x: 485, endPoint y: 270, distance: 72.5
click at [485, 270] on p "Implementar controles es necesario." at bounding box center [615, 266] width 427 height 14
click at [33, 371] on div at bounding box center [64, 362] width 102 height 58
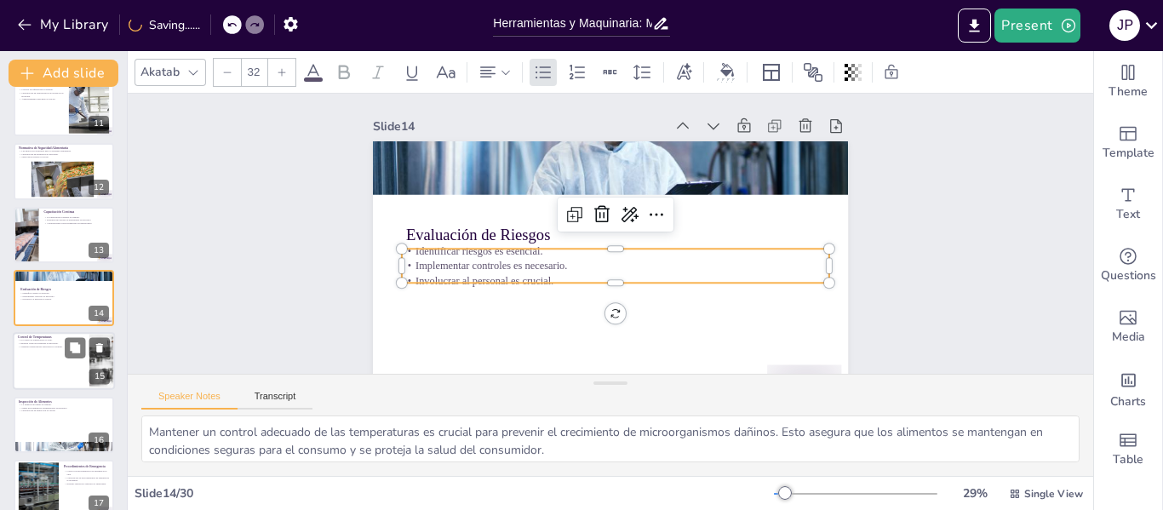
scroll to position [717, 0]
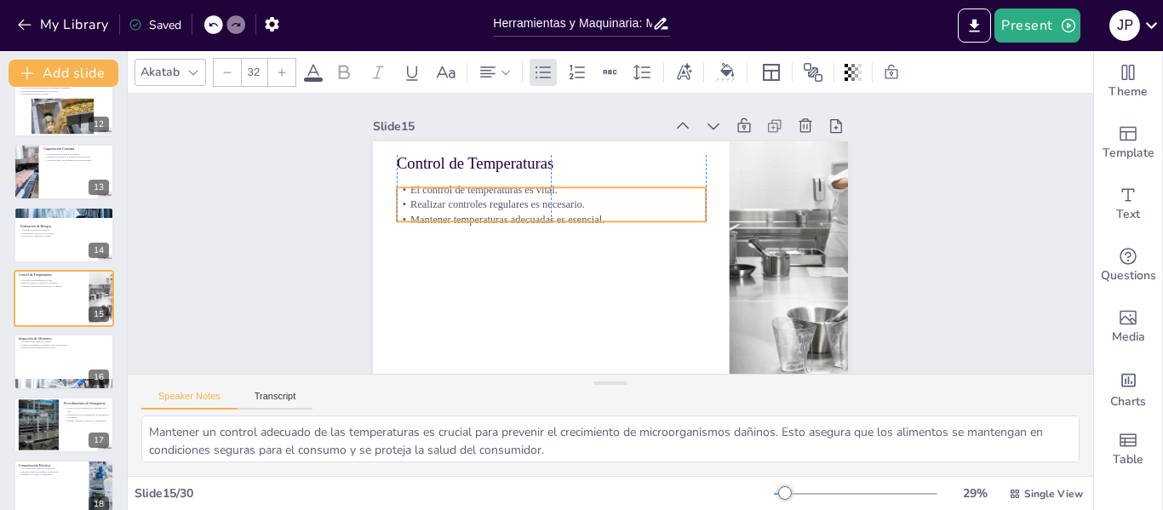
drag, startPoint x: 510, startPoint y: 201, endPoint x: 510, endPoint y: 212, distance: 11.1
click at [510, 212] on p "Mantener temperaturas adecuadas es esencial." at bounding box center [552, 213] width 309 height 47
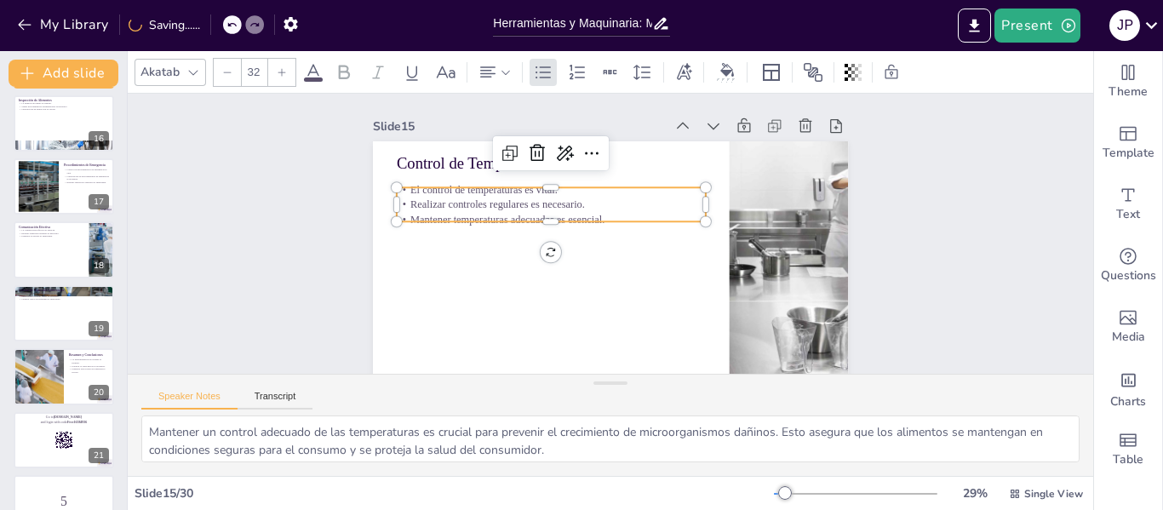
scroll to position [972, 0]
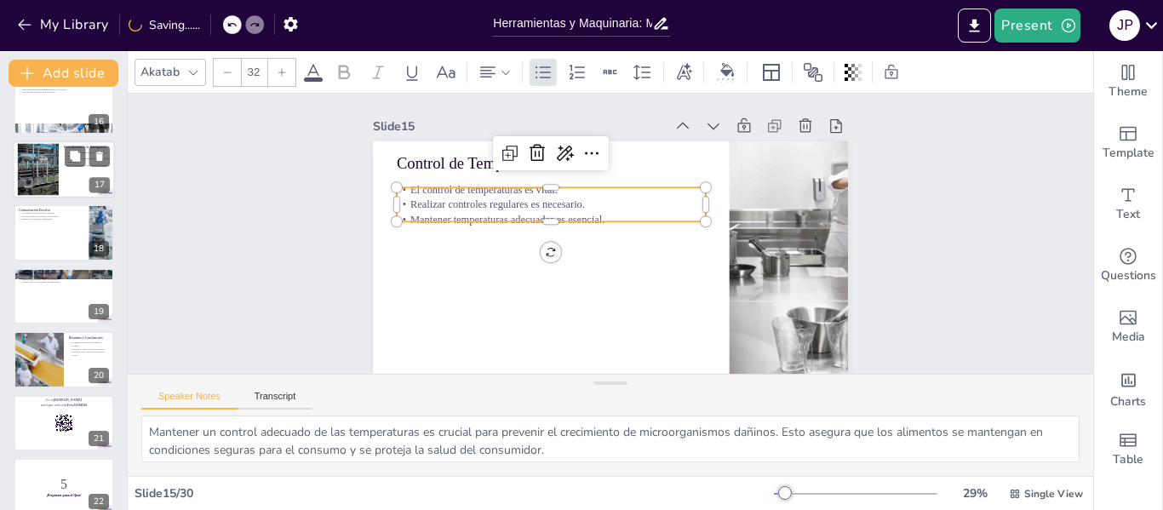
click at [51, 158] on div at bounding box center [37, 170] width 77 height 52
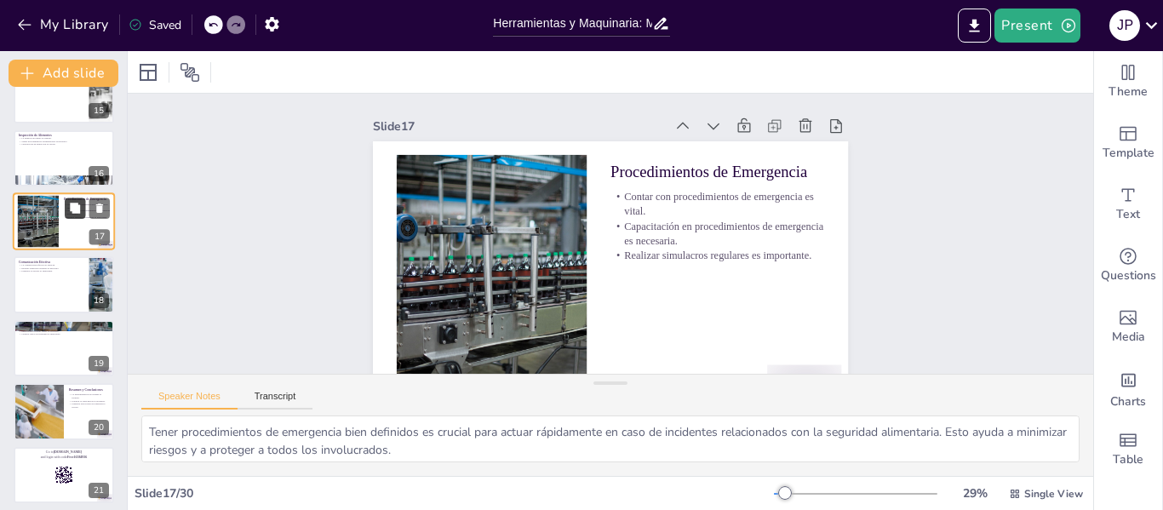
scroll to position [1099, 0]
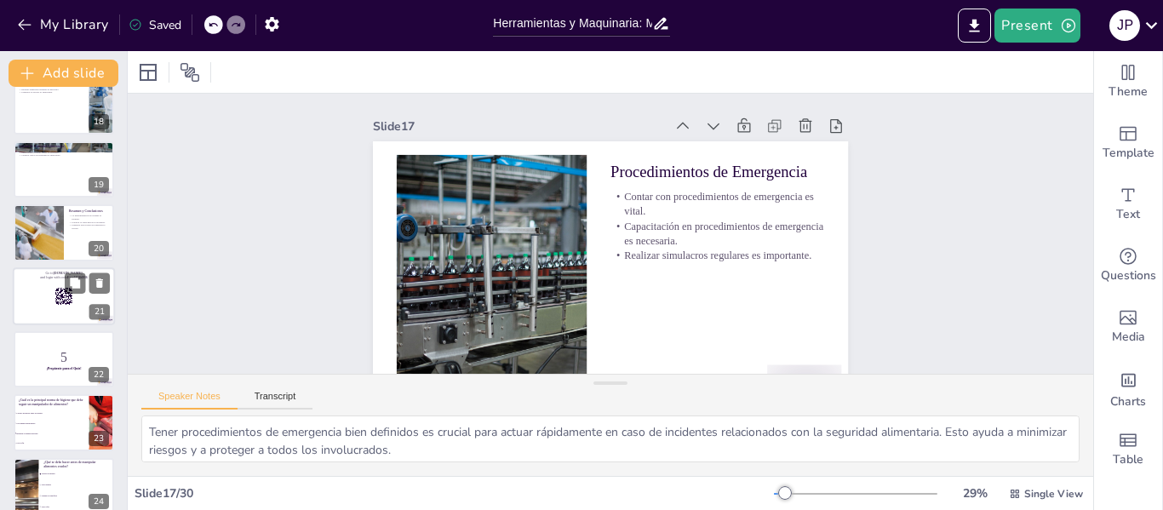
click at [44, 314] on div at bounding box center [64, 296] width 102 height 58
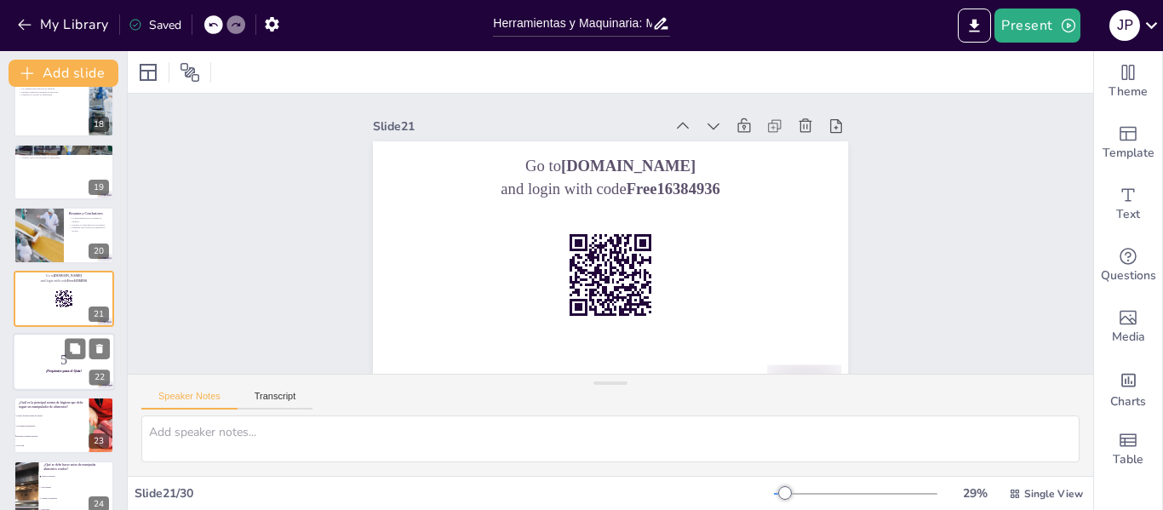
scroll to position [1182, 0]
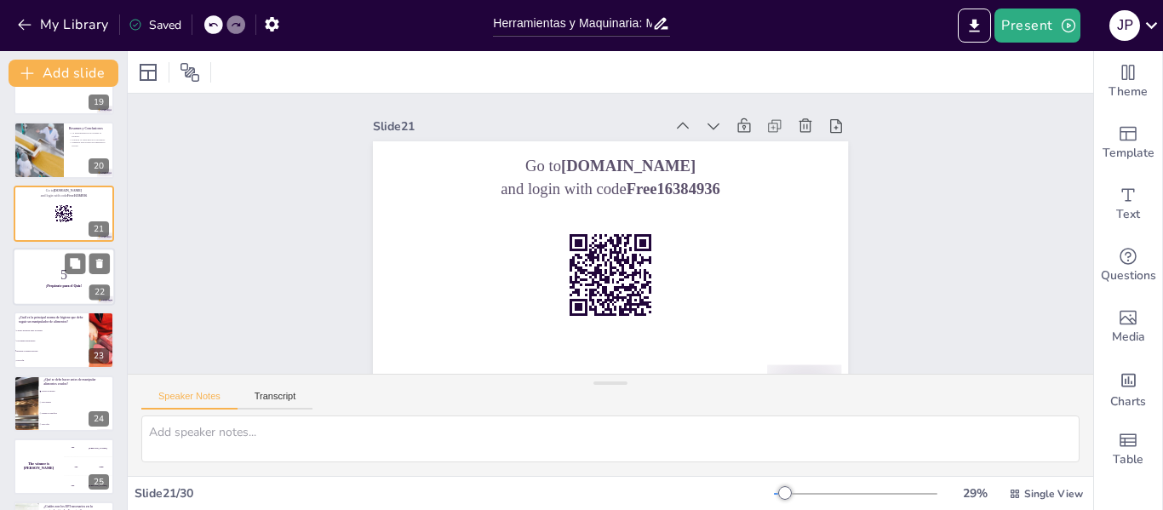
click at [43, 280] on p "5" at bounding box center [64, 275] width 92 height 19
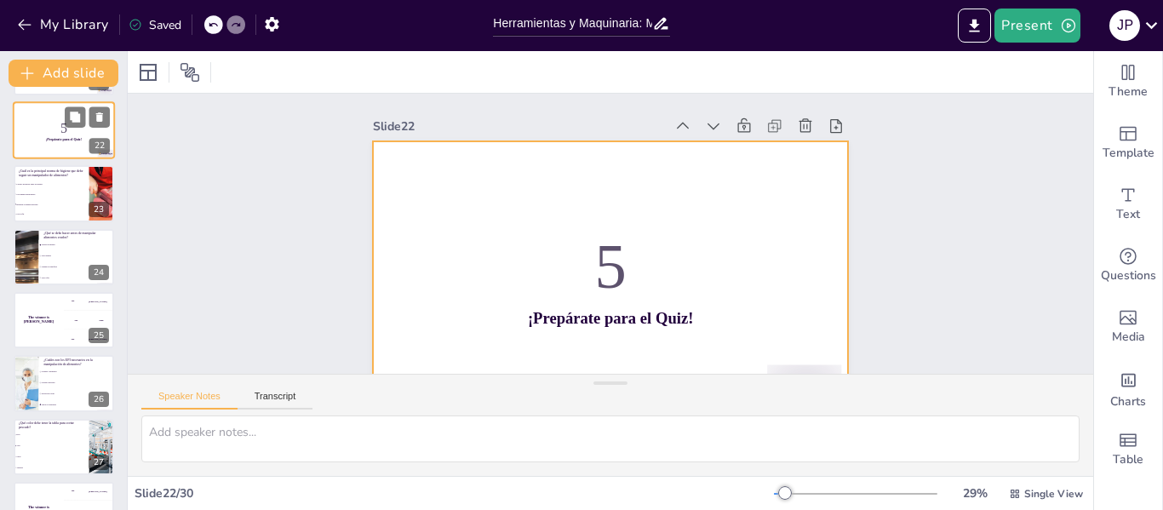
scroll to position [1331, 0]
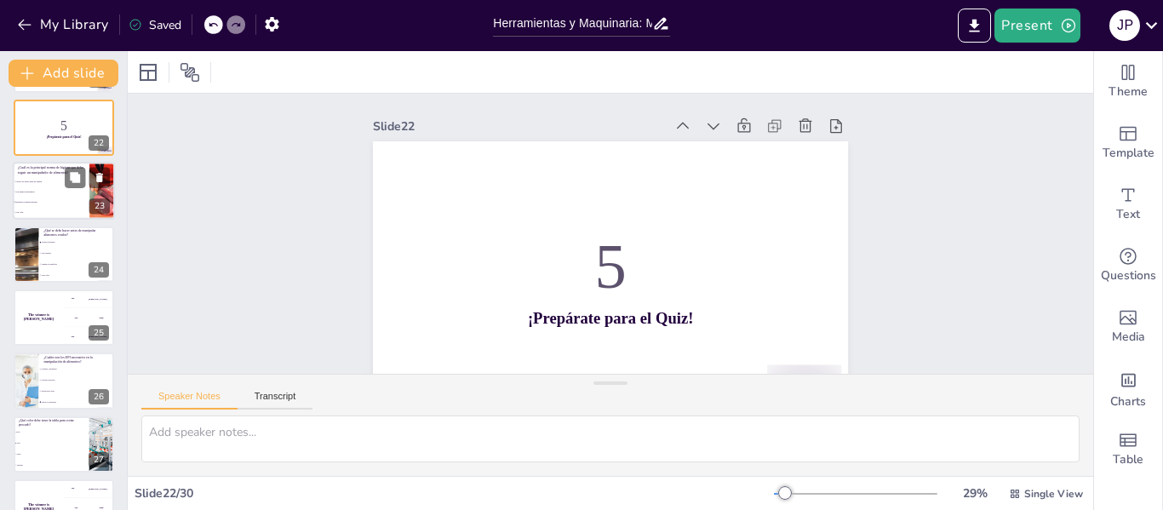
click at [40, 203] on li "Mantener la higiene personal" at bounding box center [51, 202] width 77 height 10
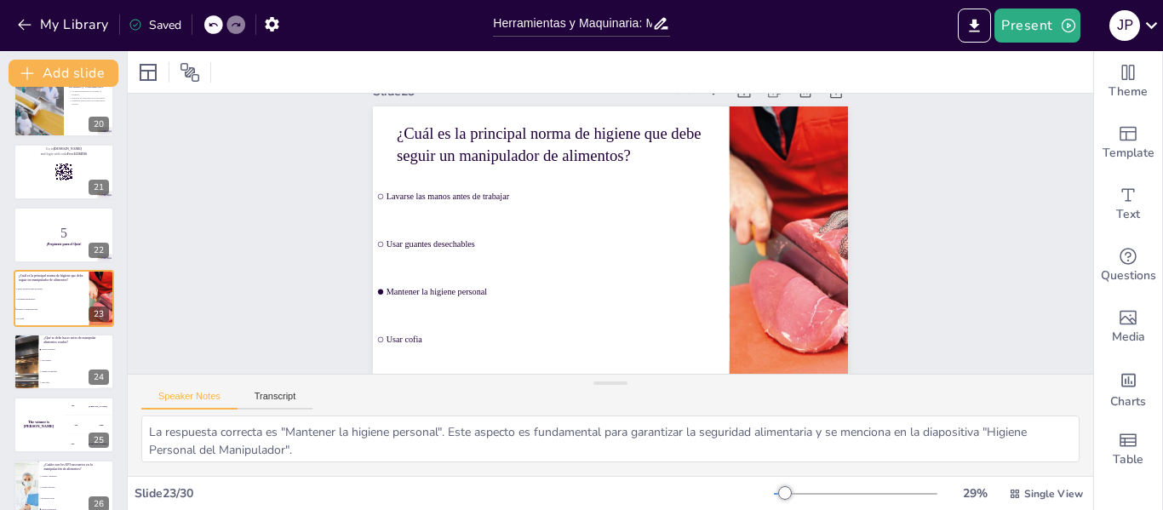
scroll to position [48, 0]
click at [54, 360] on span "Usar guantes" at bounding box center [77, 360] width 73 height 3
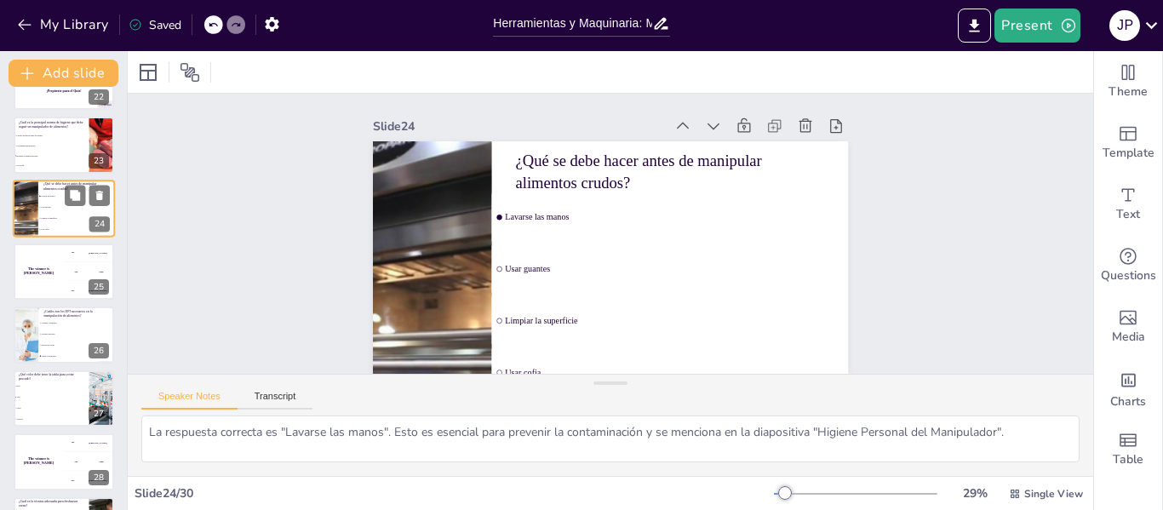
scroll to position [1456, 0]
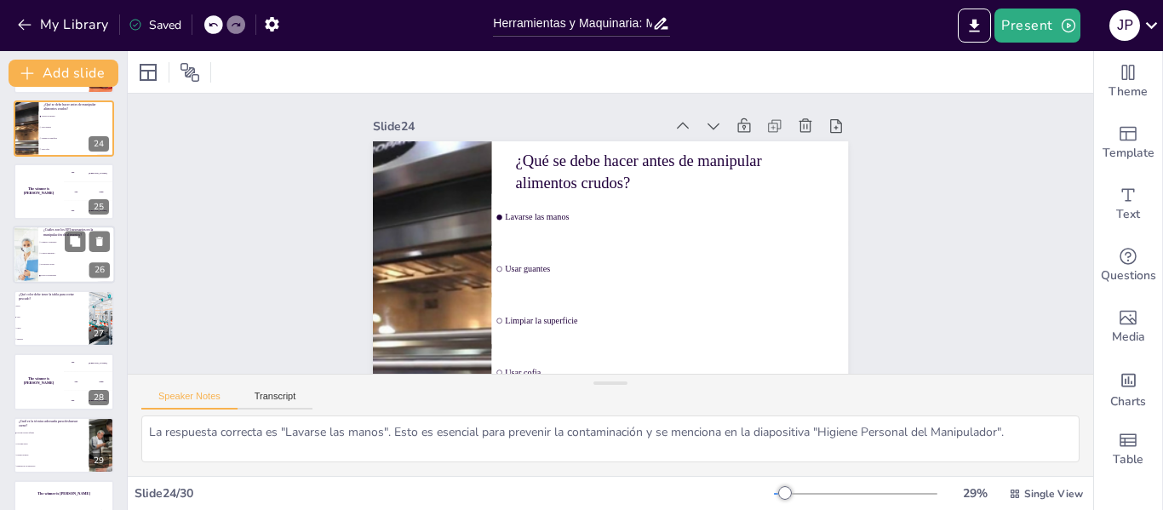
click at [50, 266] on li "Protección ocular" at bounding box center [76, 265] width 77 height 11
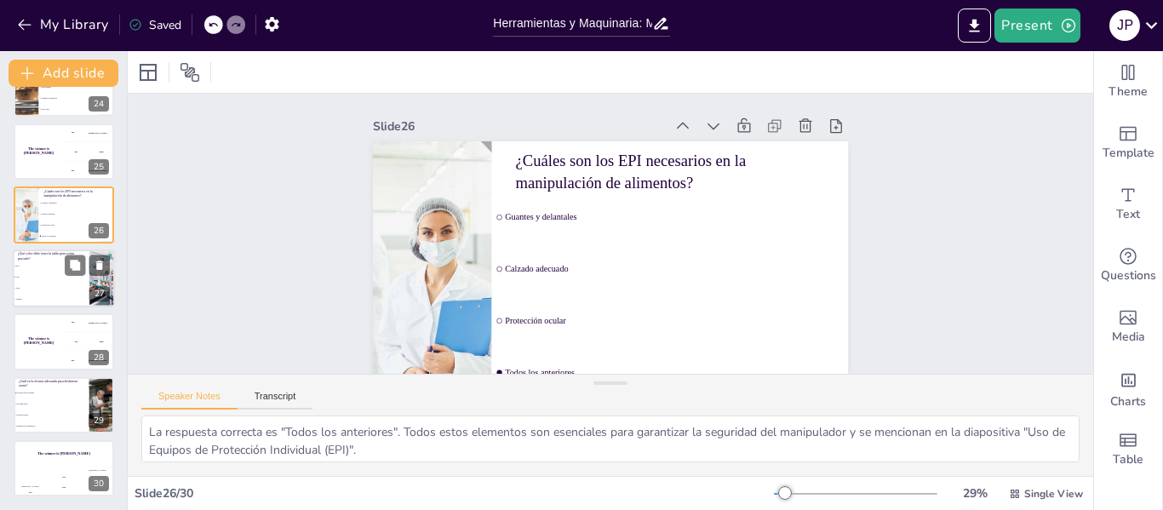
click at [49, 284] on li "Verde" at bounding box center [51, 288] width 77 height 11
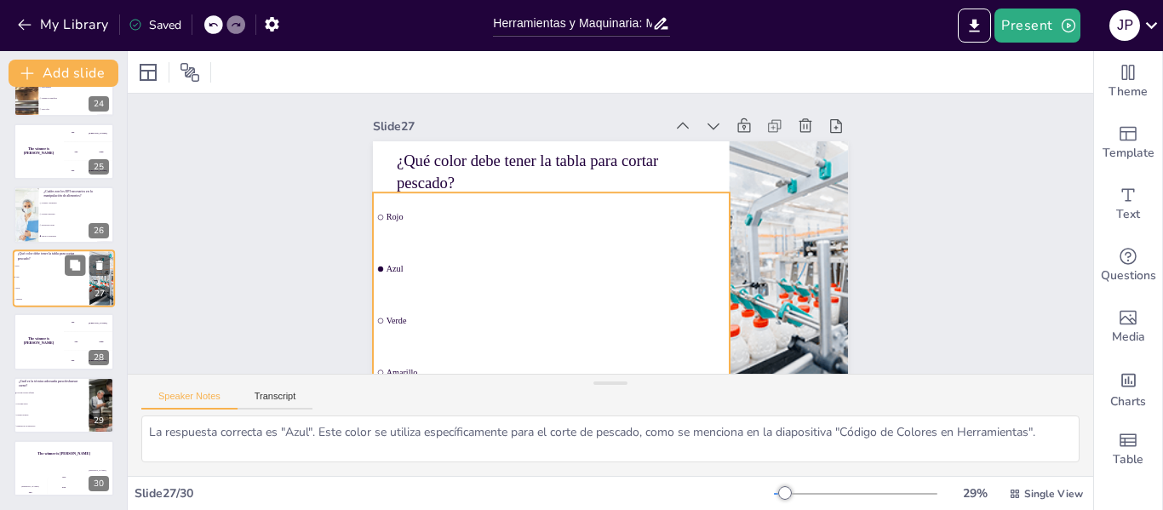
scroll to position [1476, 0]
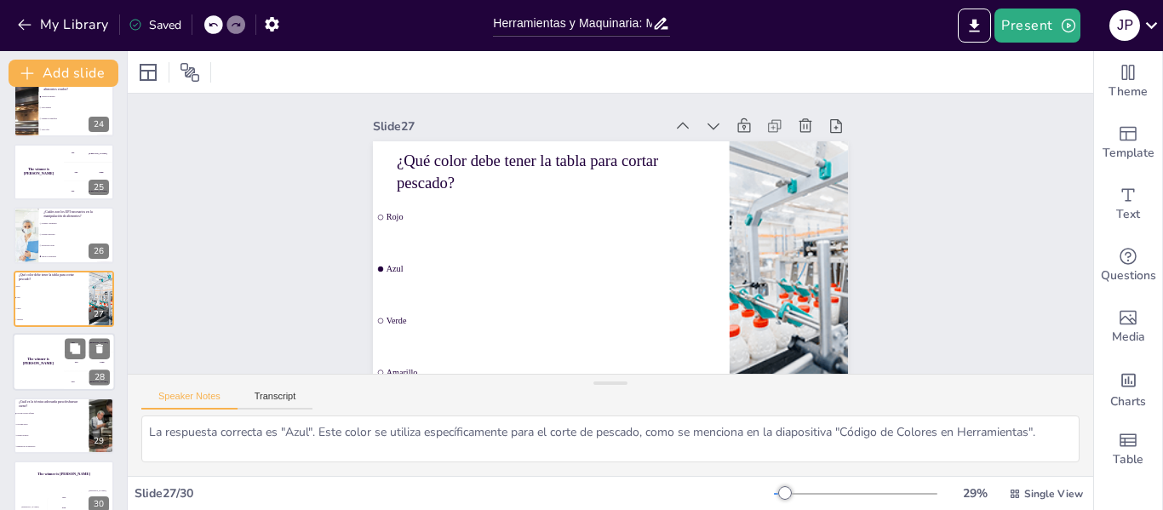
click at [52, 367] on div "The winner is [PERSON_NAME]" at bounding box center [38, 362] width 51 height 58
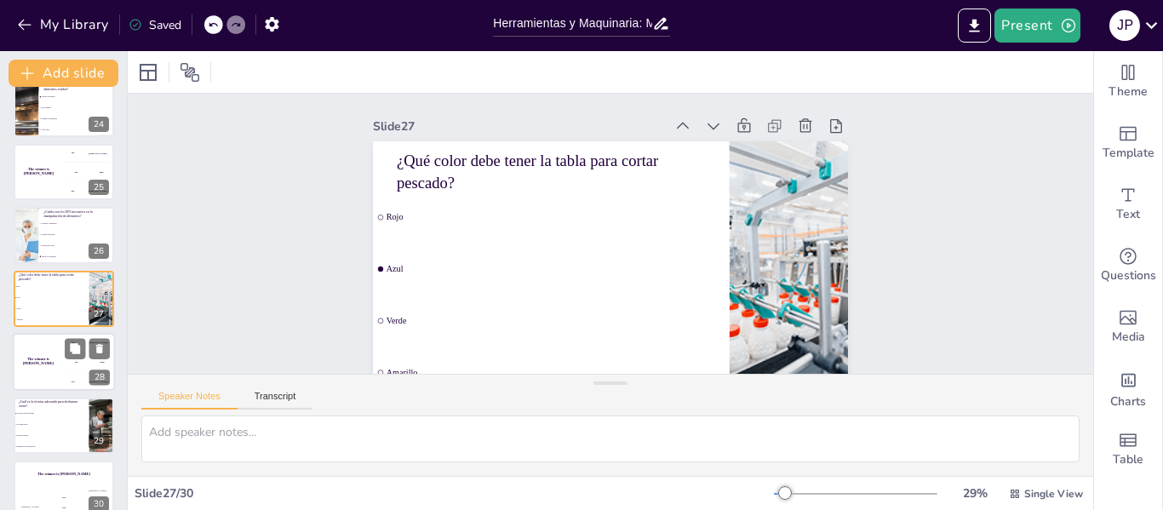
scroll to position [1496, 0]
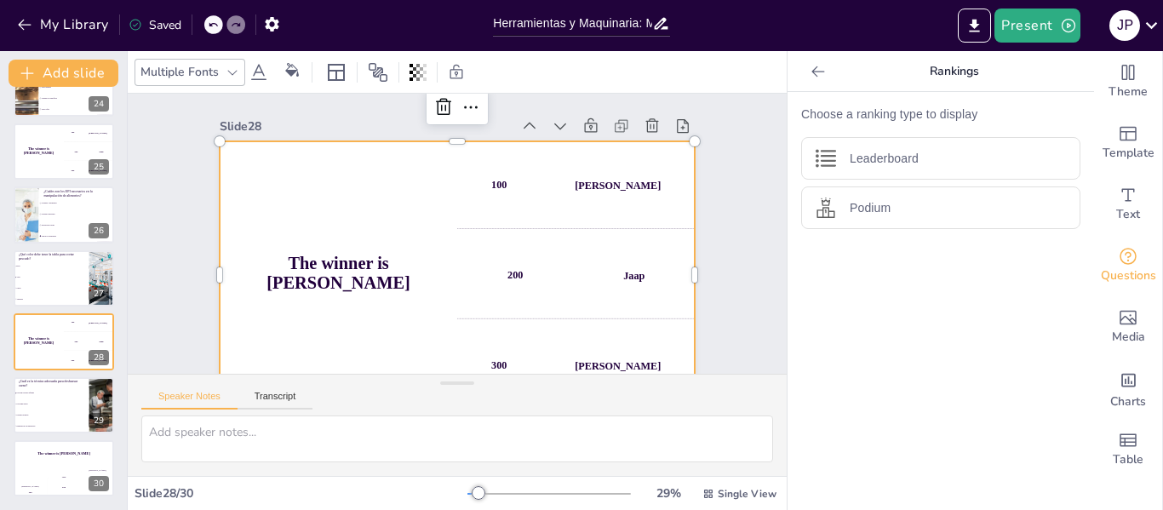
click at [477, 274] on div "The winner is [PERSON_NAME] 🏆 100 [PERSON_NAME] 200 Jaap 300 [PERSON_NAME]" at bounding box center [457, 274] width 475 height 267
click at [311, 274] on h4 "The winner is [PERSON_NAME]" at bounding box center [338, 273] width 237 height 40
click at [390, 270] on h4 "The winner is [PERSON_NAME]" at bounding box center [335, 260] width 240 height 65
click at [402, 270] on h4 "The winner is [PERSON_NAME]" at bounding box center [338, 273] width 237 height 40
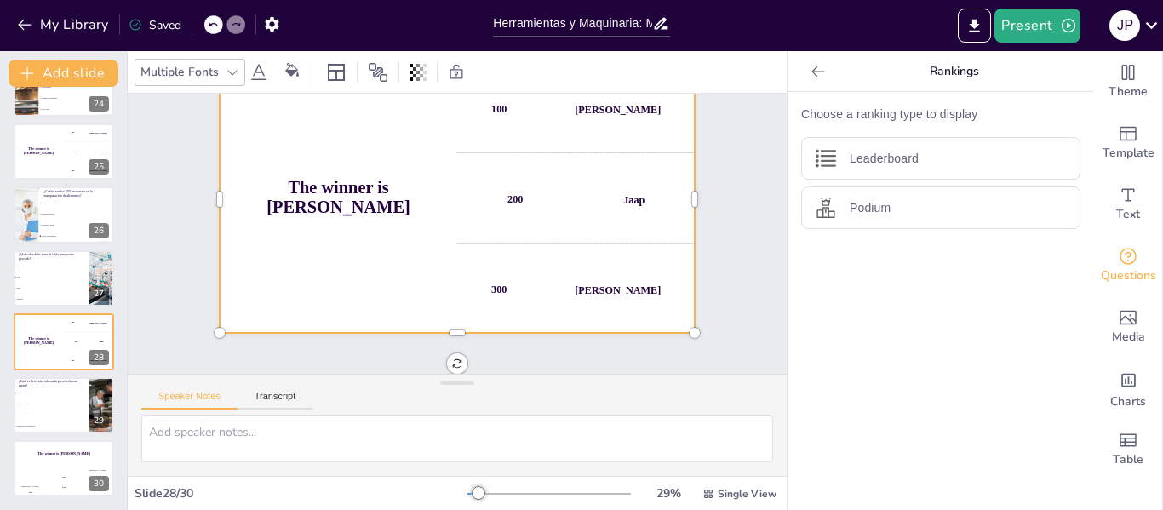
scroll to position [89, 0]
click at [46, 403] on span "Usar una sierra" at bounding box center [51, 404] width 73 height 3
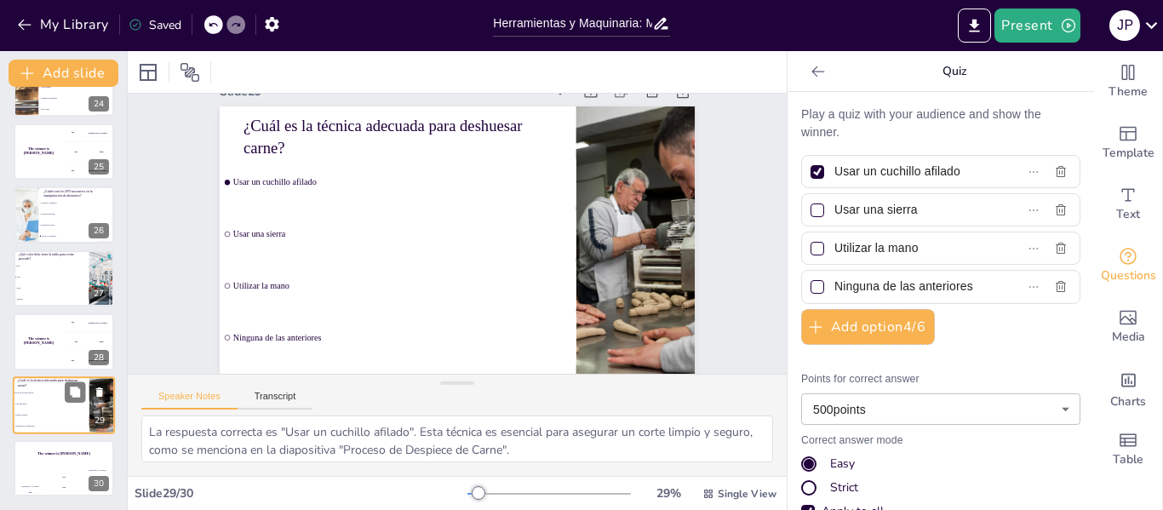
scroll to position [0, 0]
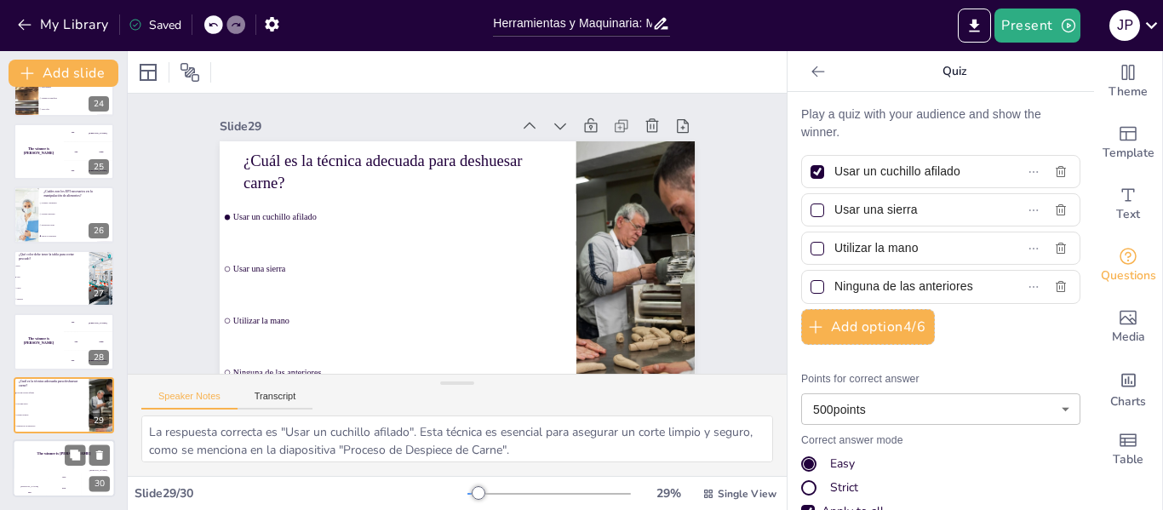
click at [45, 477] on div "[PERSON_NAME] 100" at bounding box center [30, 482] width 34 height 29
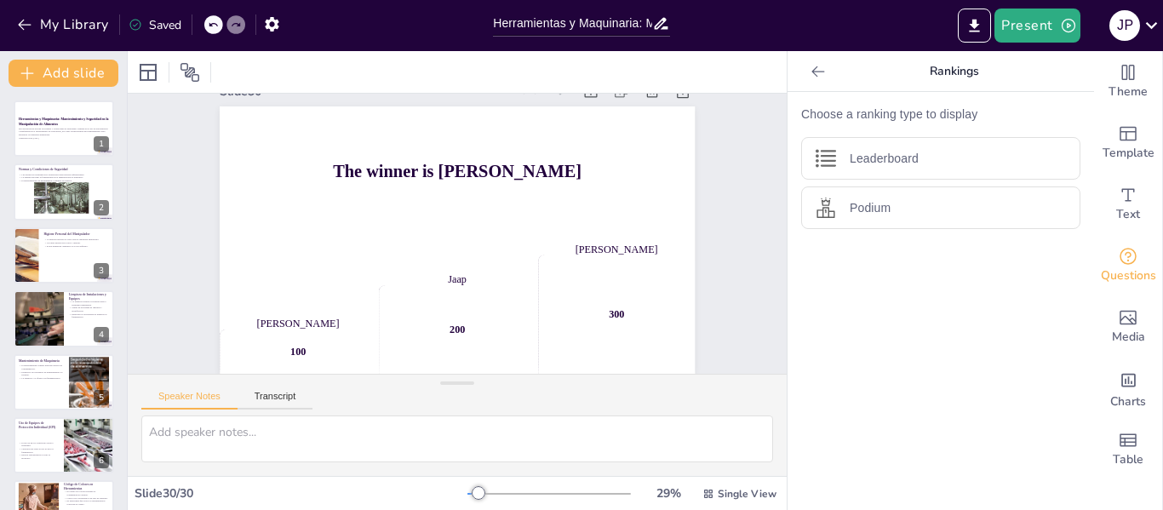
scroll to position [48, 0]
click at [973, 28] on icon "Export to PowerPoint" at bounding box center [974, 26] width 18 height 18
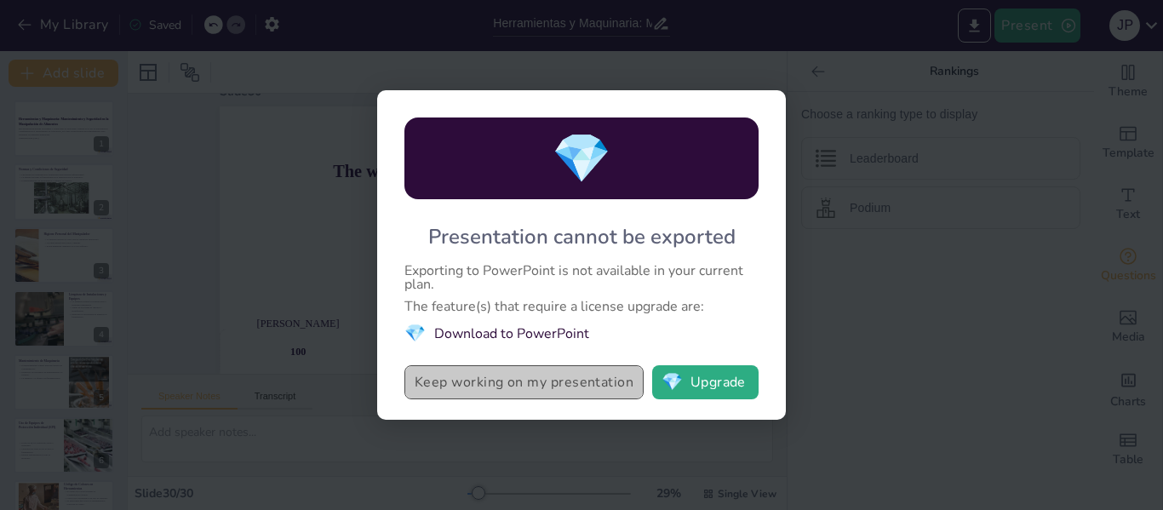
click at [526, 389] on button "Keep working on my presentation" at bounding box center [523, 382] width 239 height 34
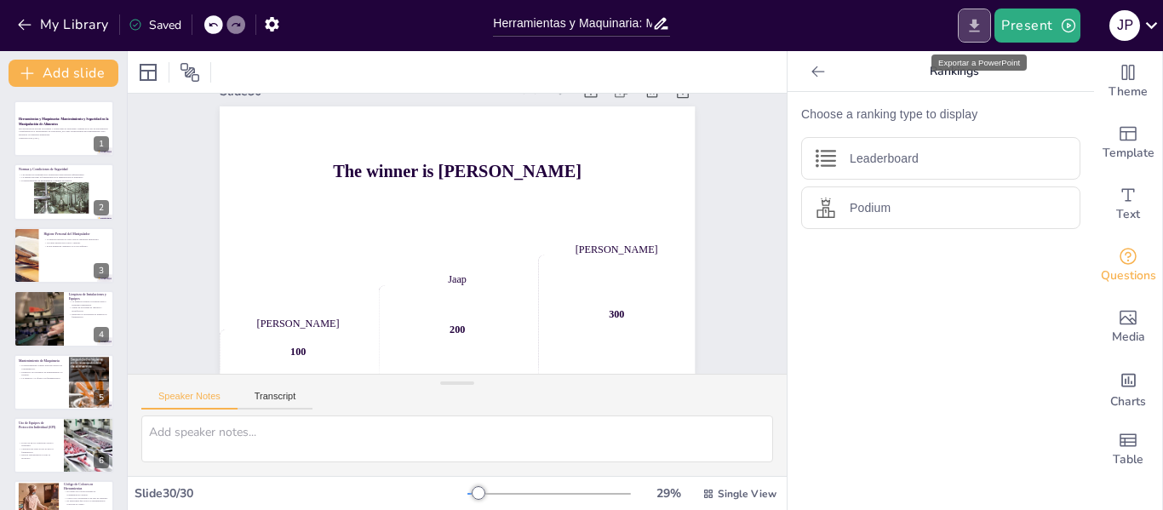
click at [969, 31] on icon "Export to PowerPoint" at bounding box center [974, 26] width 18 height 18
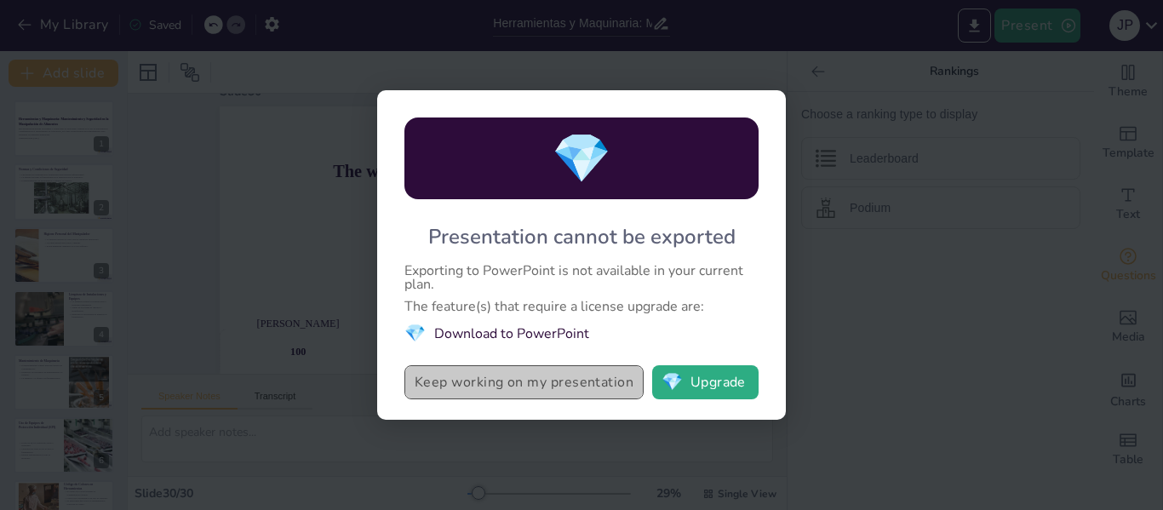
click at [474, 381] on button "Keep working on my presentation" at bounding box center [523, 382] width 239 height 34
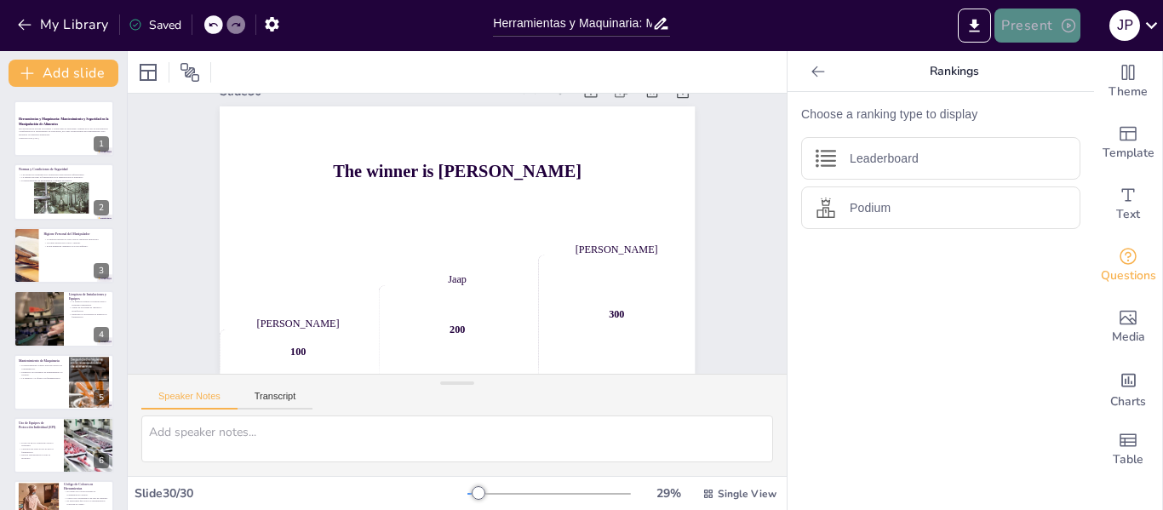
click at [1041, 32] on button "Present" at bounding box center [1036, 26] width 85 height 34
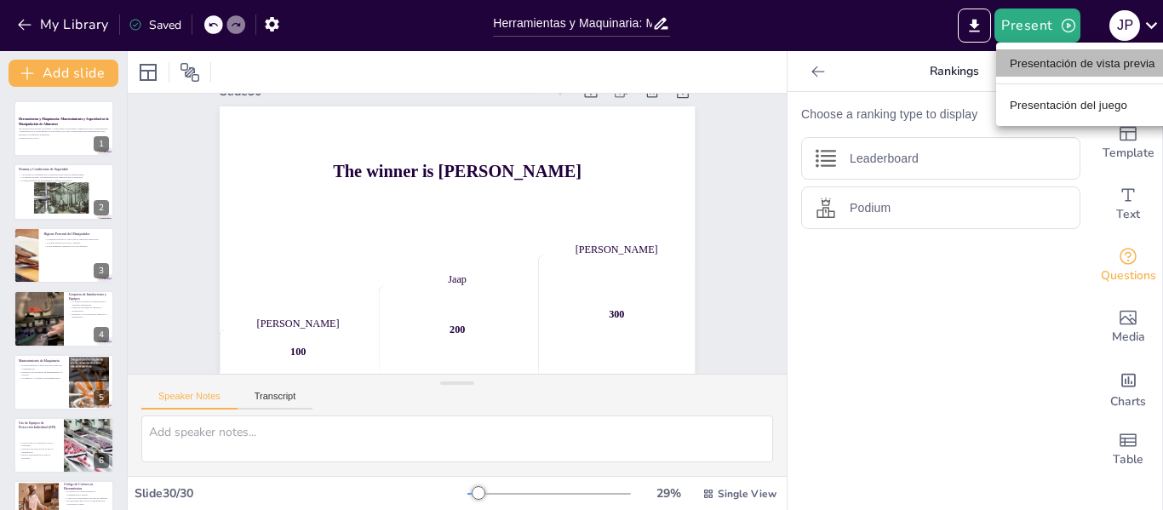
click at [1036, 65] on font "Presentación de vista previa" at bounding box center [1083, 63] width 146 height 13
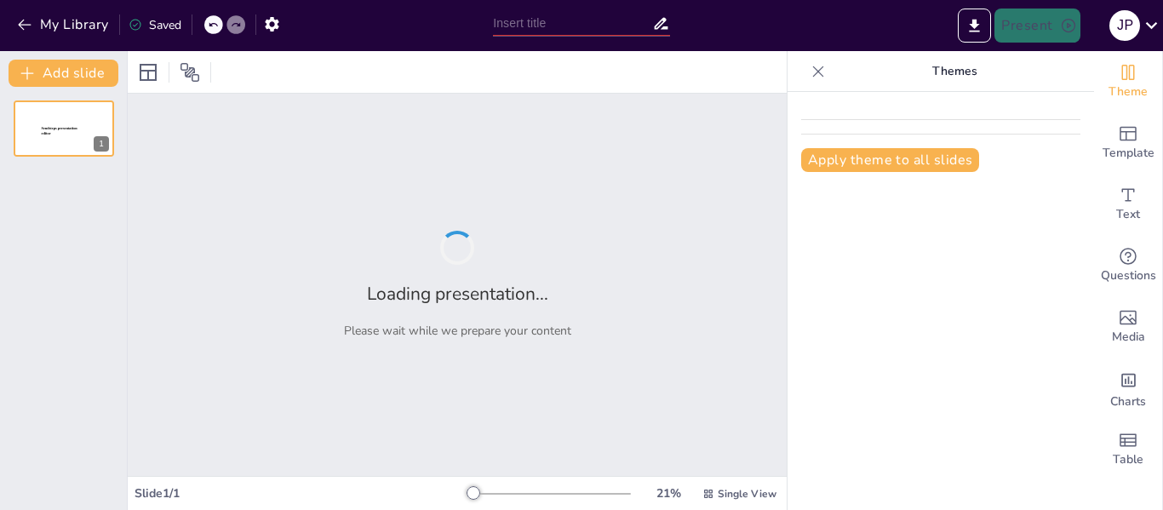
type input "Herramientas y Maquinaria: Mantenimiento y Seguridad en la Manipulación de Alim…"
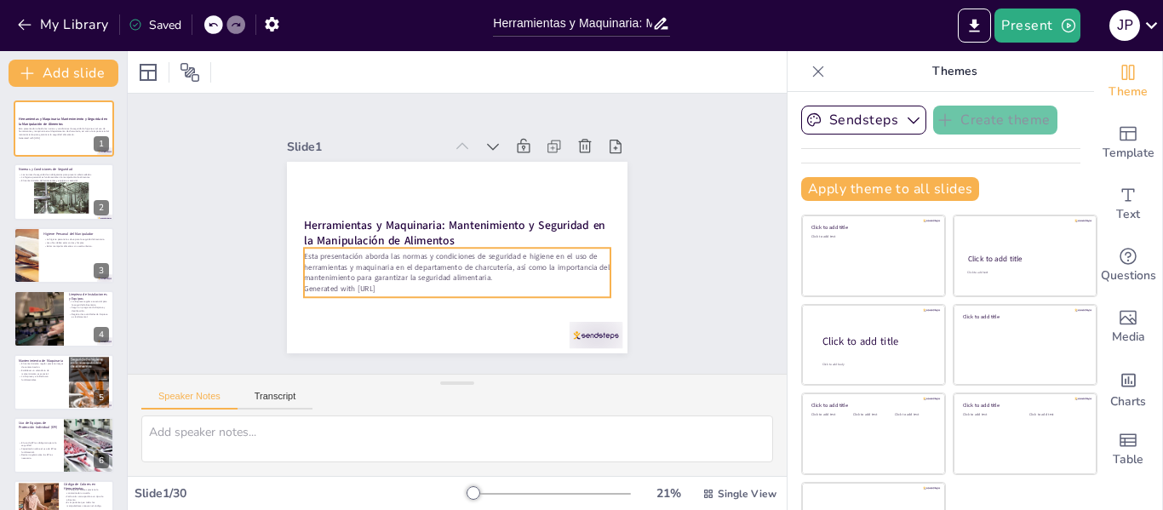
checkbox input "true"
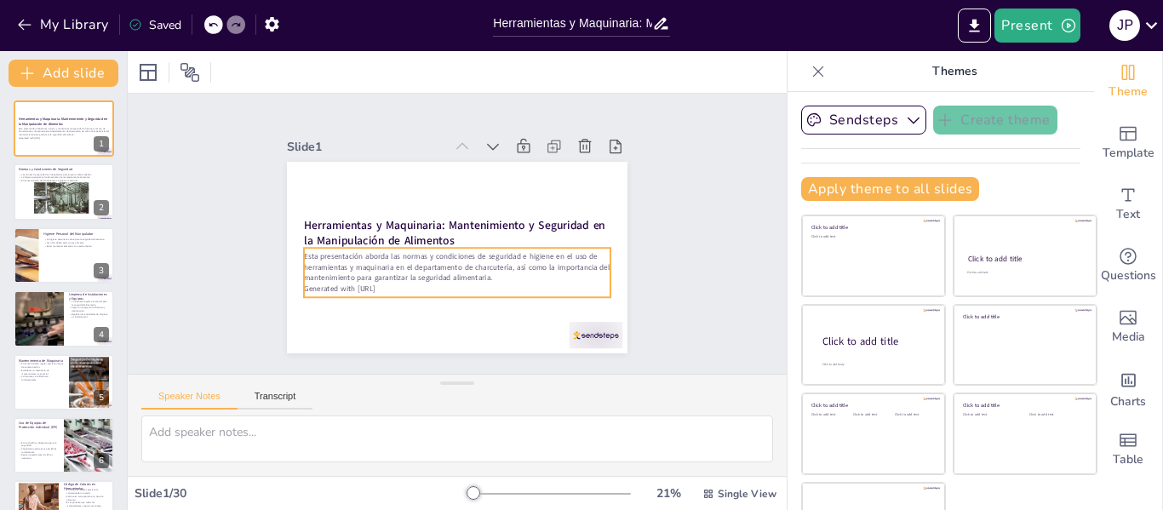
checkbox input "true"
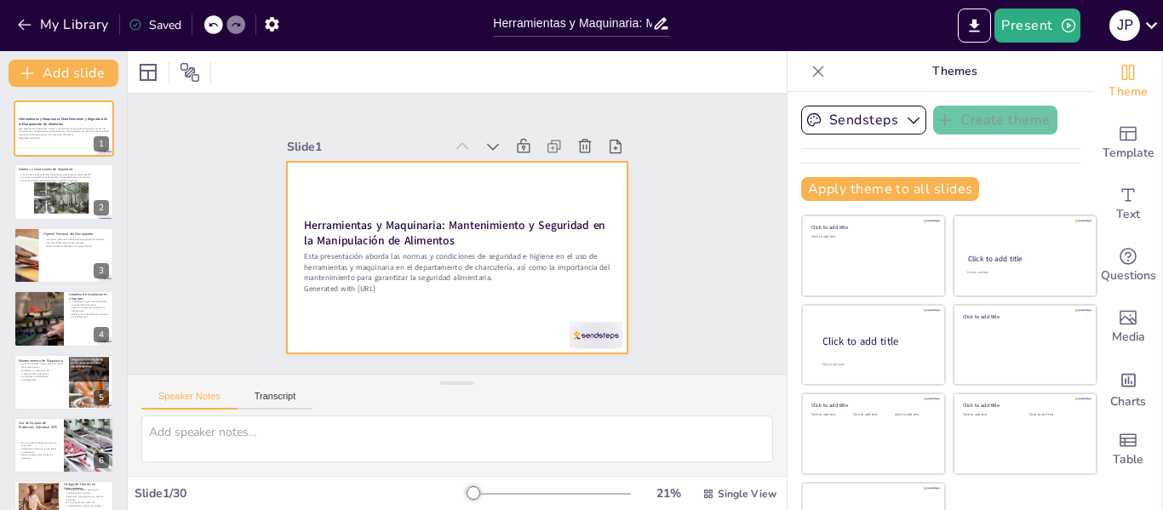
checkbox input "true"
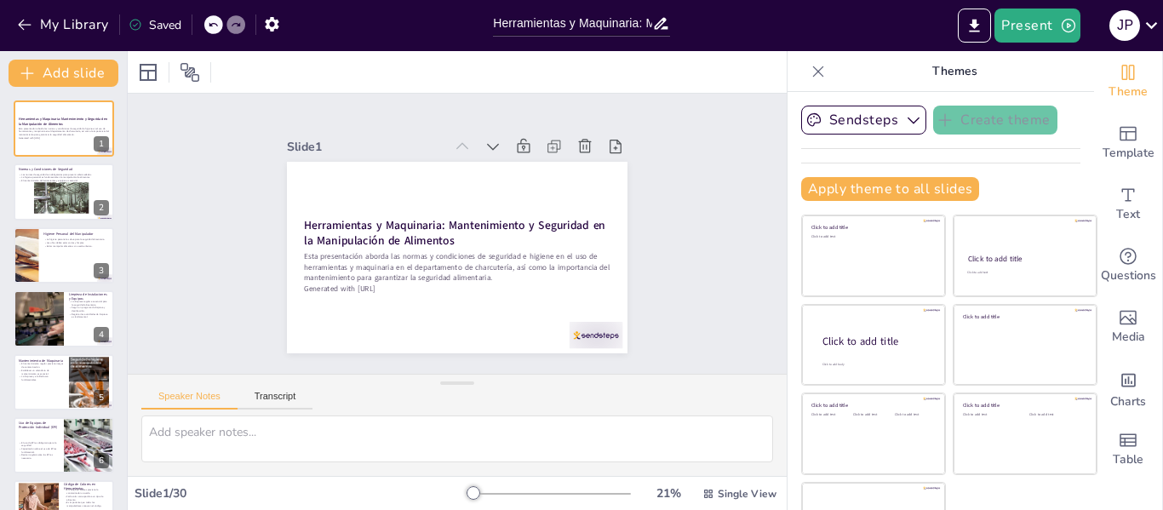
checkbox input "true"
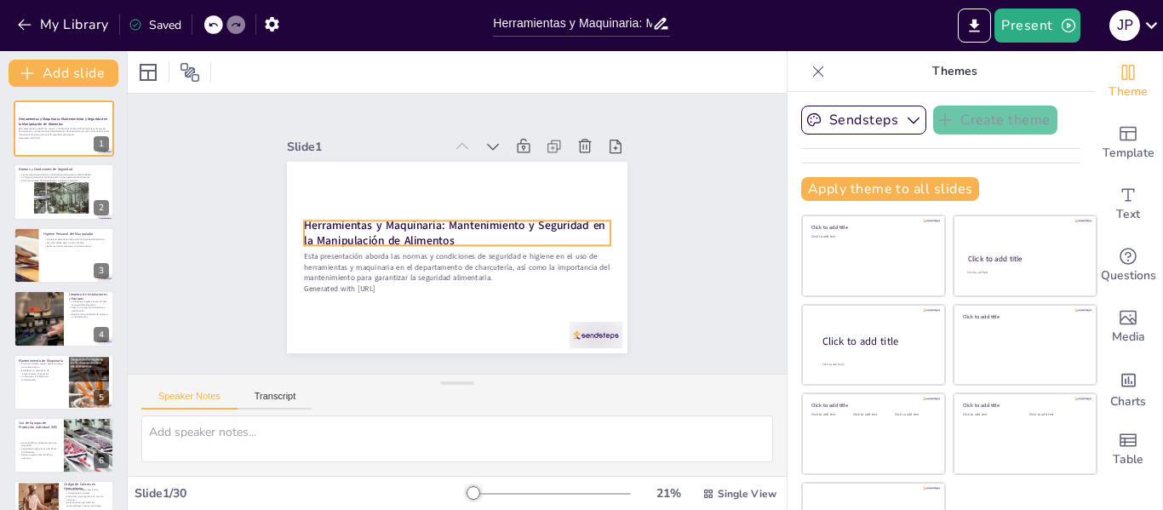
checkbox input "true"
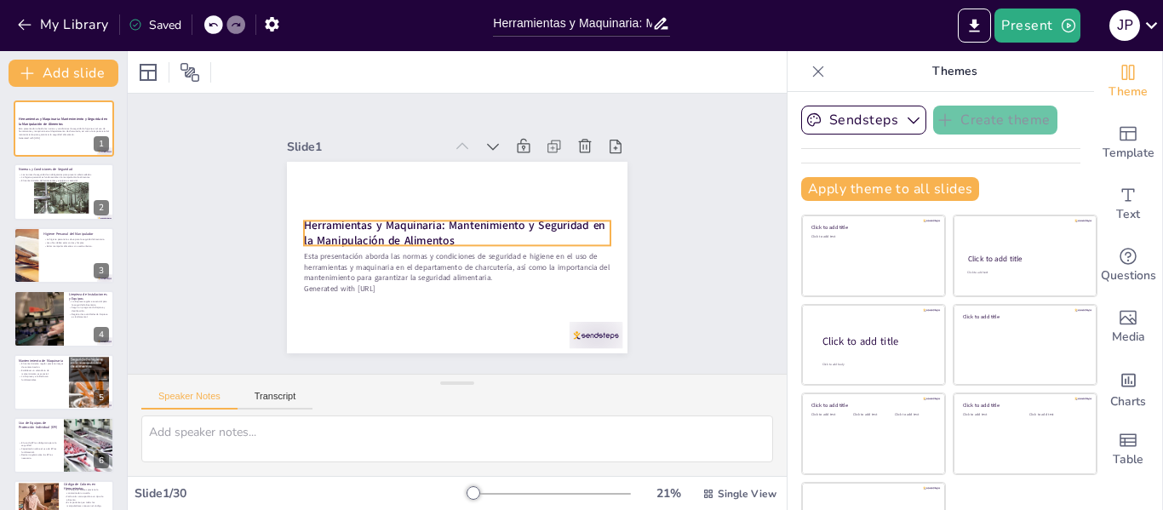
checkbox input "true"
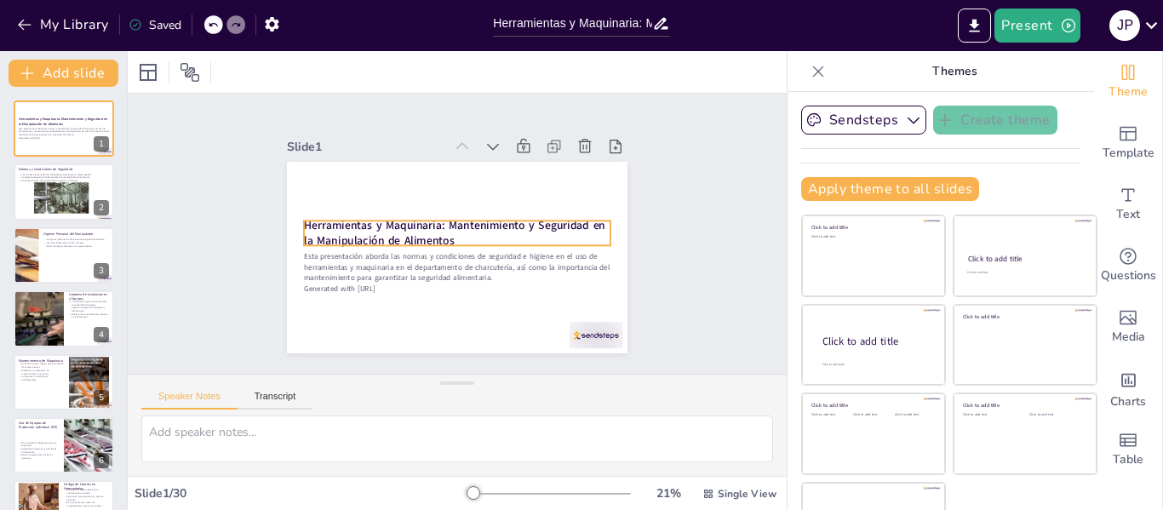
checkbox input "true"
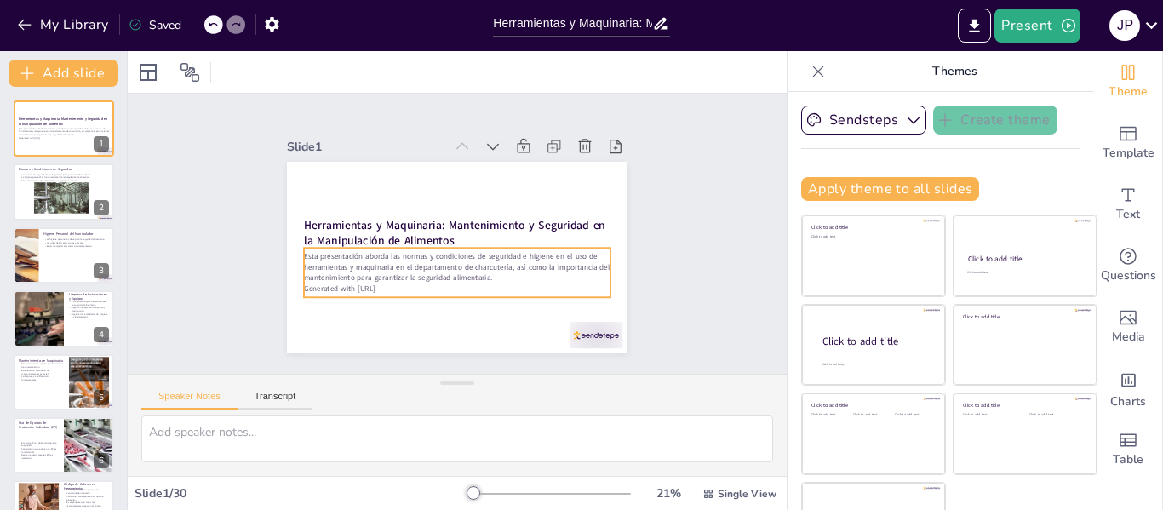
checkbox input "true"
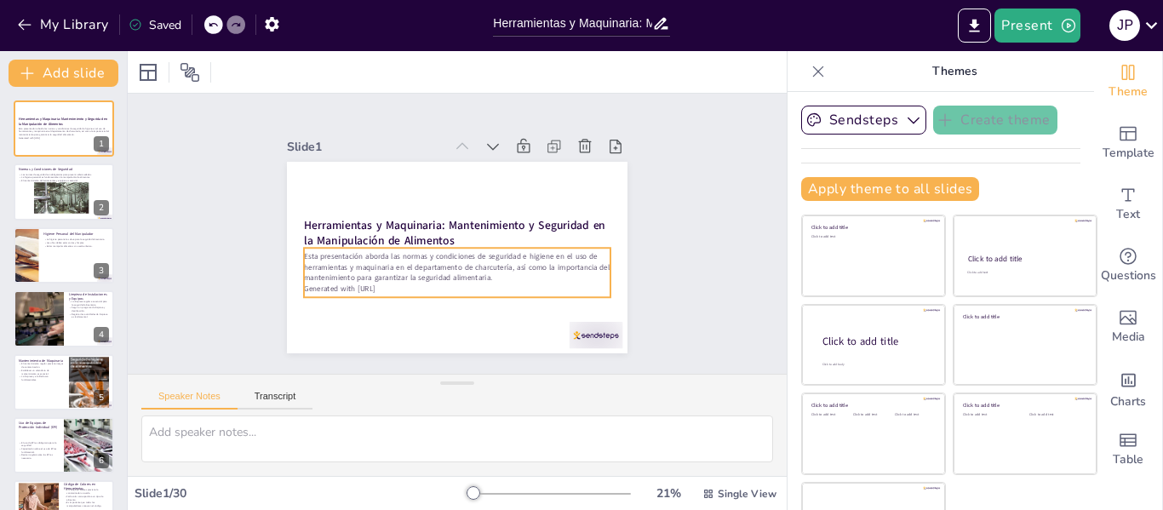
checkbox input "true"
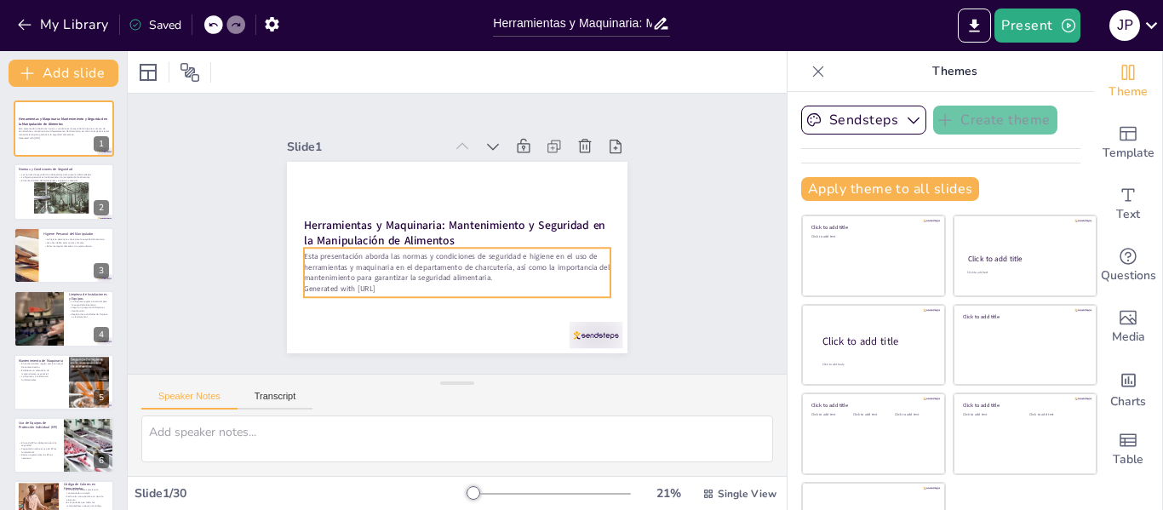
checkbox input "true"
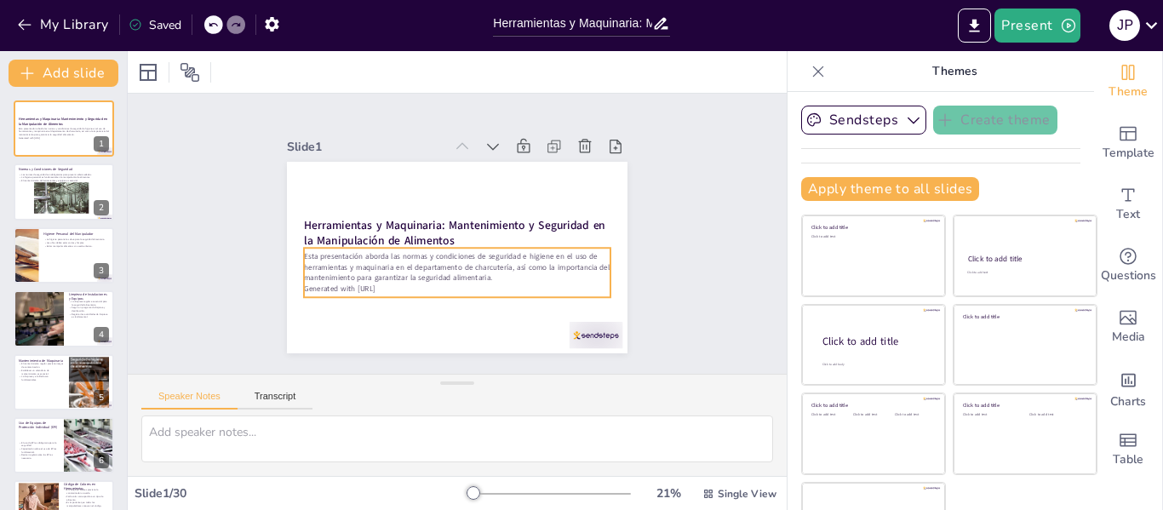
checkbox input "true"
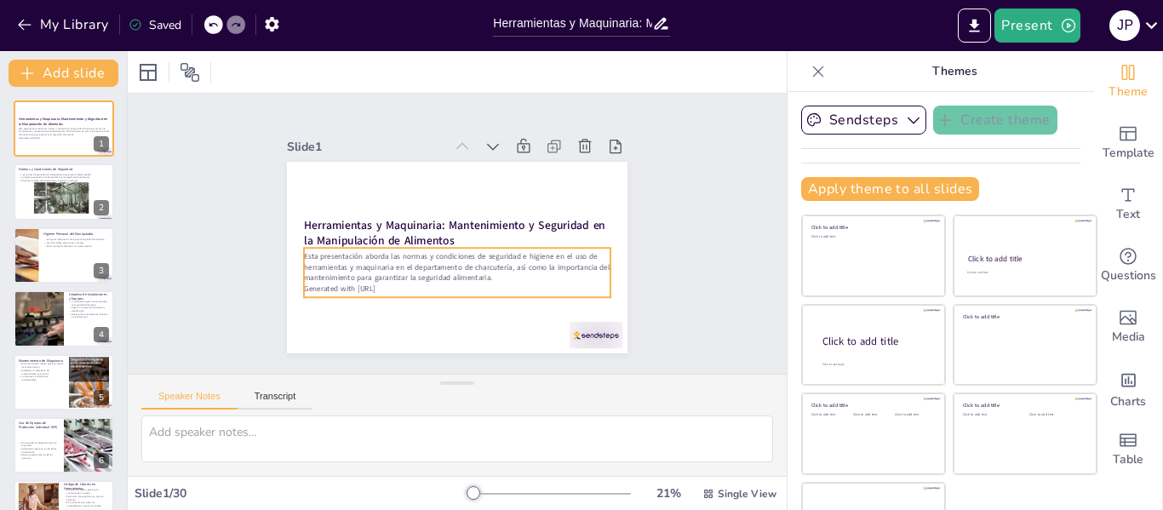
checkbox input "true"
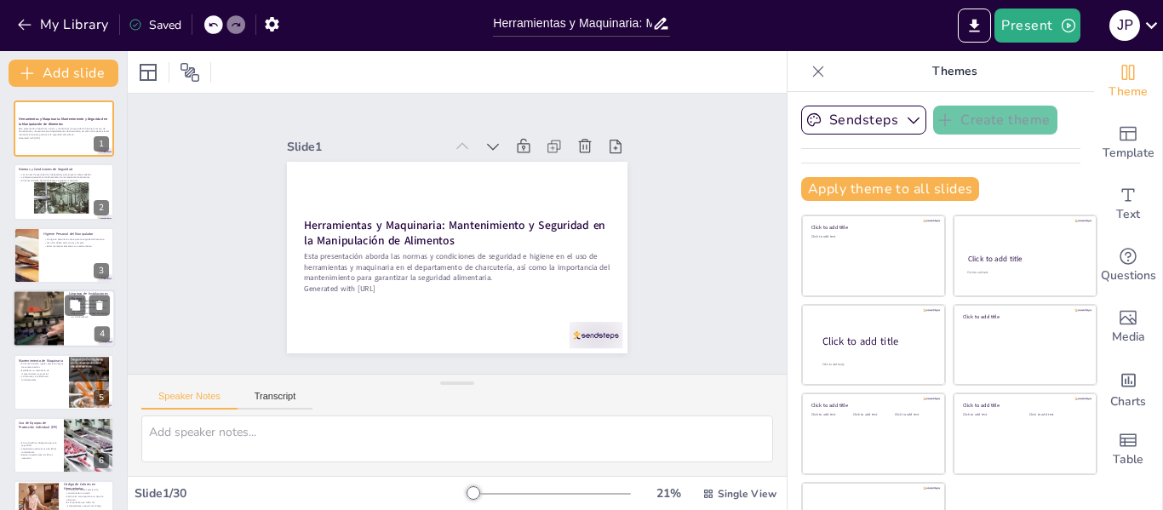
checkbox input "true"
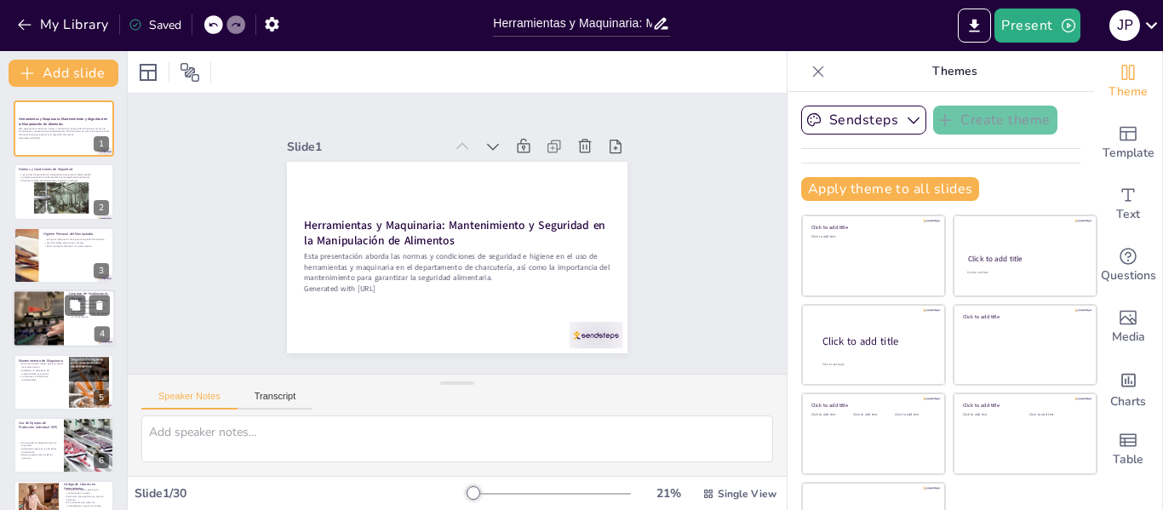
checkbox input "true"
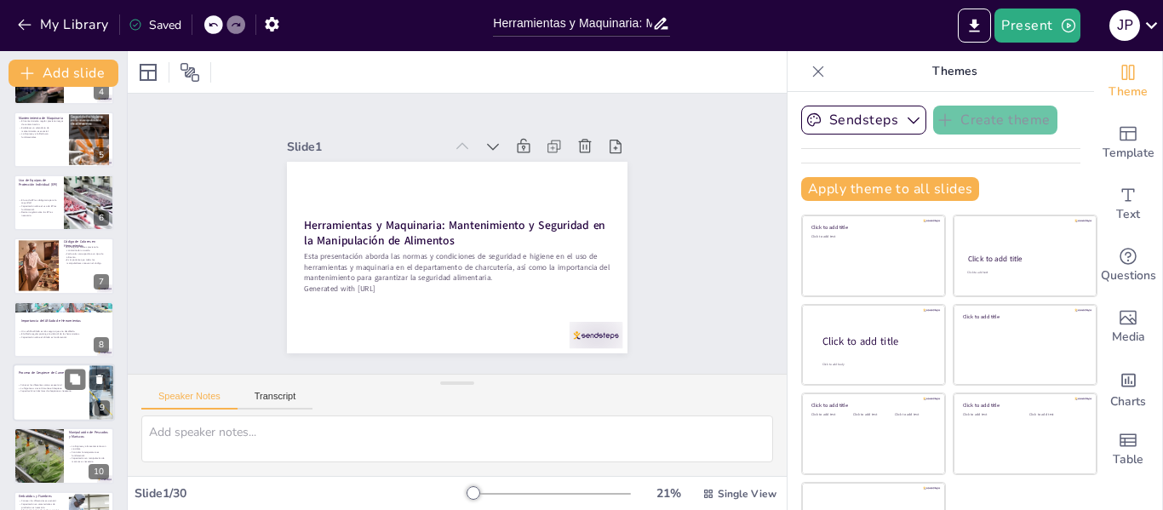
checkbox input "true"
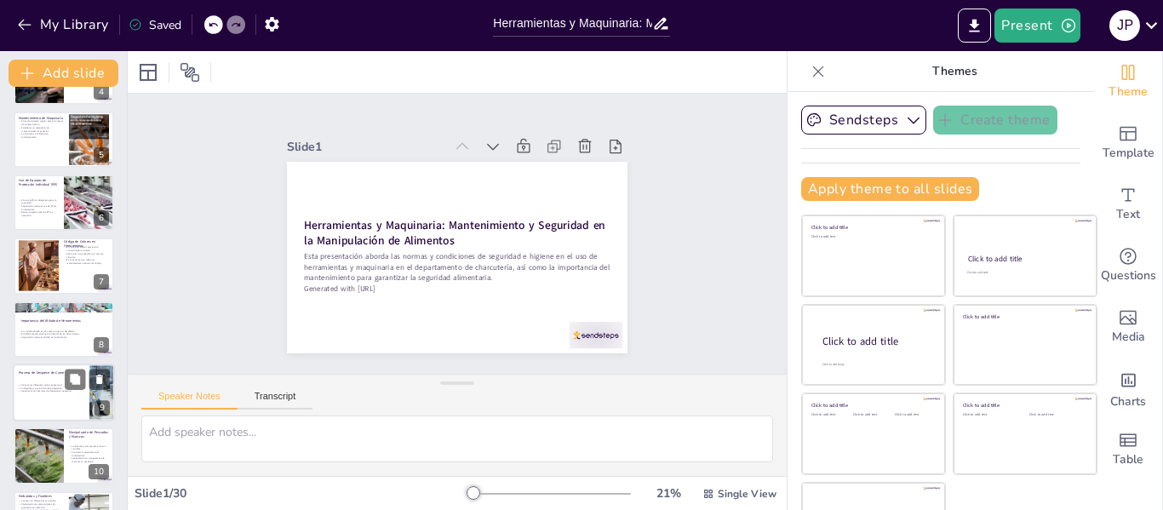
checkbox input "true"
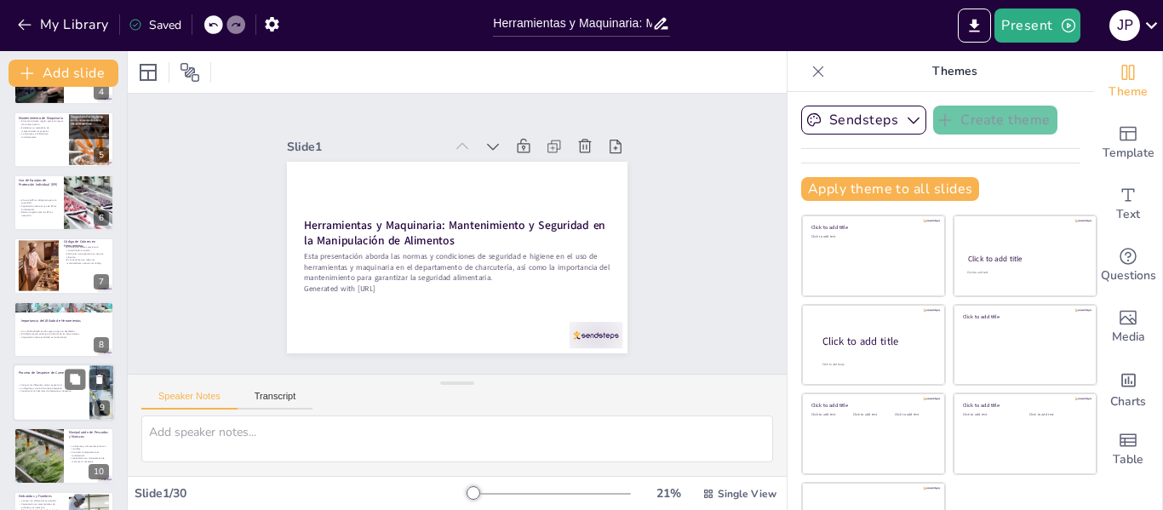
scroll to position [341, 0]
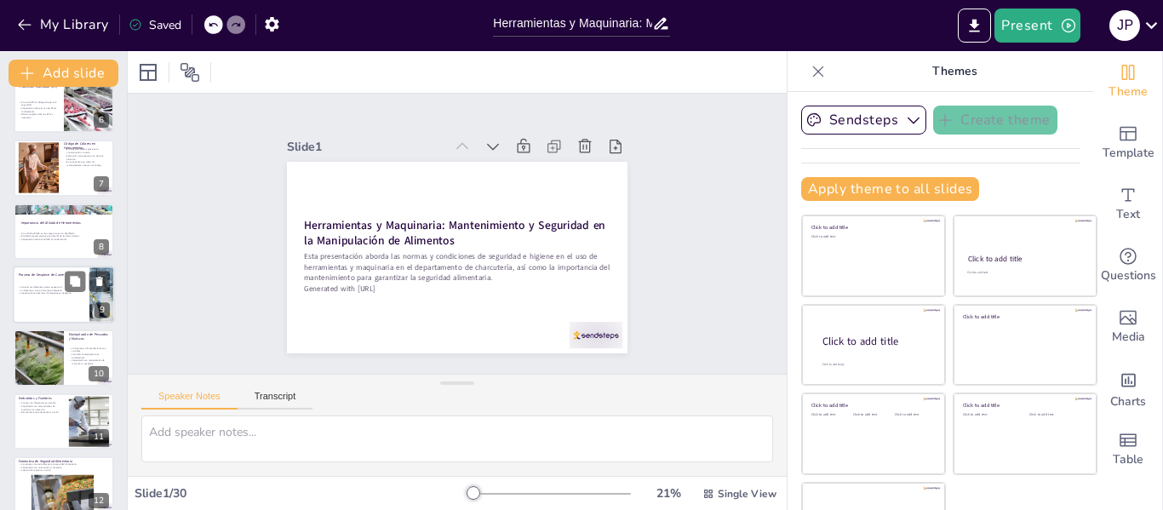
checkbox input "true"
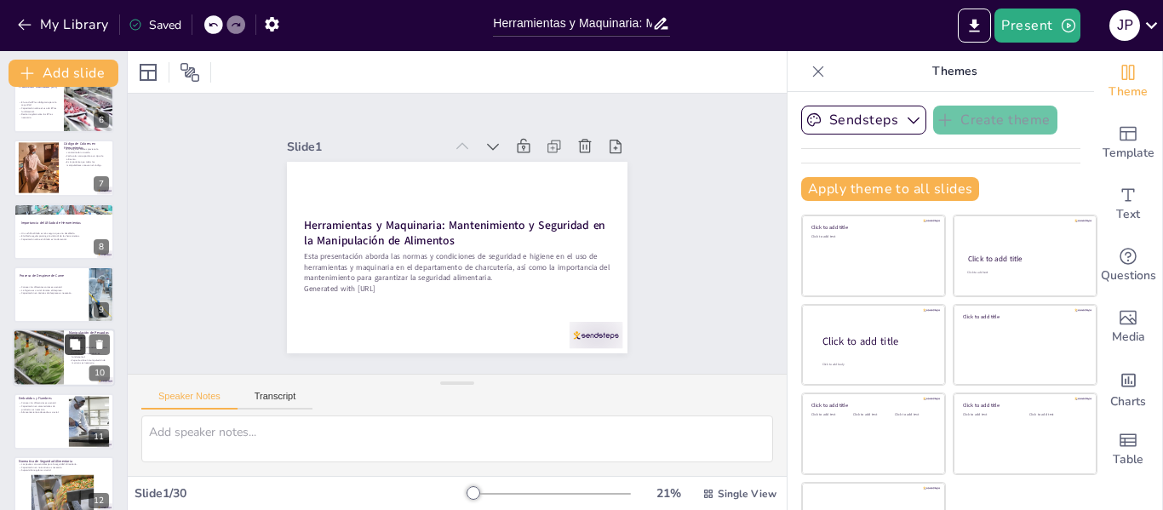
checkbox input "true"
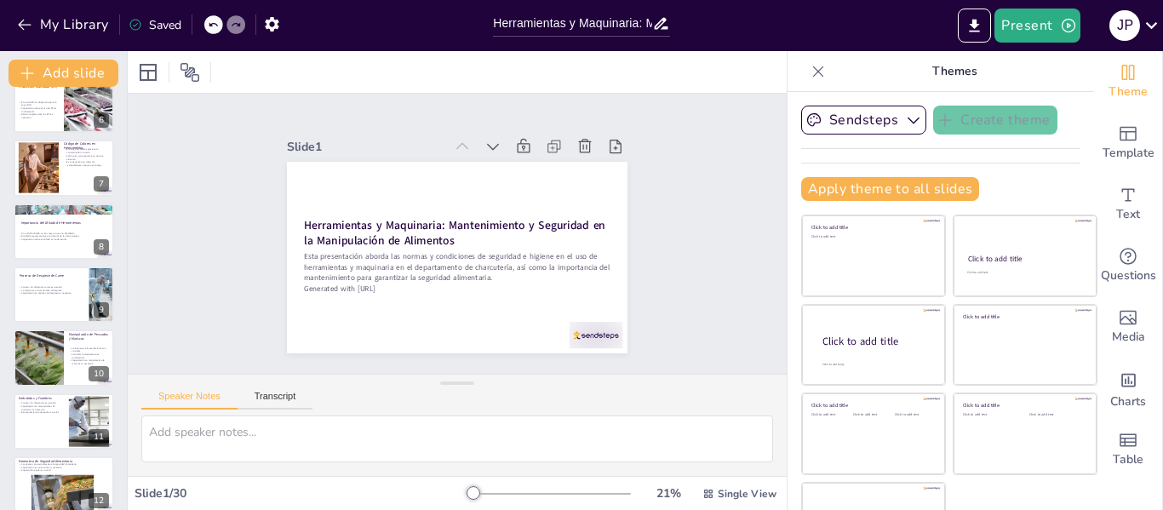
checkbox input "true"
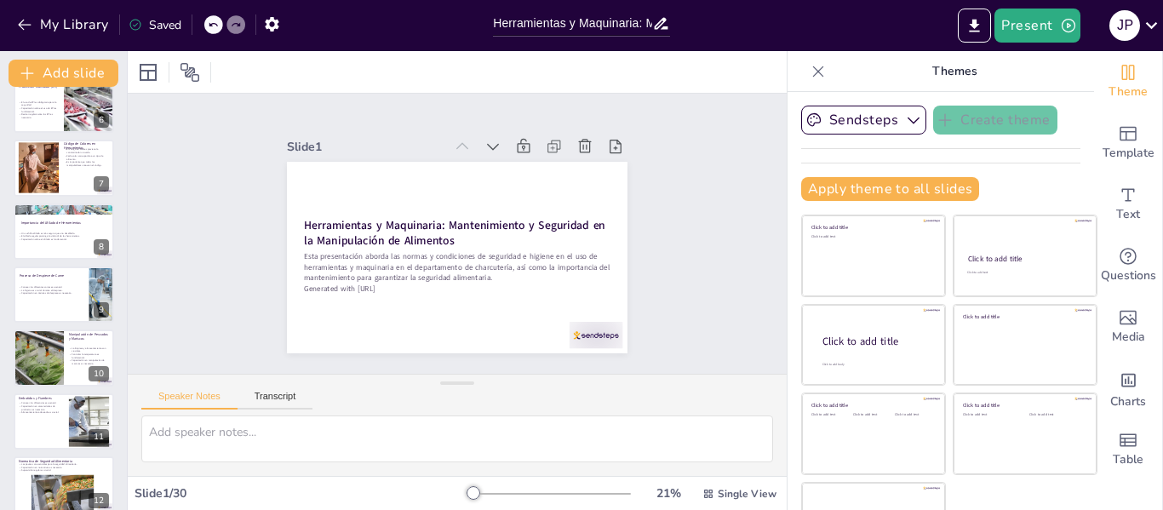
checkbox input "true"
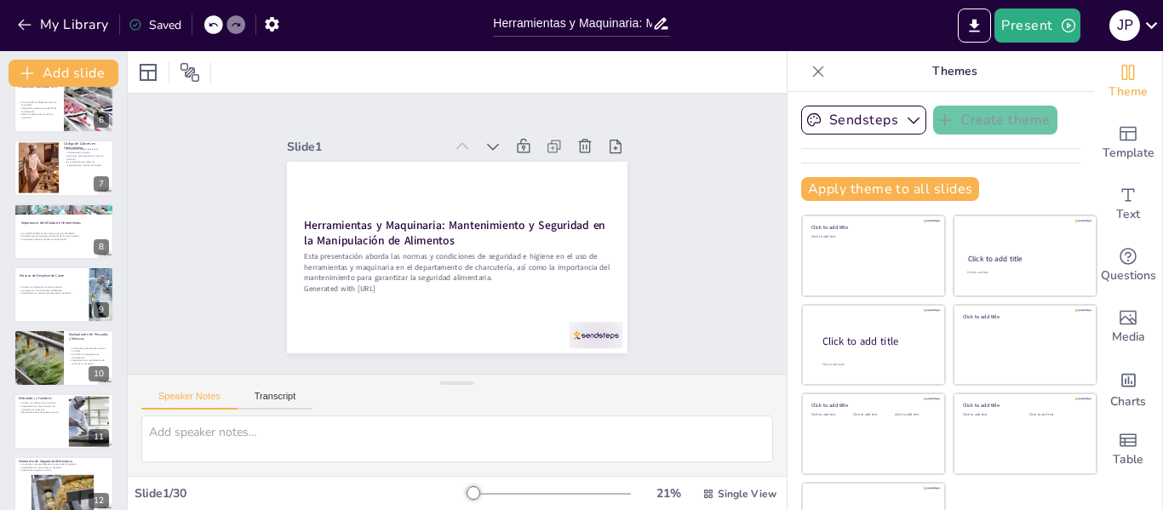
checkbox input "true"
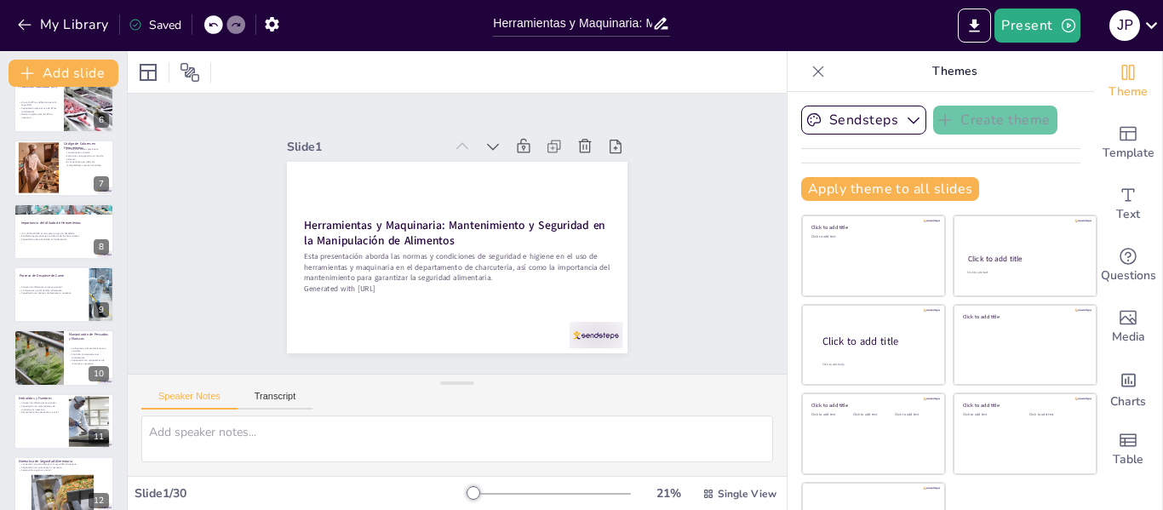
checkbox input "true"
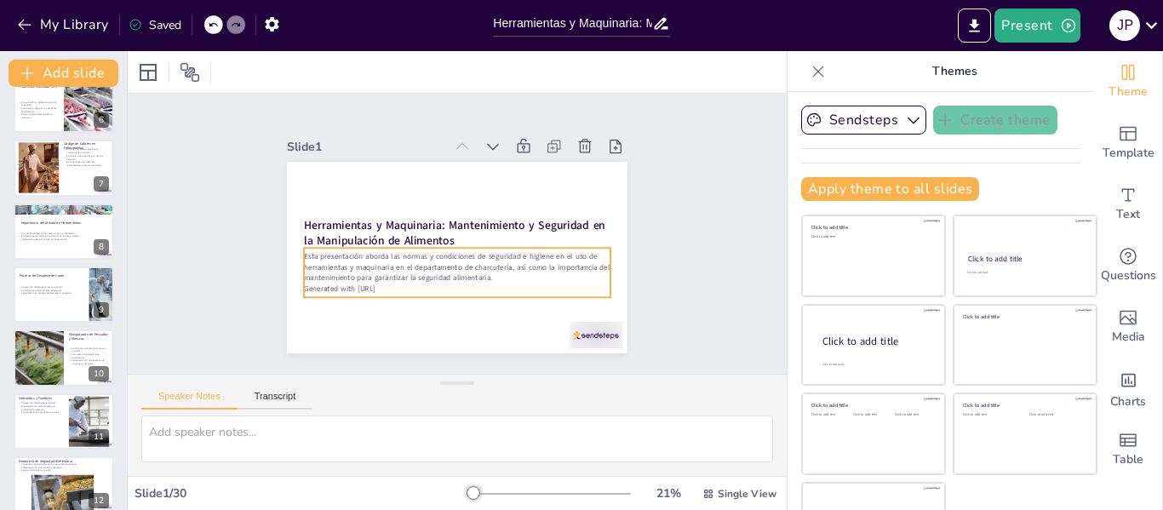
checkbox input "true"
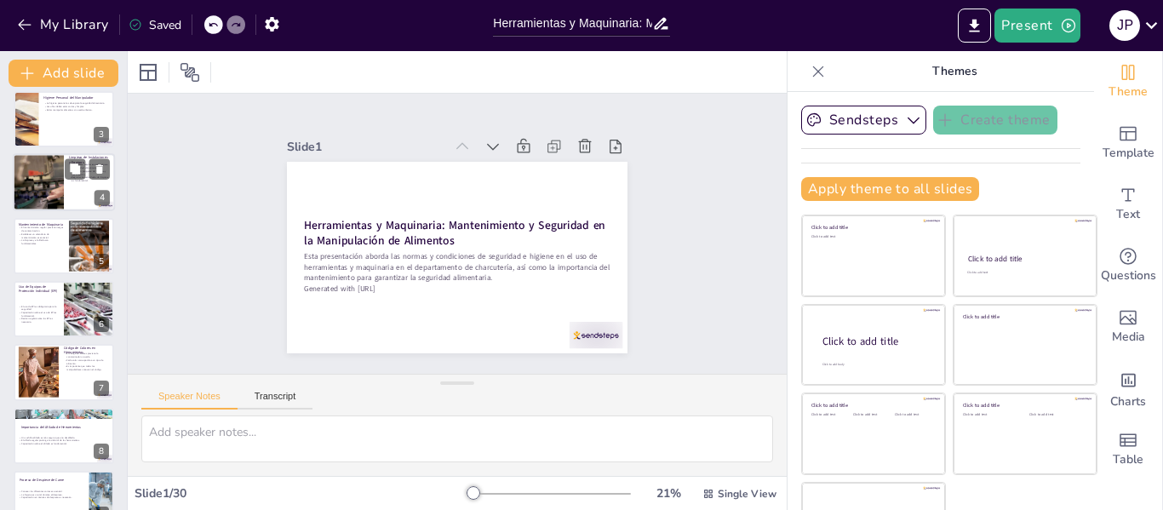
scroll to position [85, 0]
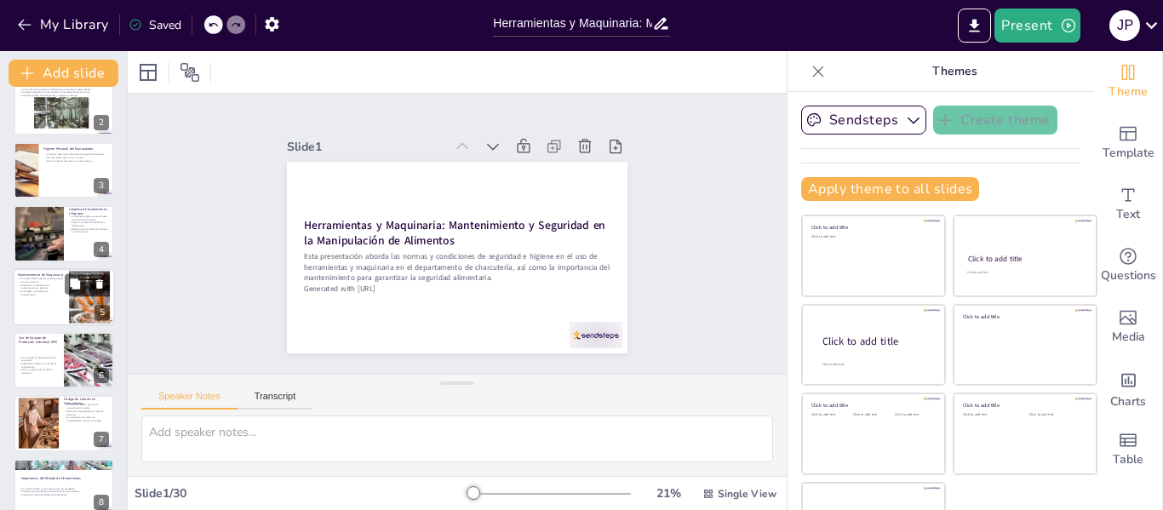
checkbox input "true"
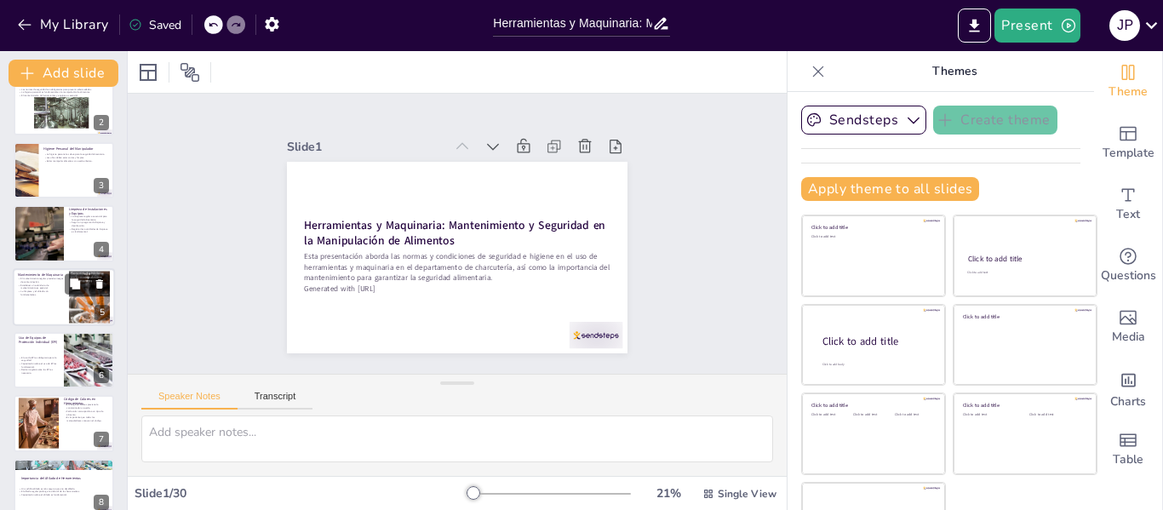
checkbox input "true"
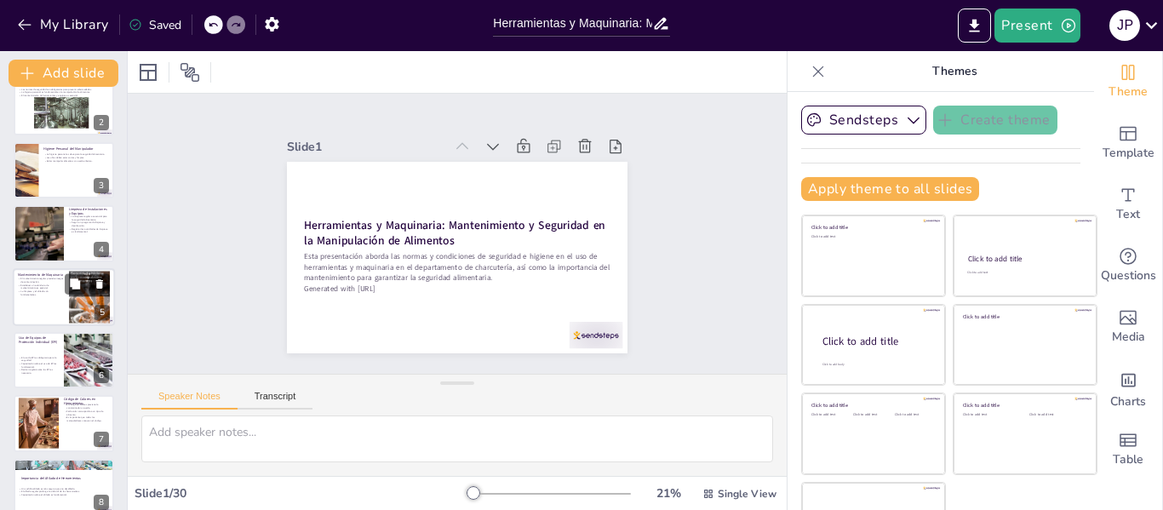
checkbox input "true"
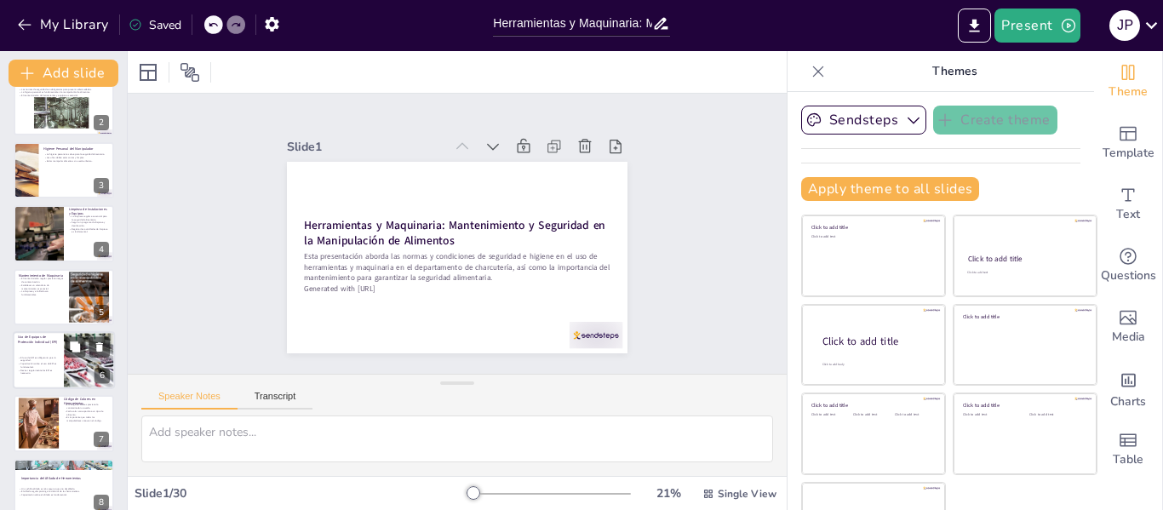
checkbox input "true"
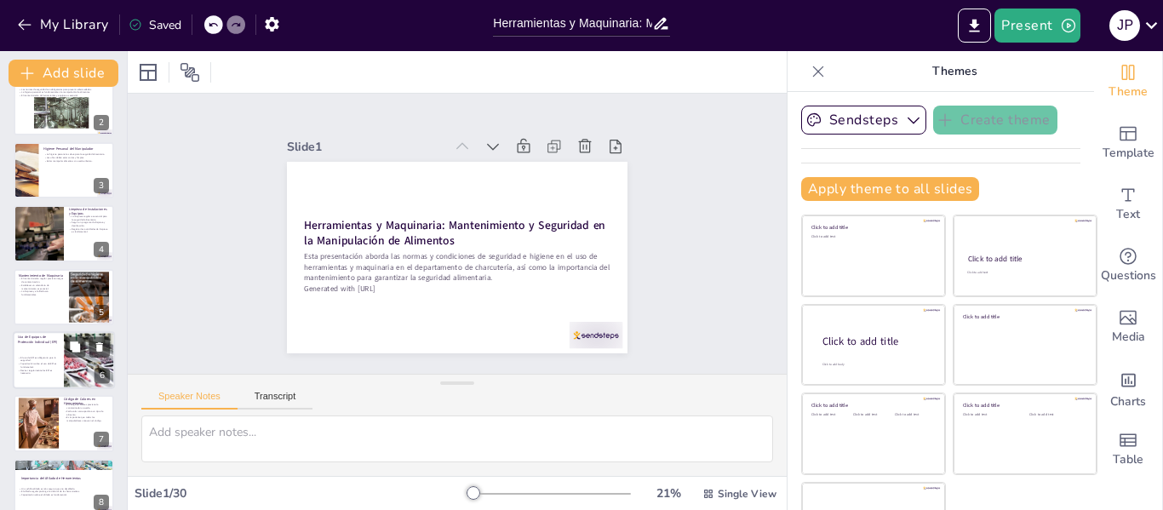
checkbox input "true"
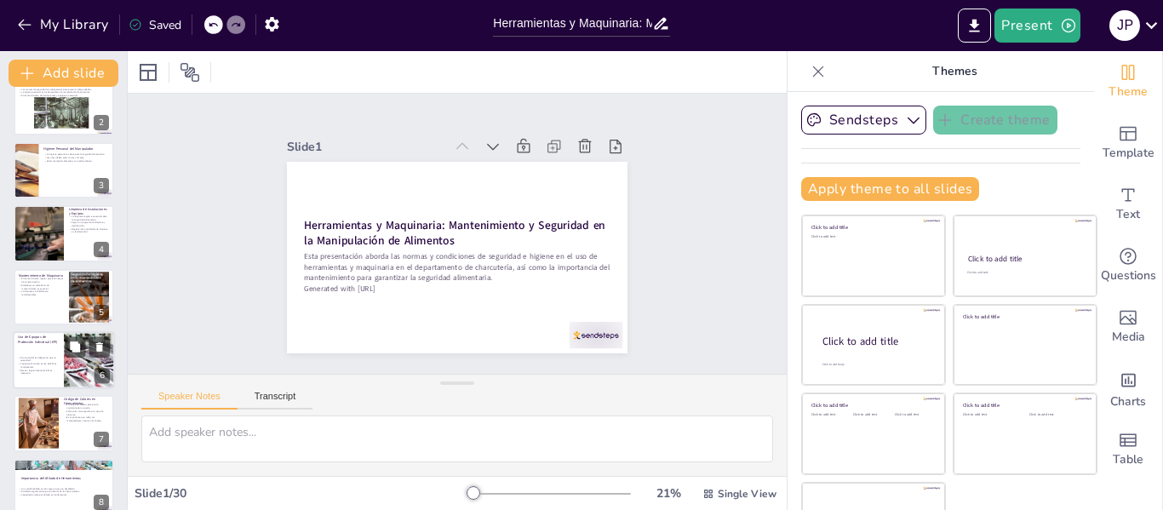
checkbox input "true"
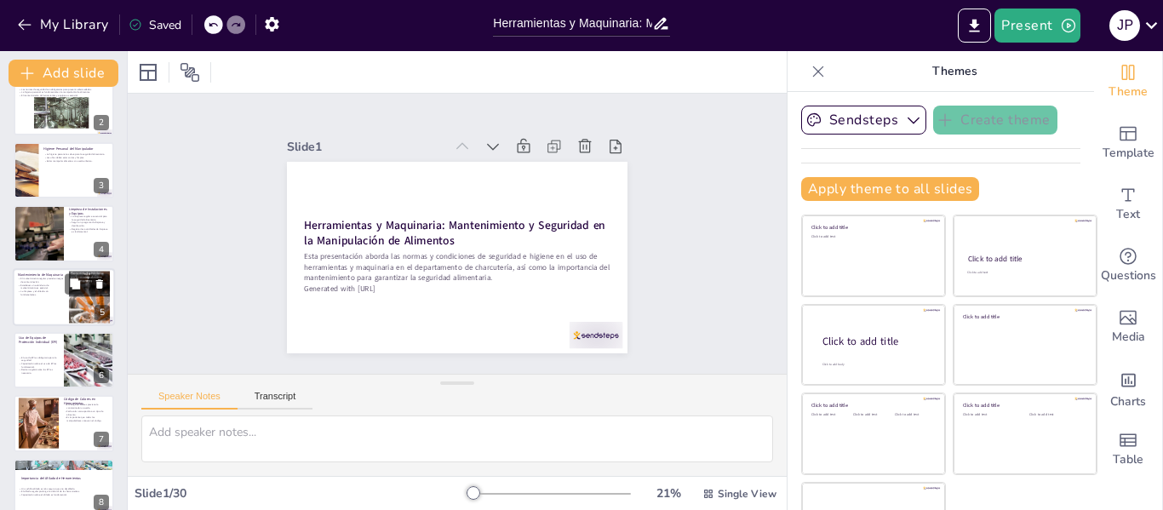
checkbox input "true"
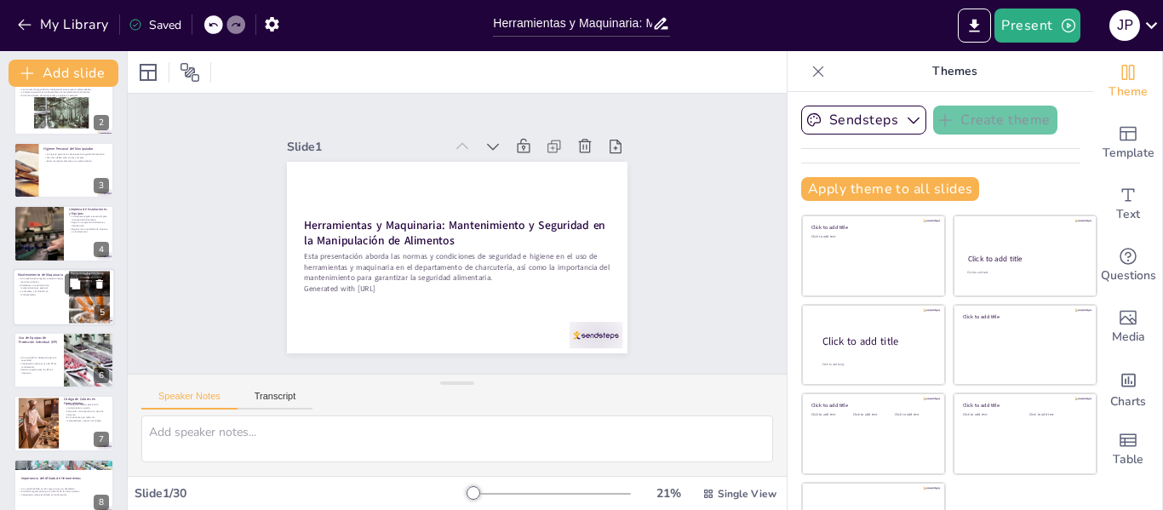
checkbox input "true"
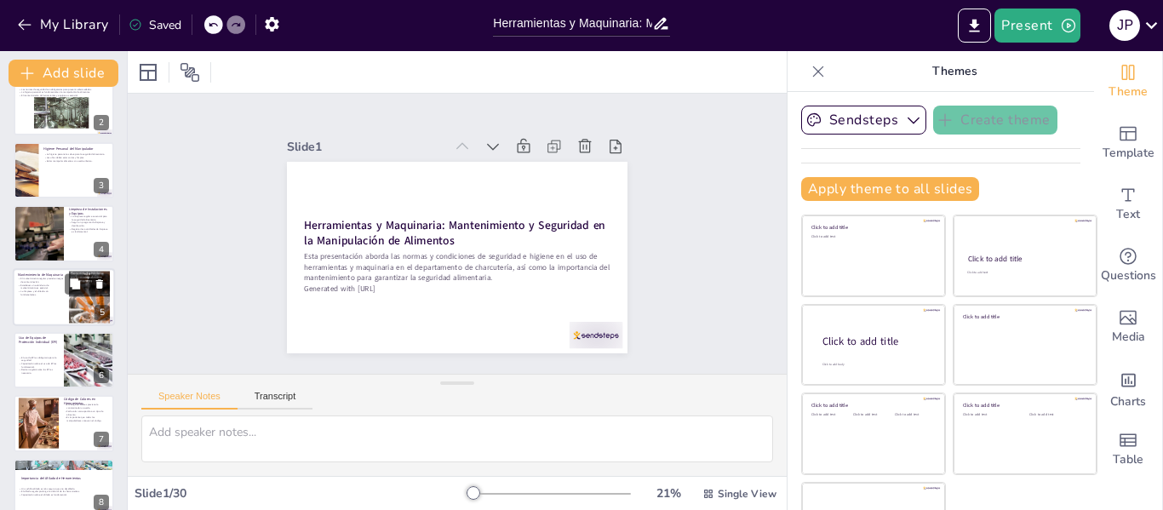
click at [41, 299] on div at bounding box center [64, 297] width 102 height 58
type textarea "Realizar un mantenimiento regular de maquinaria y herramientas es vital para pr…"
checkbox input "true"
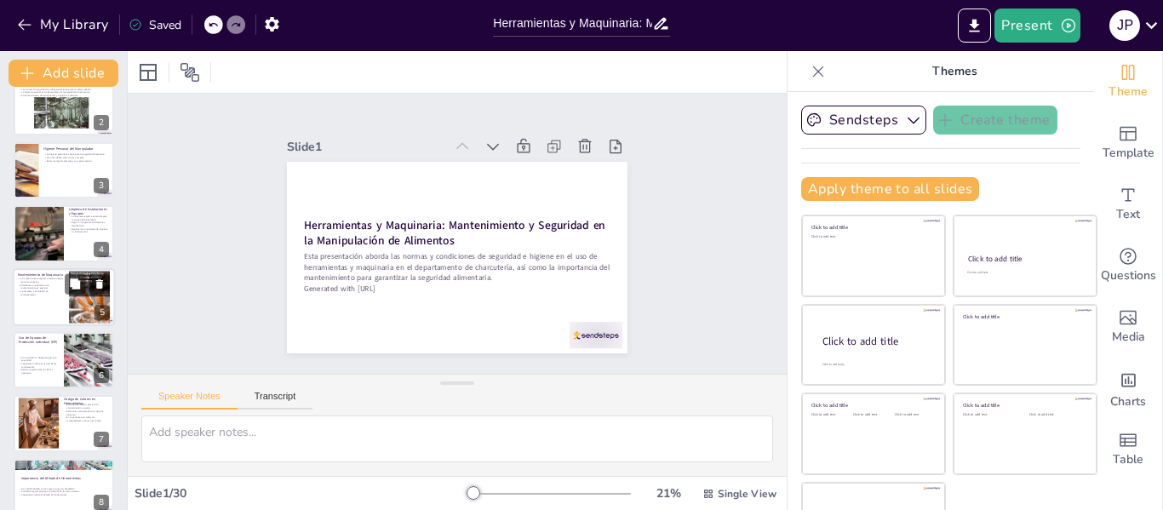
checkbox input "true"
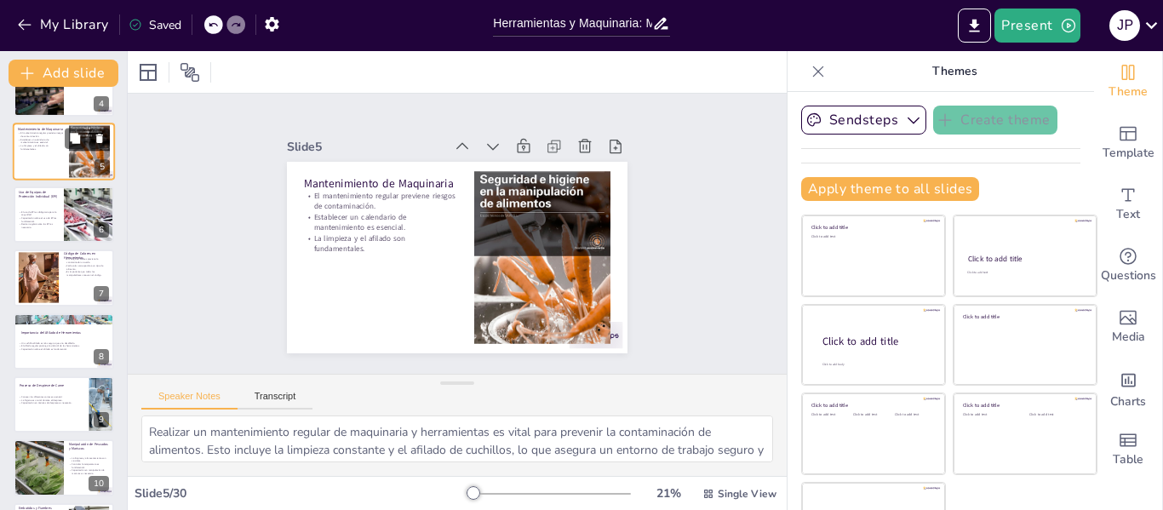
scroll to position [254, 0]
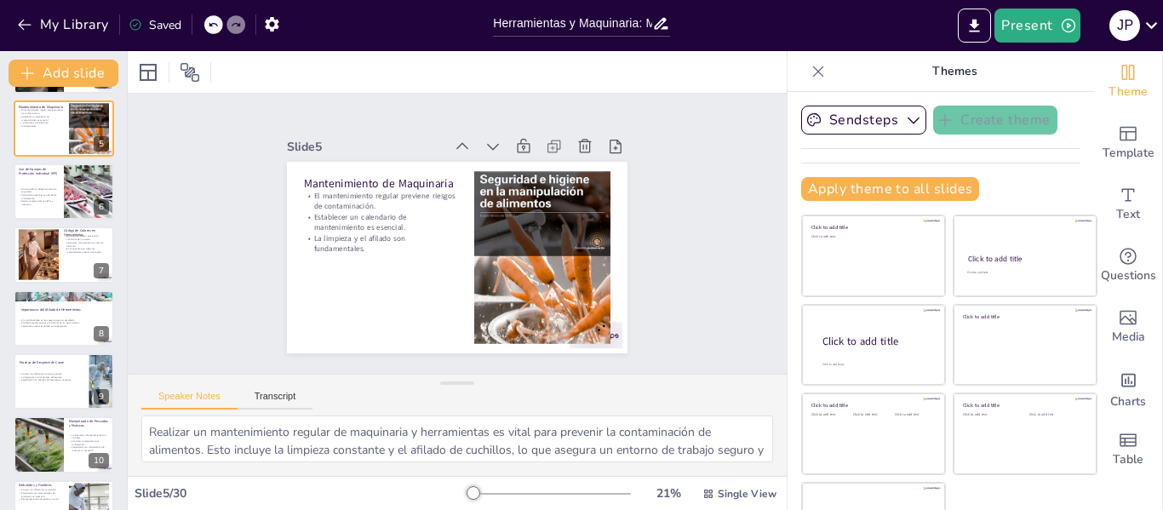
checkbox input "true"
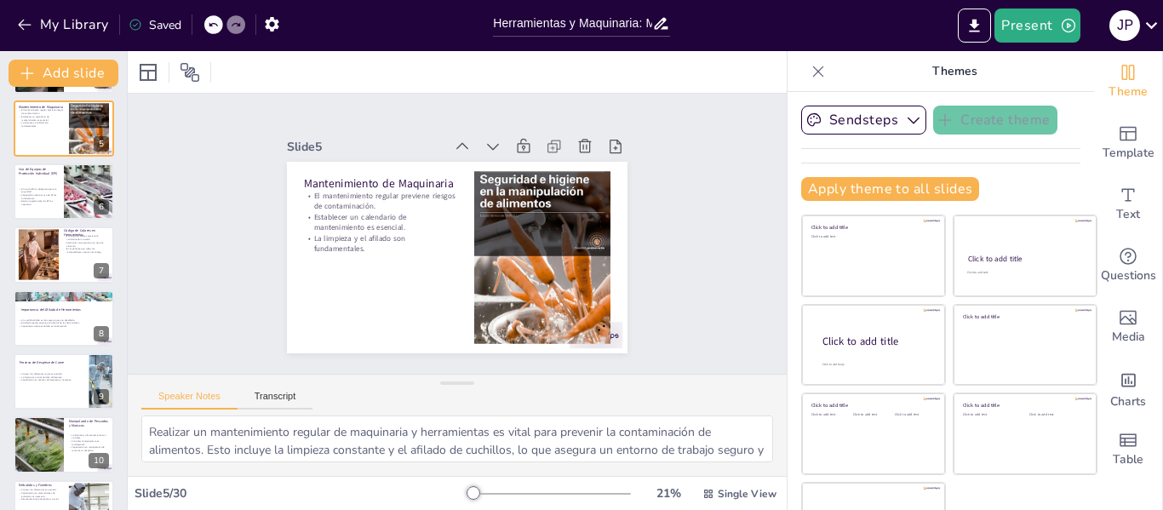
checkbox input "true"
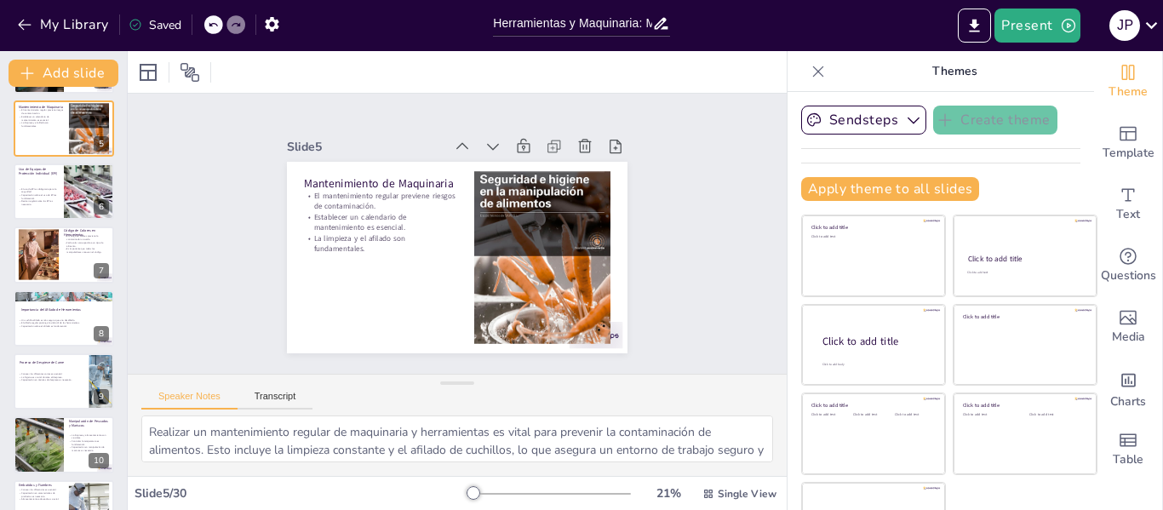
checkbox input "true"
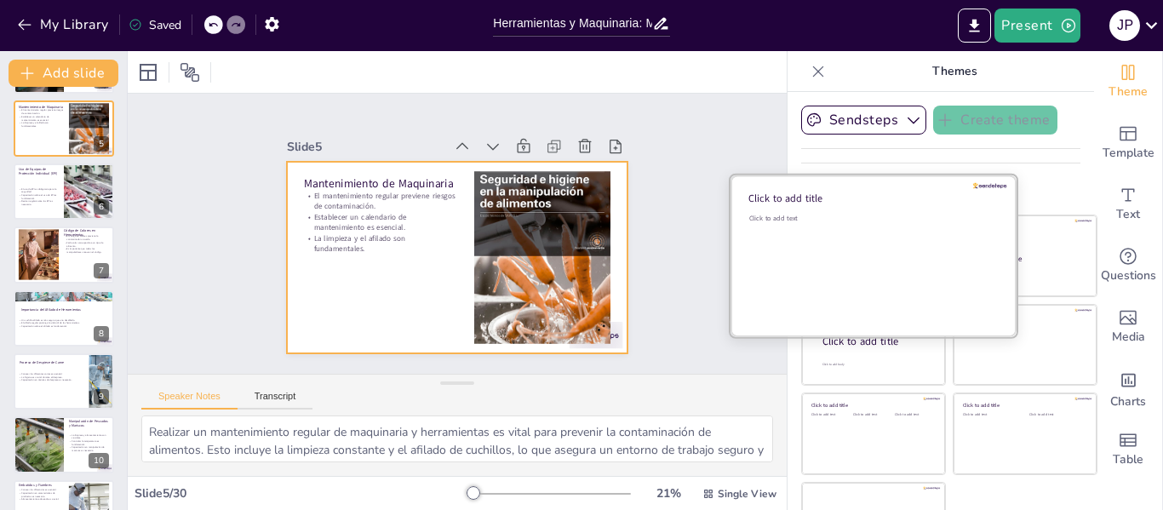
checkbox input "true"
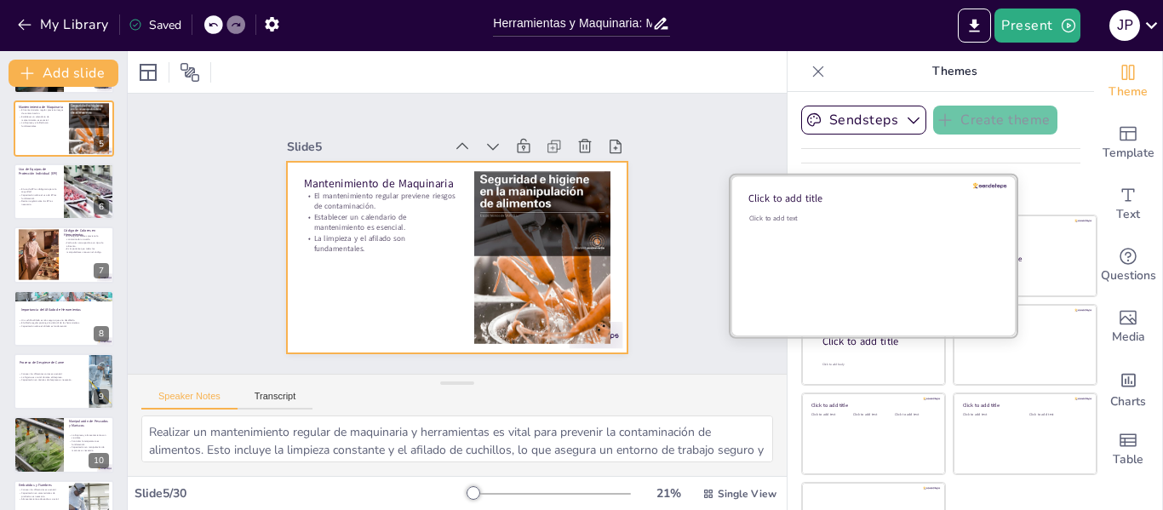
checkbox input "true"
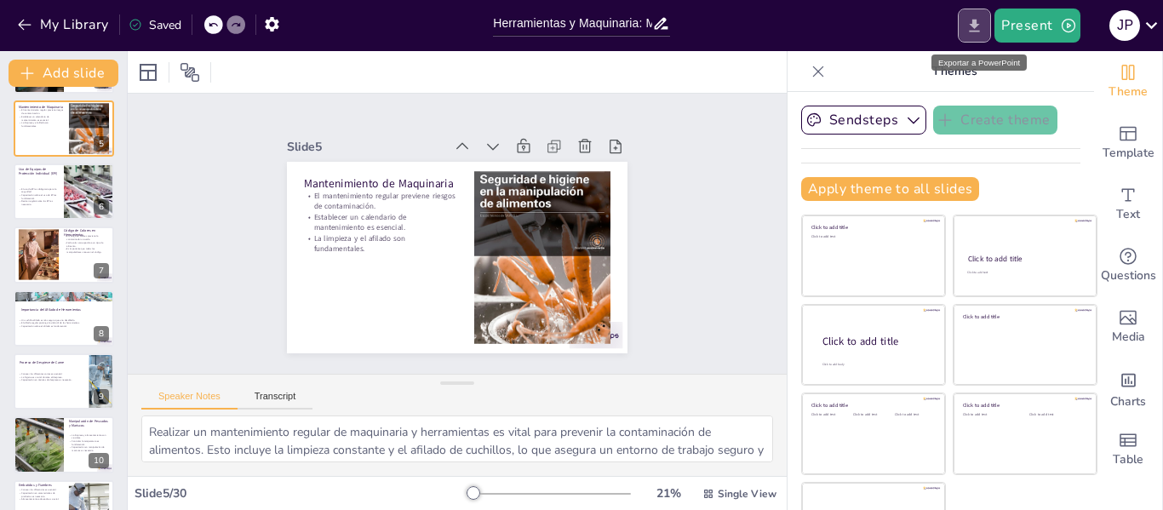
click at [975, 30] on icon "Export to PowerPoint" at bounding box center [974, 26] width 18 height 18
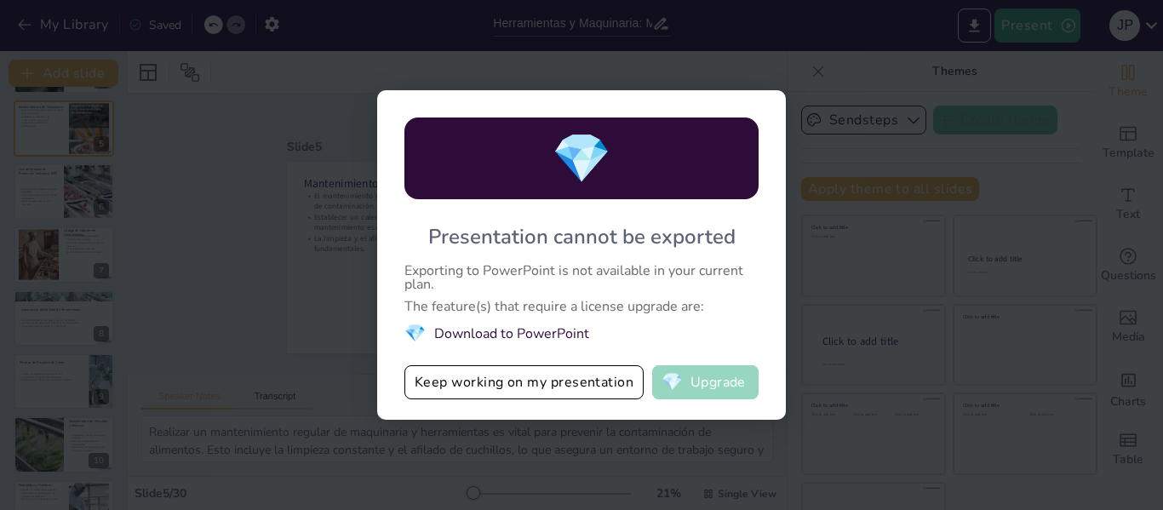
click at [700, 386] on button "💎 Upgrade" at bounding box center [705, 382] width 106 height 34
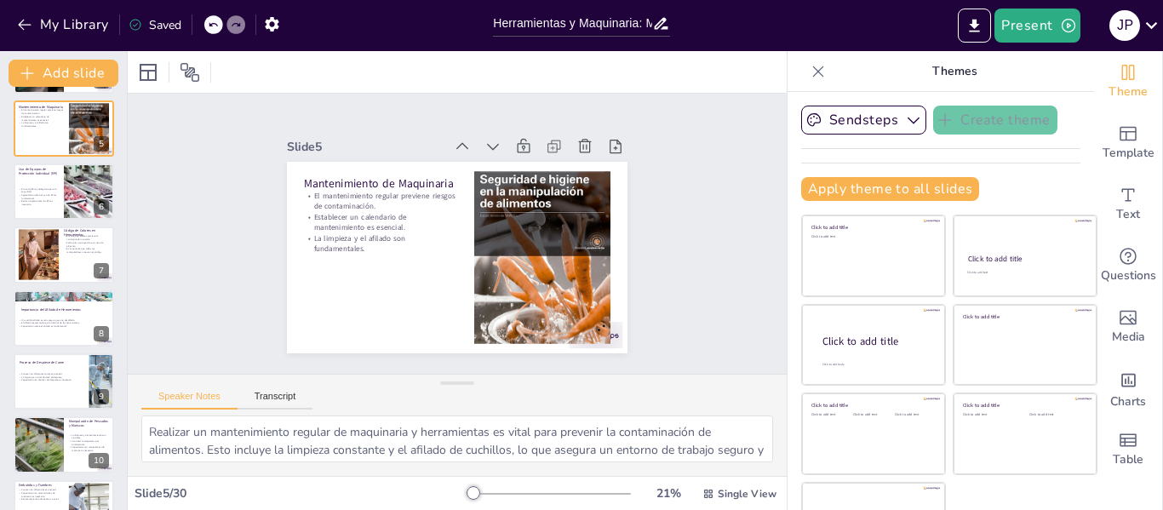
checkbox input "true"
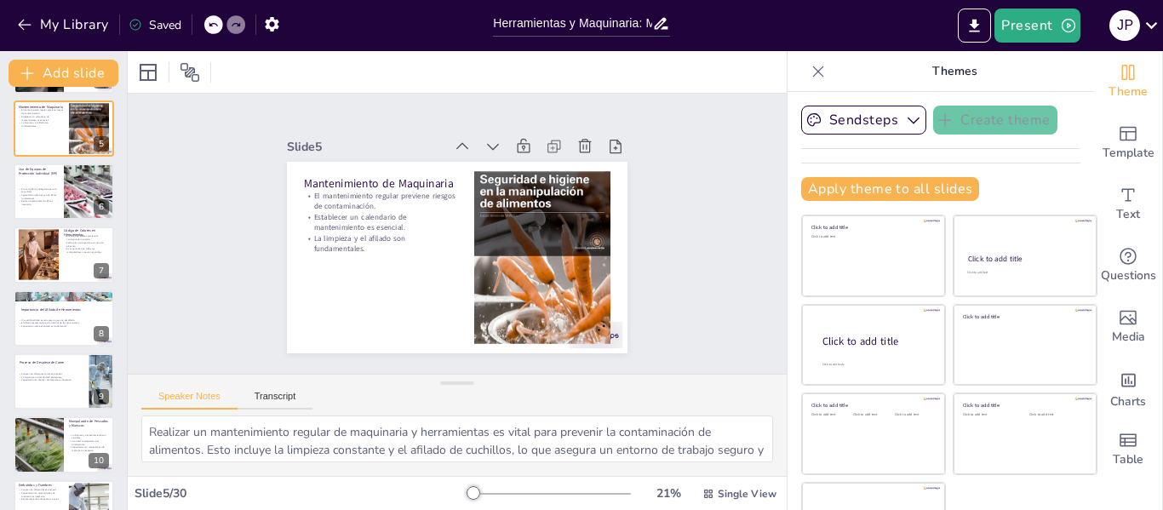
checkbox input "true"
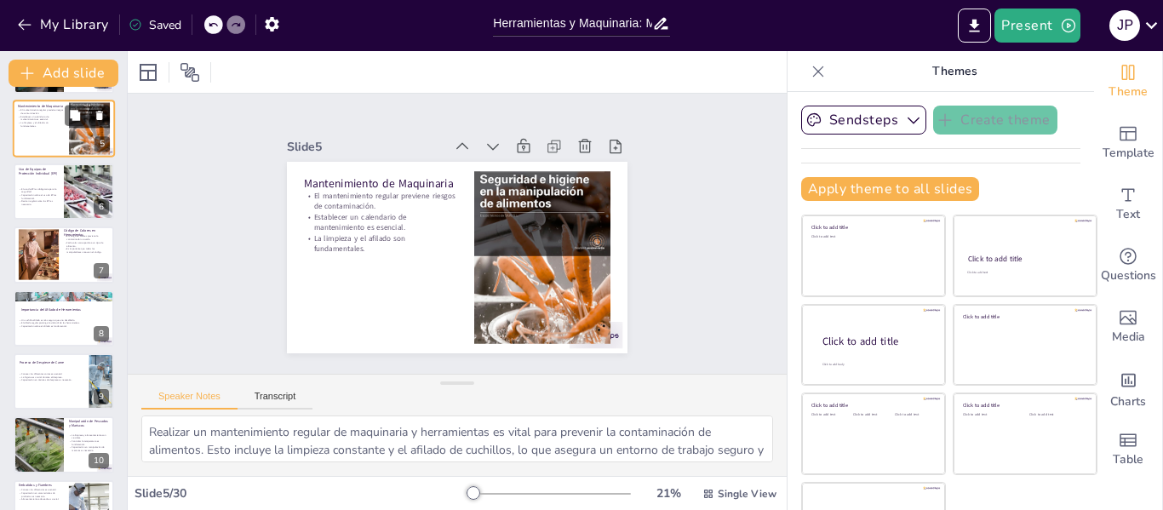
checkbox input "true"
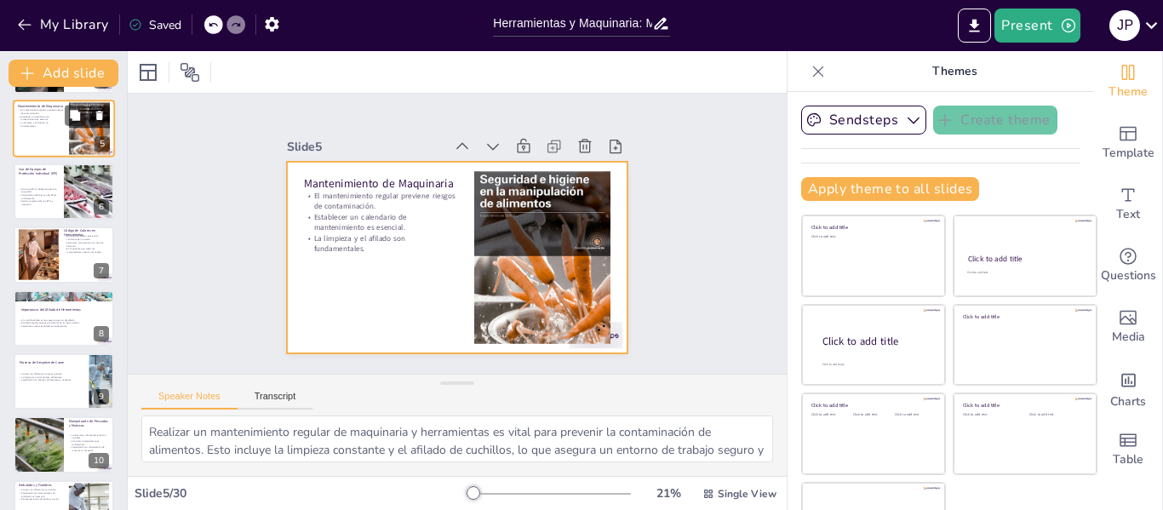
click at [53, 145] on div at bounding box center [64, 129] width 102 height 58
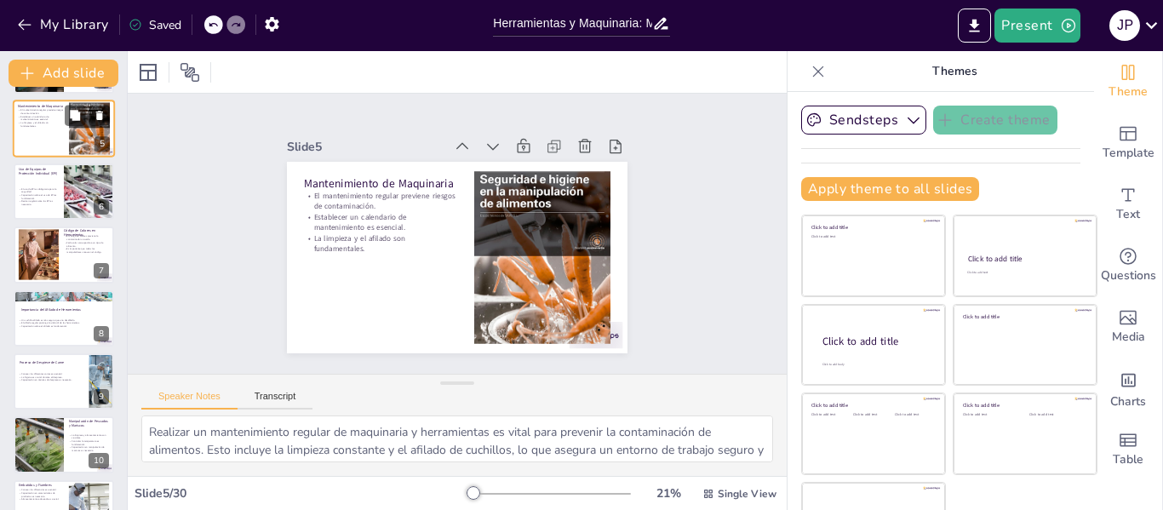
scroll to position [83, 0]
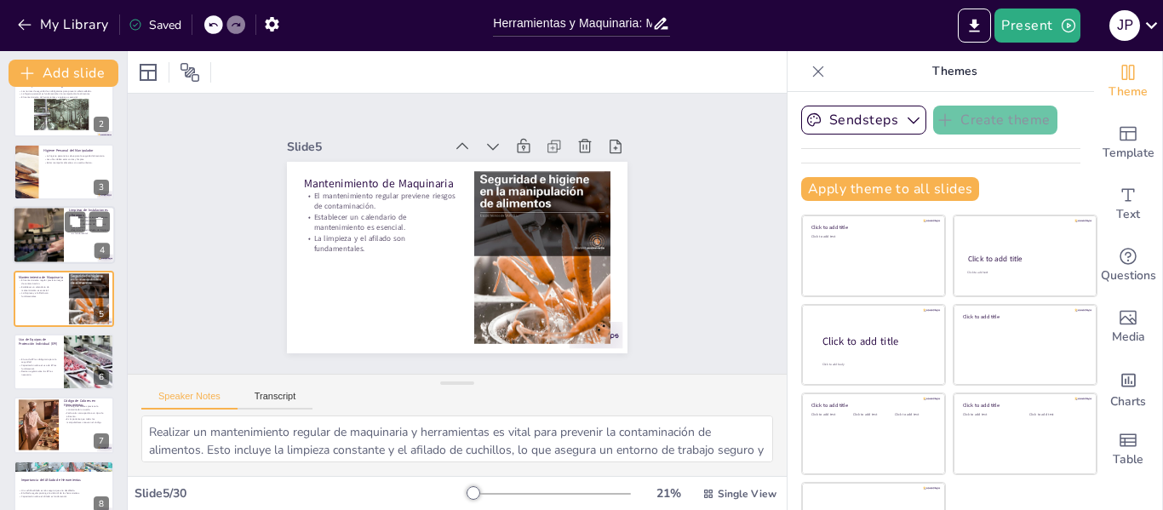
click at [49, 237] on div at bounding box center [38, 235] width 87 height 58
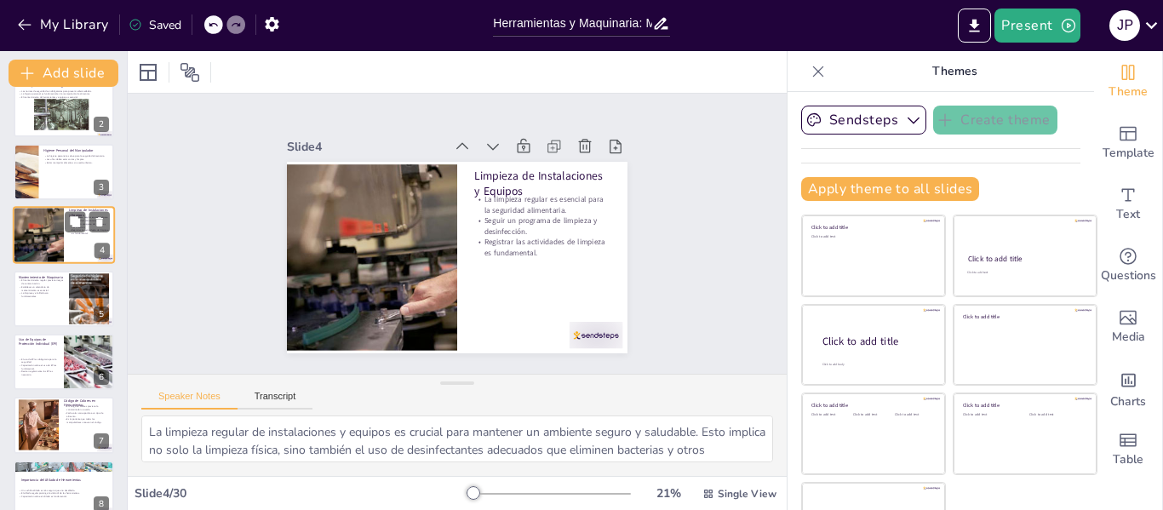
scroll to position [20, 0]
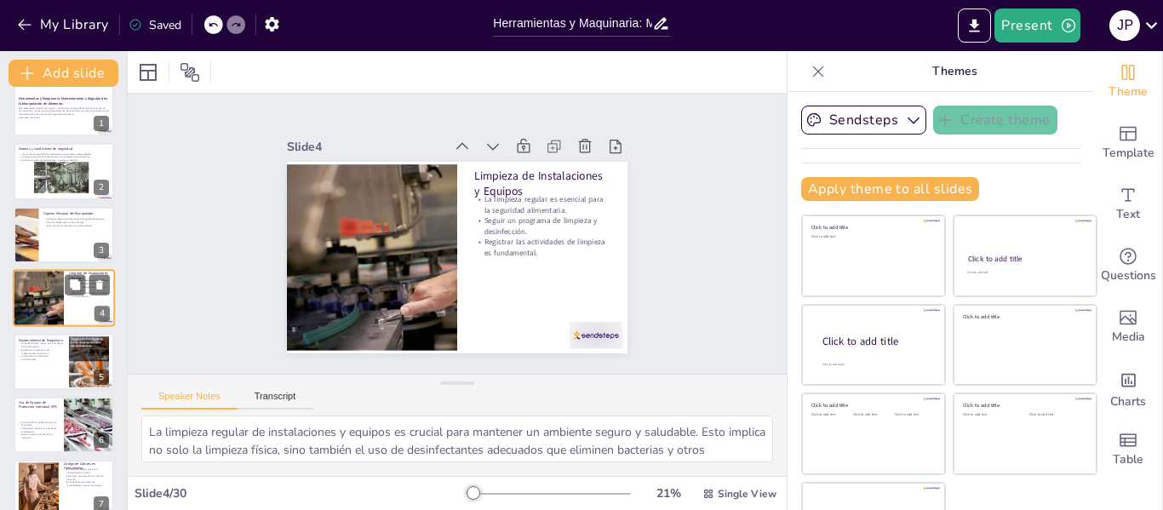
click at [41, 326] on div "Limpieza de Instalaciones y Equipos La limpieza regular es esencial para la seg…" at bounding box center [64, 298] width 102 height 58
